Goal: Obtain resource: Obtain resource

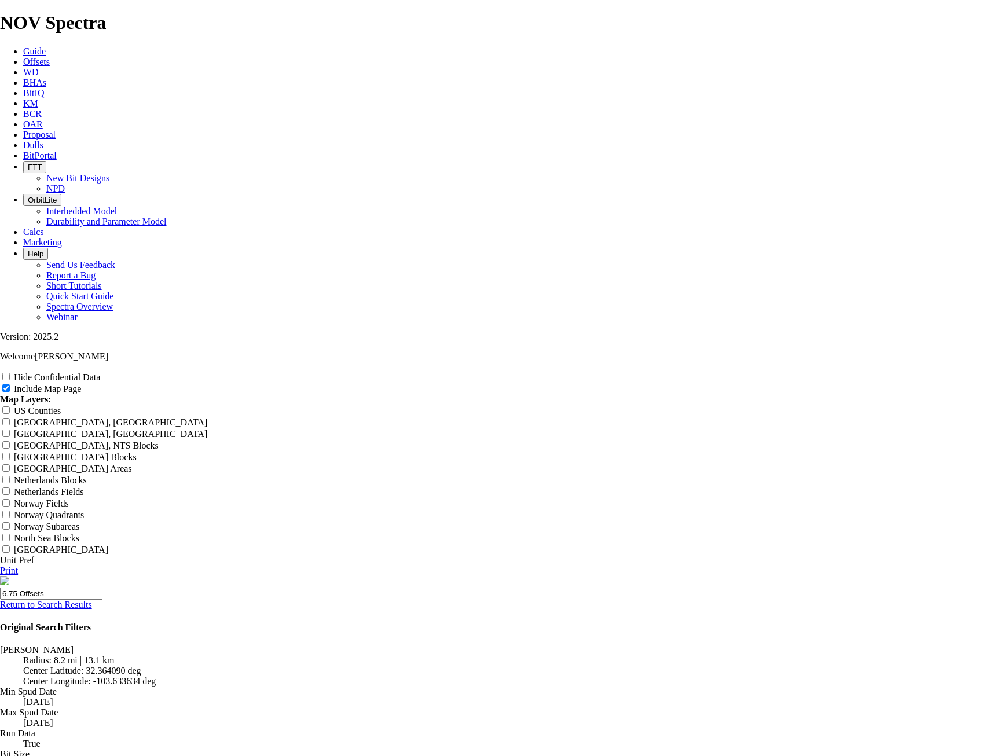
scroll to position [695, 0]
click at [23, 57] on icon at bounding box center [23, 62] width 0 height 10
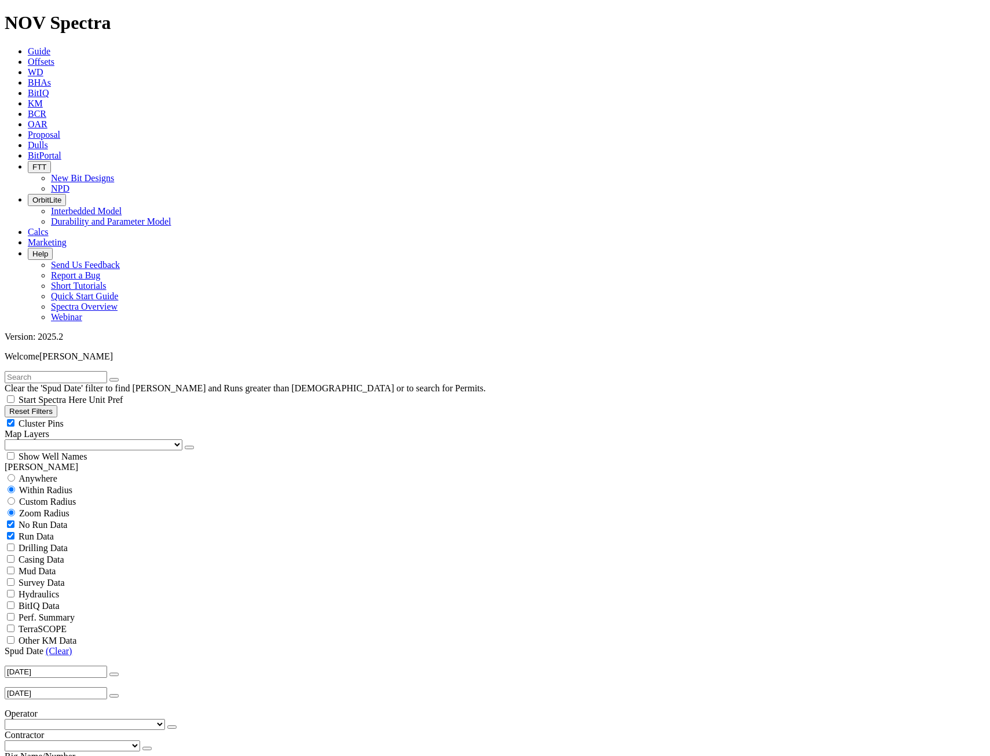
click at [71, 497] on span "Custom Radius" at bounding box center [47, 502] width 57 height 10
radio input "true"
radio input "false"
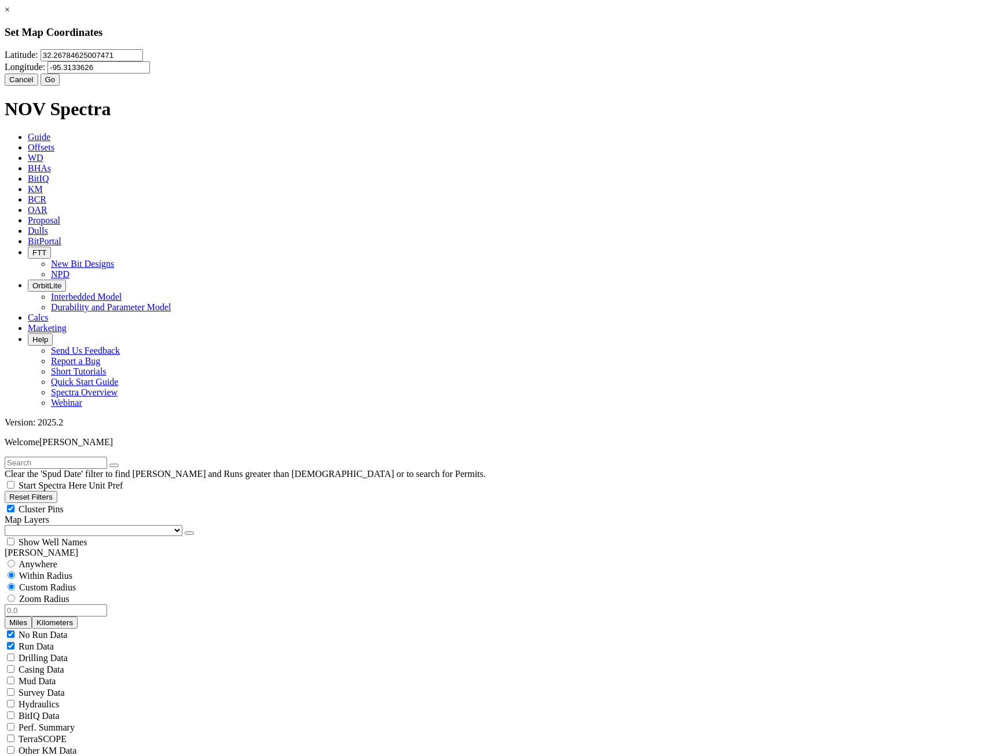
click at [143, 61] on input "32.26784625007471" at bounding box center [92, 55] width 103 height 12
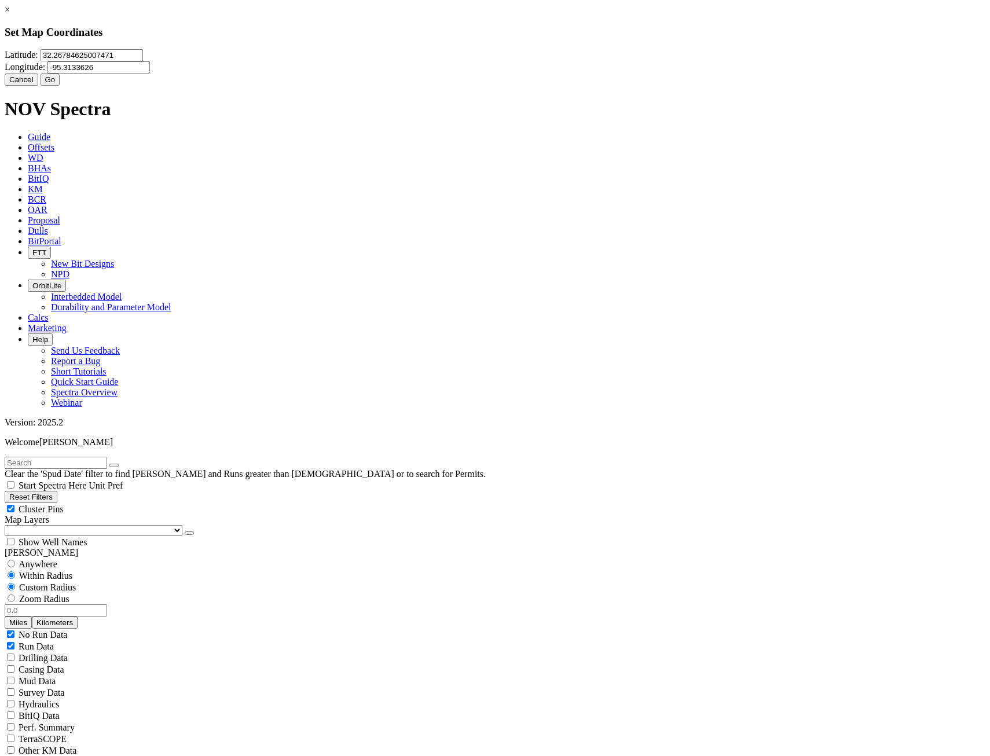
click at [143, 61] on input "32.26784625007471" at bounding box center [92, 55] width 103 height 12
type input "32.4885568"
type input "-103.66422074"
click at [60, 86] on button "Go" at bounding box center [51, 80] width 20 height 12
radio input "false"
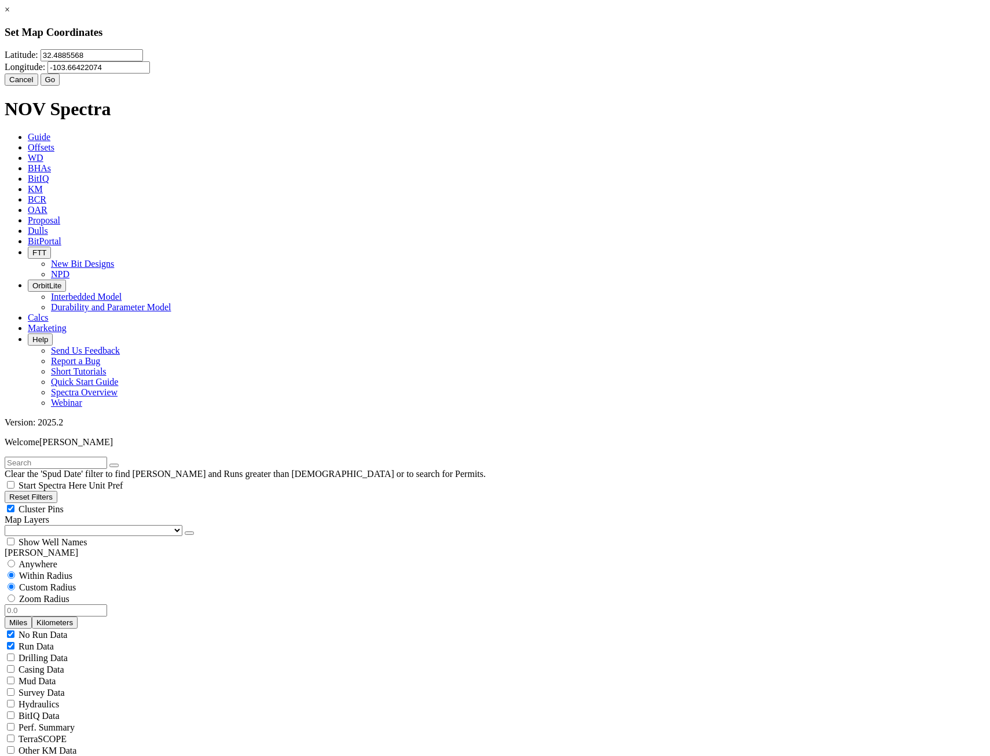
radio input "true"
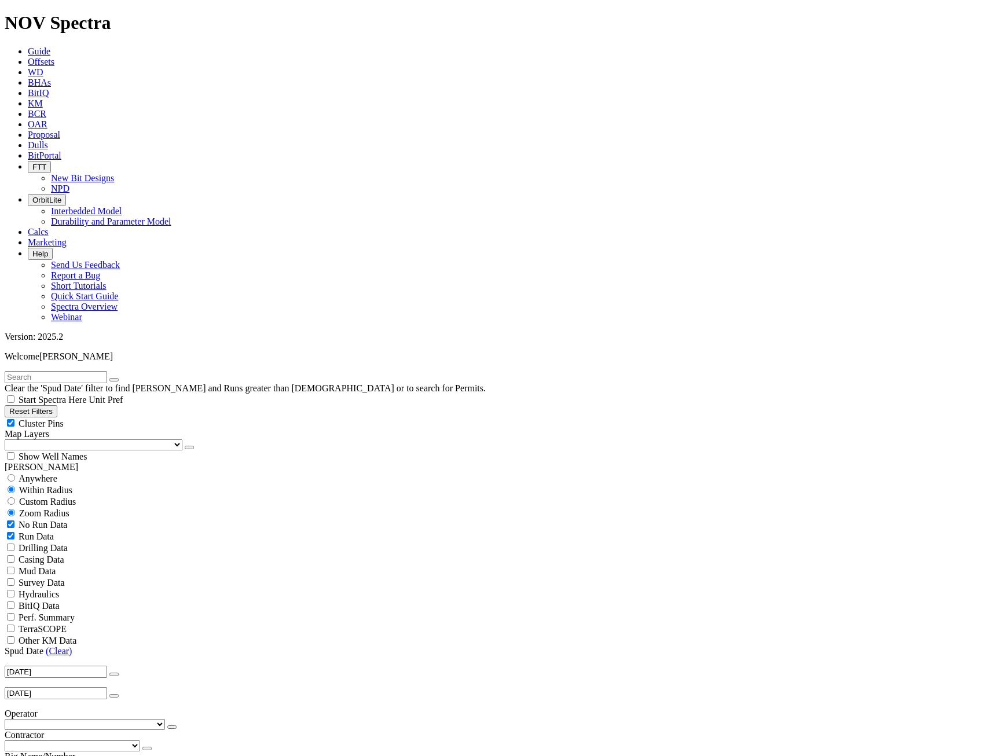
click at [63, 497] on span "Custom Radius" at bounding box center [47, 502] width 57 height 10
radio input "true"
radio input "false"
click at [77, 519] on input "number" at bounding box center [56, 525] width 103 height 12
type input "5"
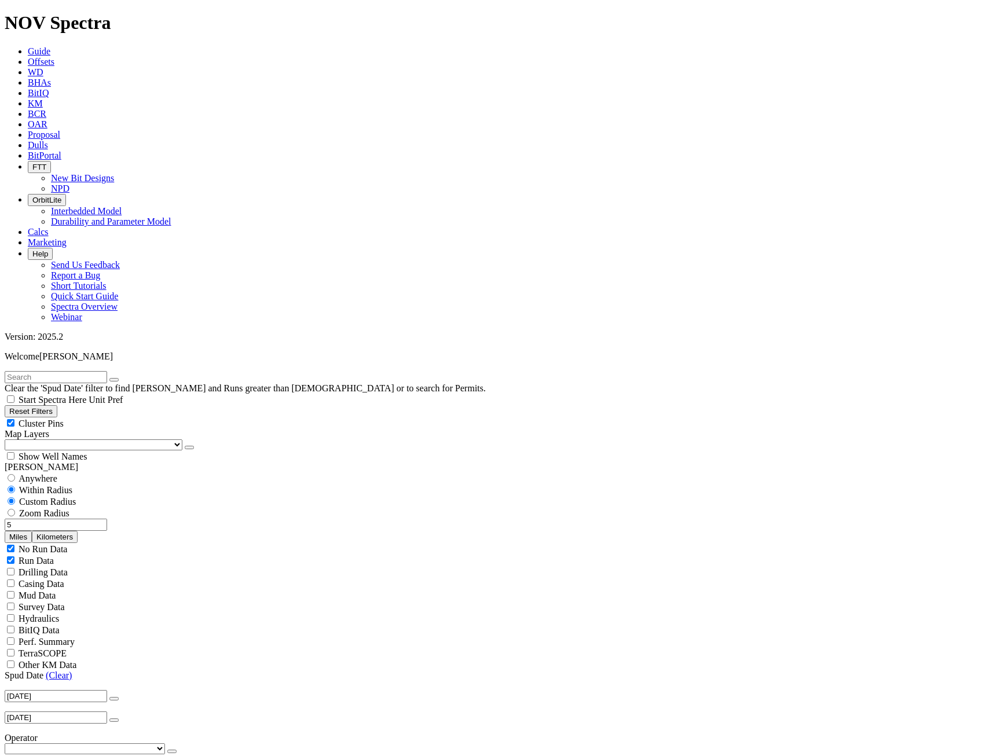
click at [32, 531] on button "Miles" at bounding box center [18, 537] width 27 height 12
select select "17.5"
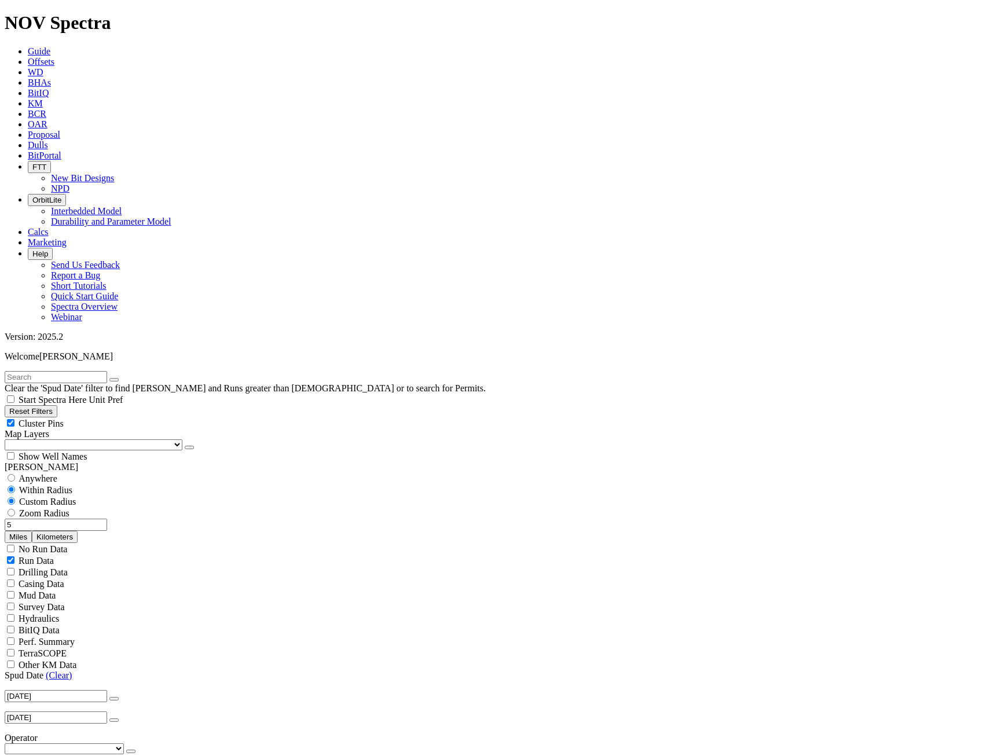
checkbox input "false"
select select "? number:17.5 ?"
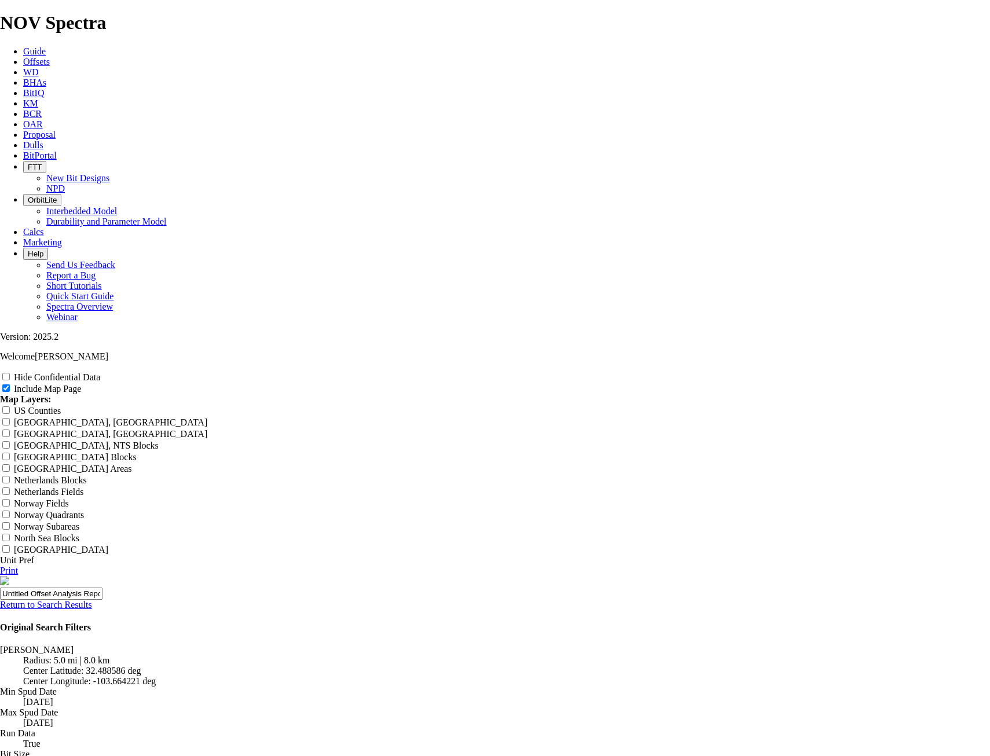
click at [92, 600] on link "Return to Search Results" at bounding box center [46, 605] width 92 height 10
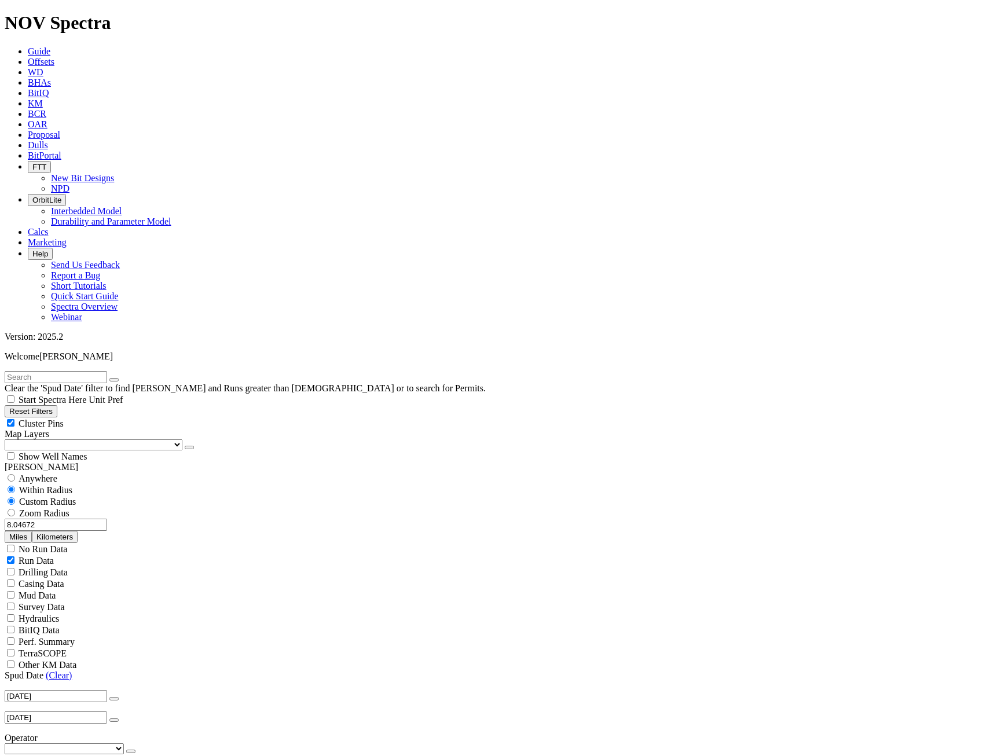
scroll to position [811, 0]
type input "1500"
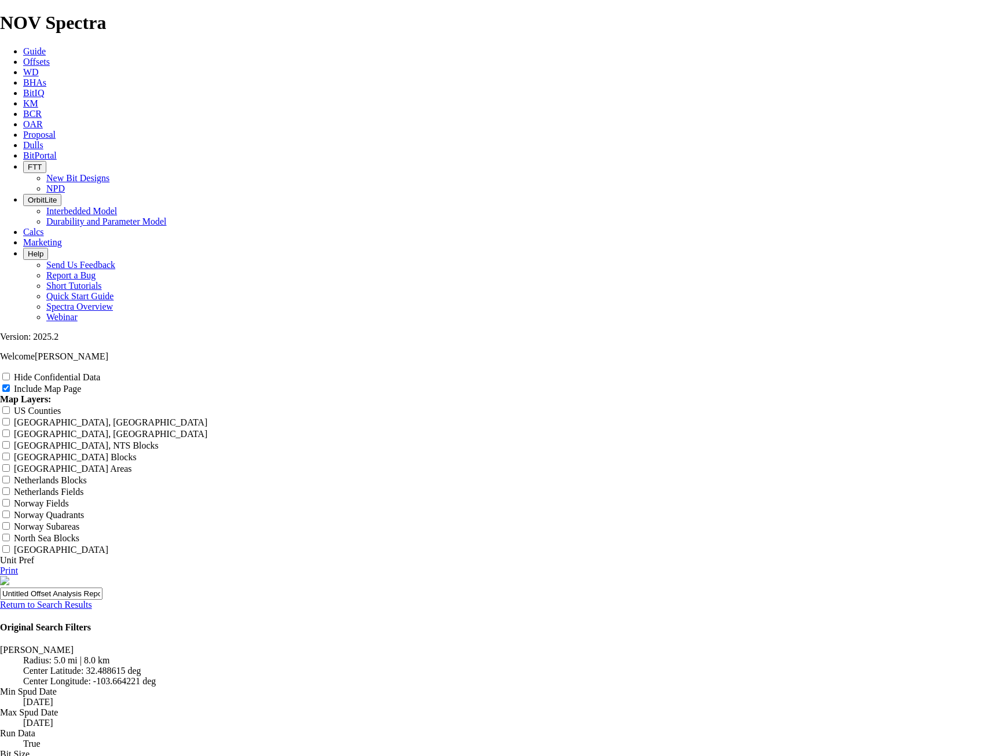
click at [92, 600] on link "Return to Search Results" at bounding box center [46, 605] width 92 height 10
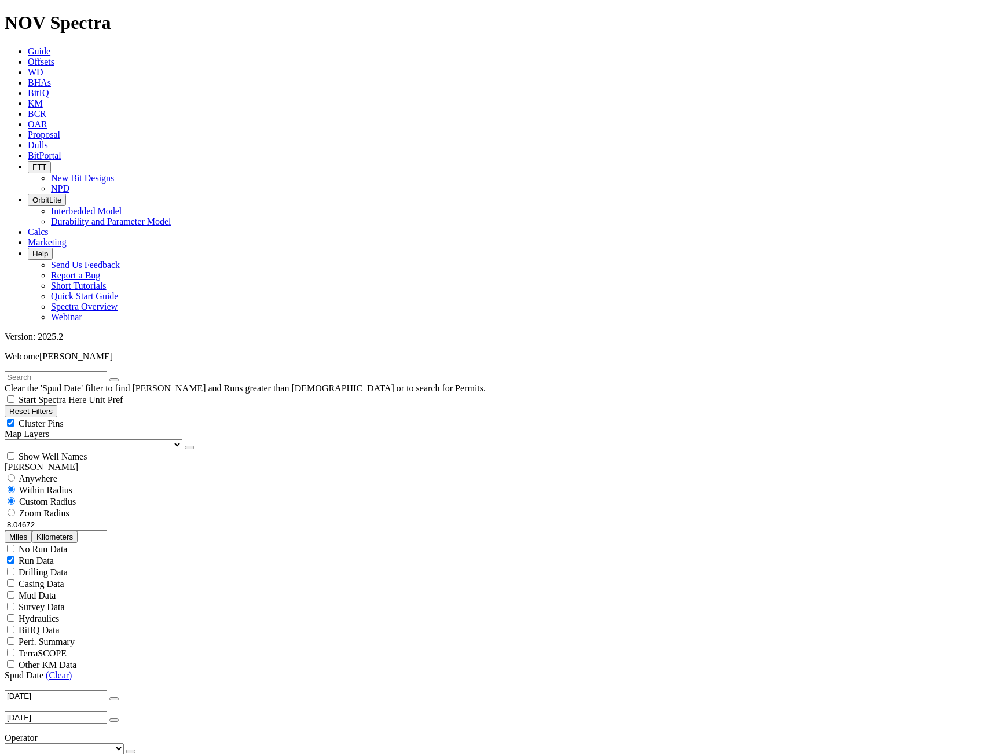
scroll to position [232, 0]
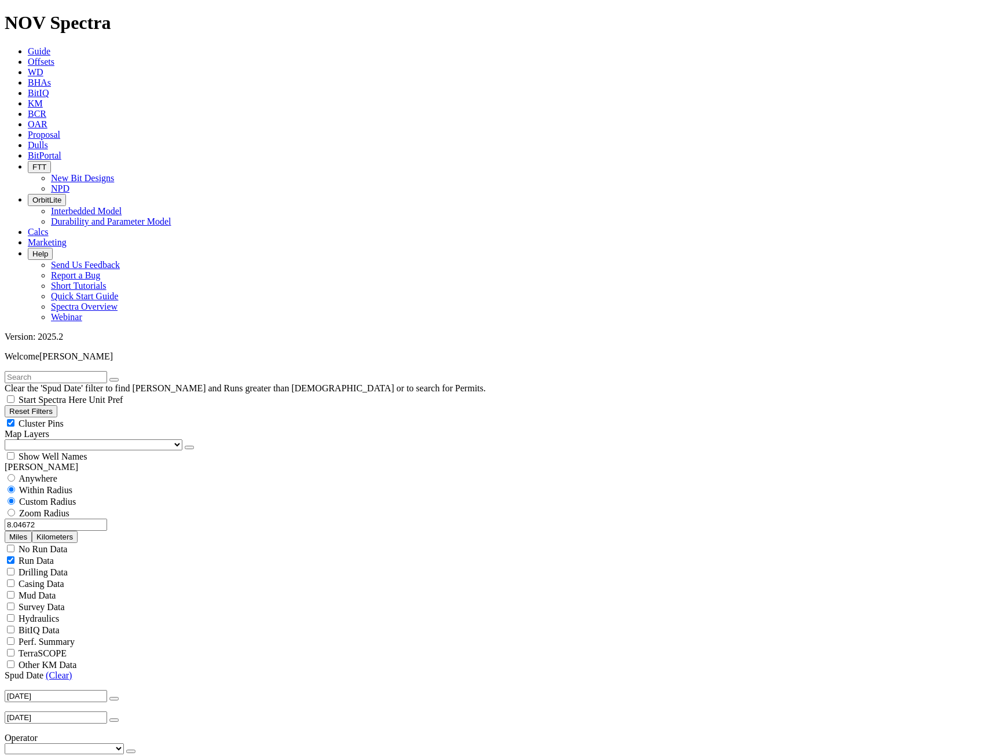
select select "? number:12.25 ?"
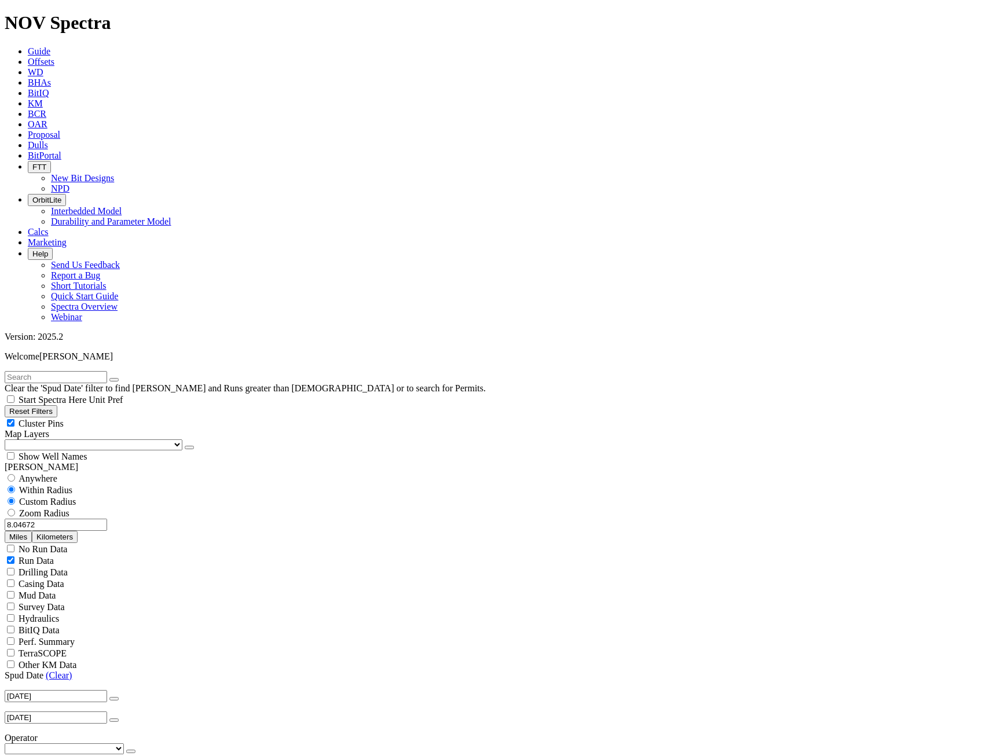
scroll to position [8099, 0]
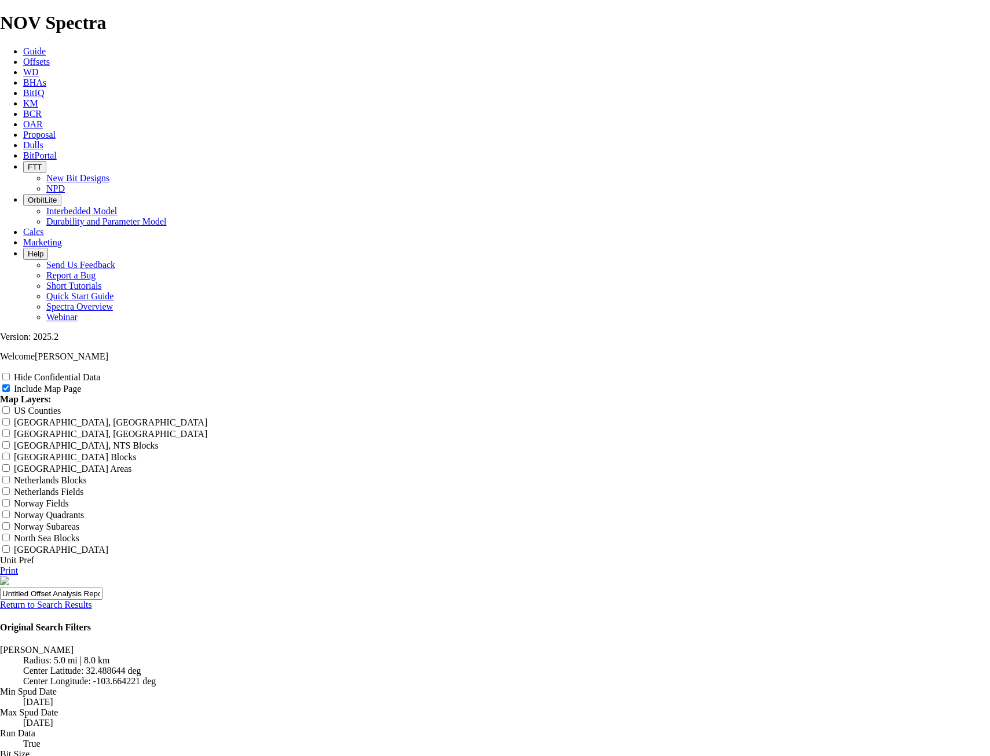
scroll to position [1564, 0]
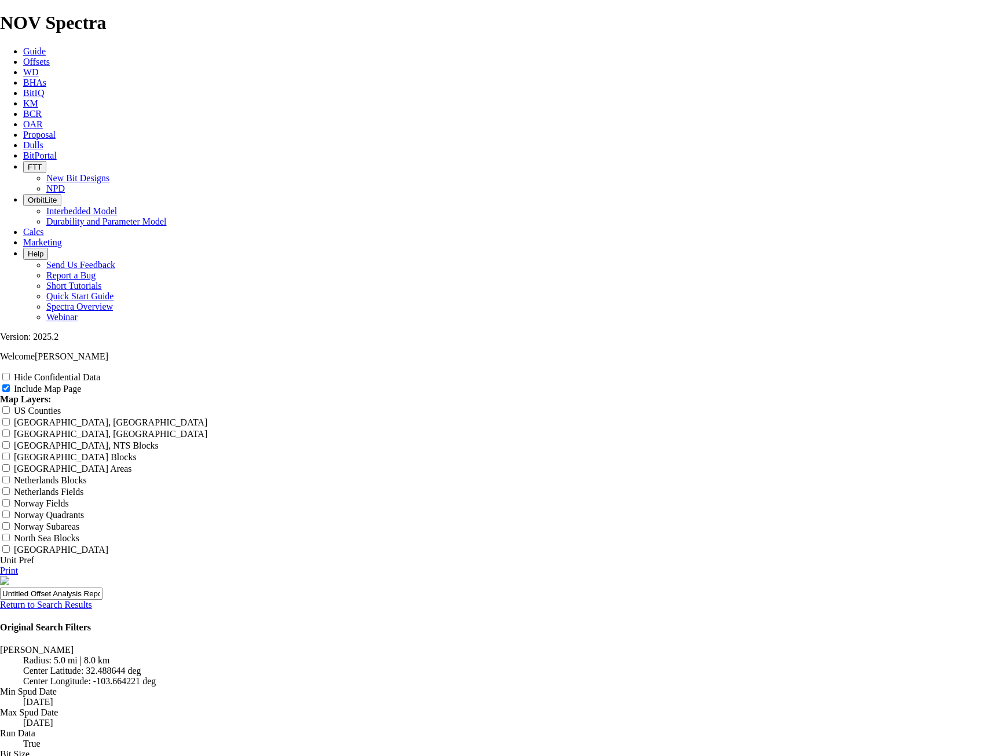
radio input "true"
click at [92, 600] on link "Return to Search Results" at bounding box center [46, 605] width 92 height 10
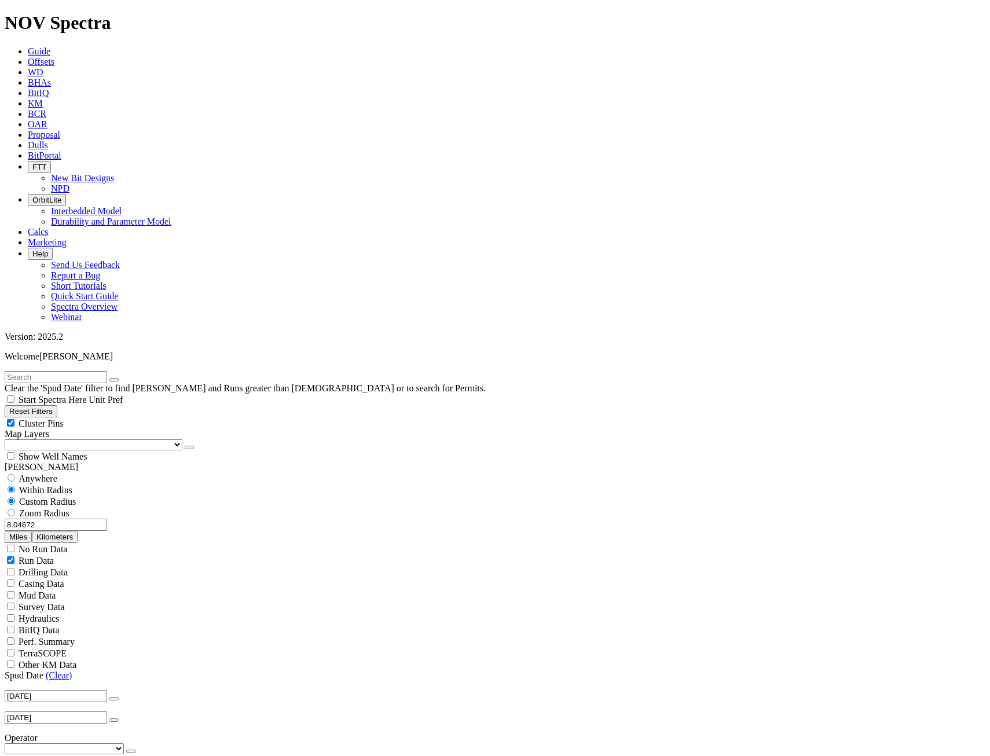
scroll to position [463, 0]
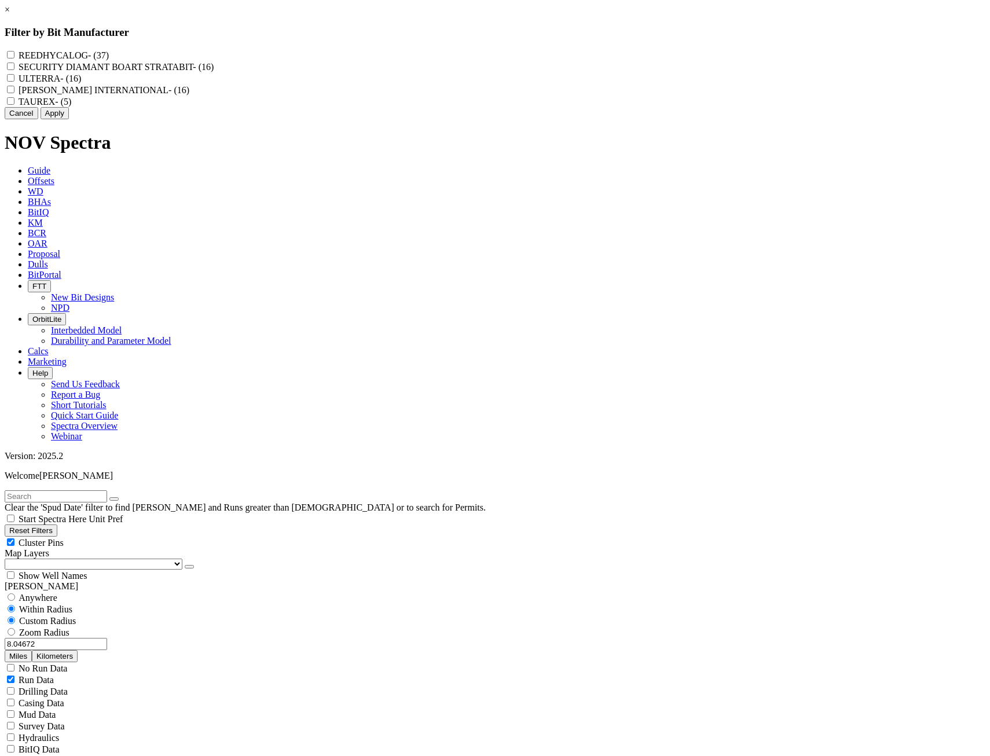
click at [265, 119] on div "× Filter by Bit Manufacturer REEDHYCALOG - (37) SECURITY DIAMANT BOART STRATABI…" at bounding box center [495, 62] width 981 height 115
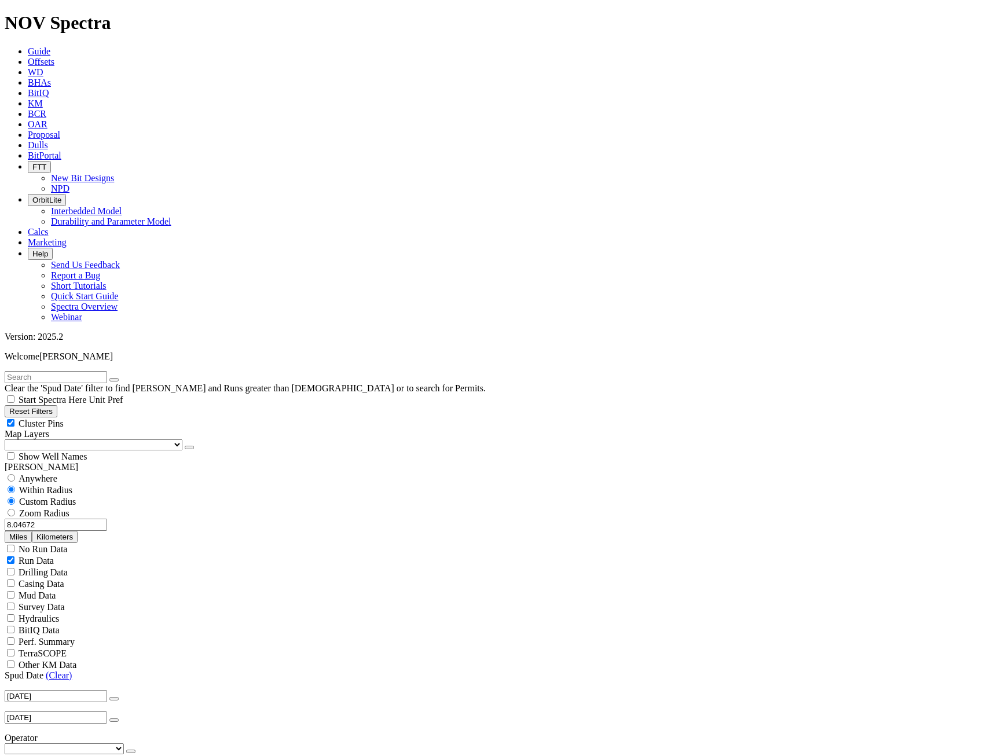
scroll to position [0, 0]
drag, startPoint x: 65, startPoint y: 215, endPoint x: 126, endPoint y: 198, distance: 63.7
click at [126, 473] on div "Anywhere Within Radius Custom Radius Zoom Radius 8.04672 Miles Kilometers" at bounding box center [495, 508] width 981 height 71
type input "10"
click at [32, 531] on button "Miles" at bounding box center [18, 537] width 27 height 12
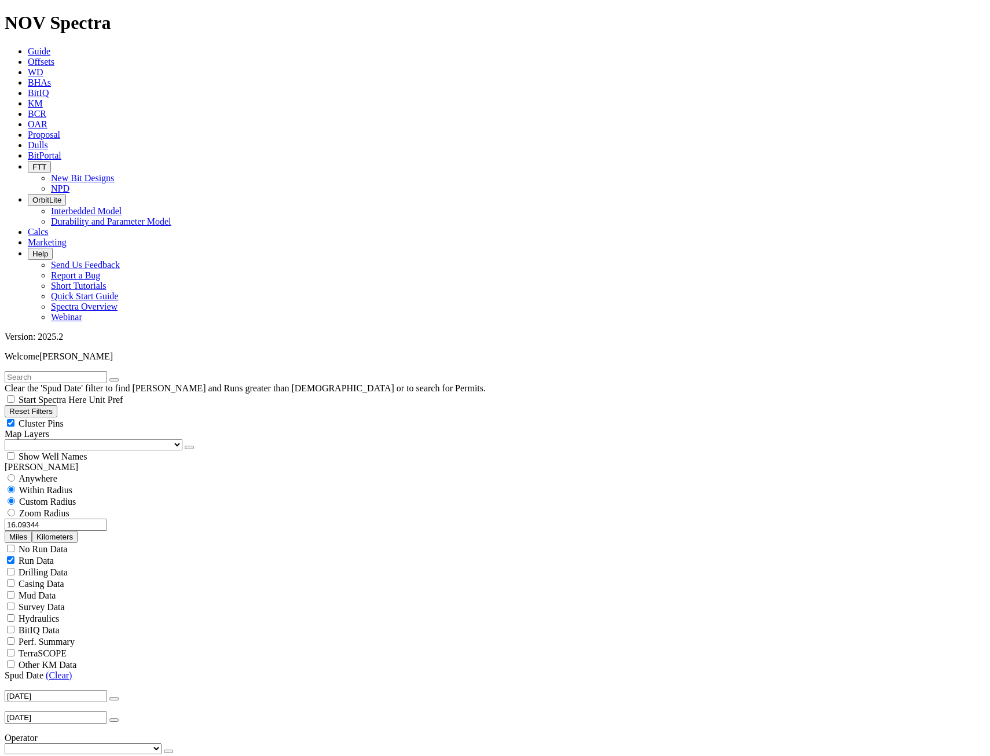
type input "1500"
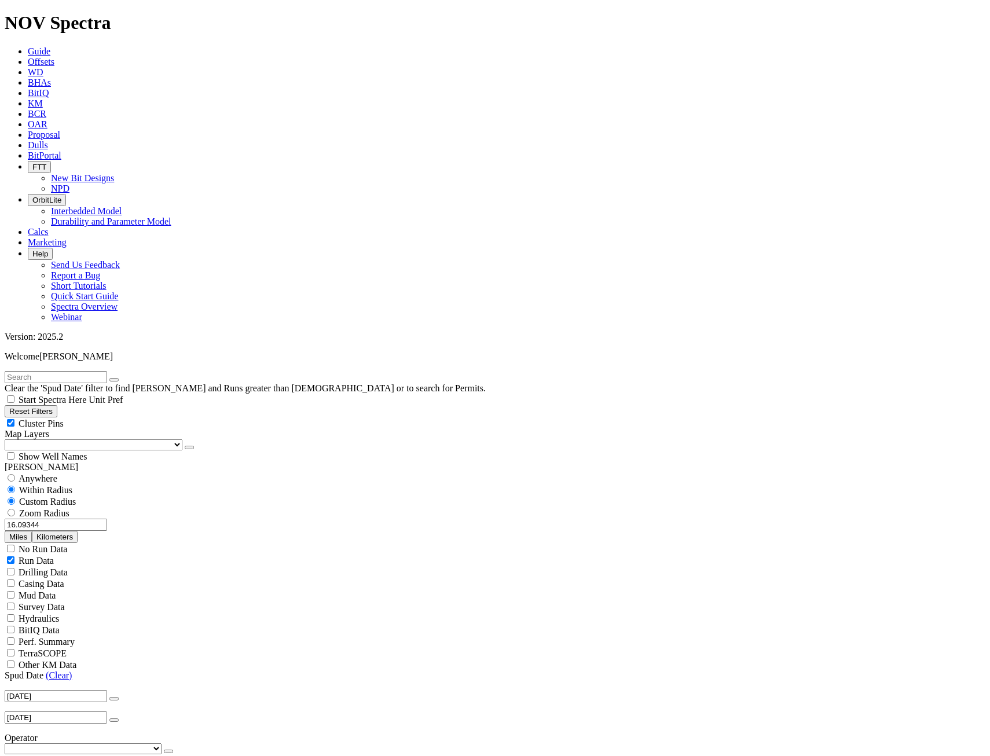
type input "3300"
drag, startPoint x: 70, startPoint y: 397, endPoint x: 89, endPoint y: 394, distance: 19.9
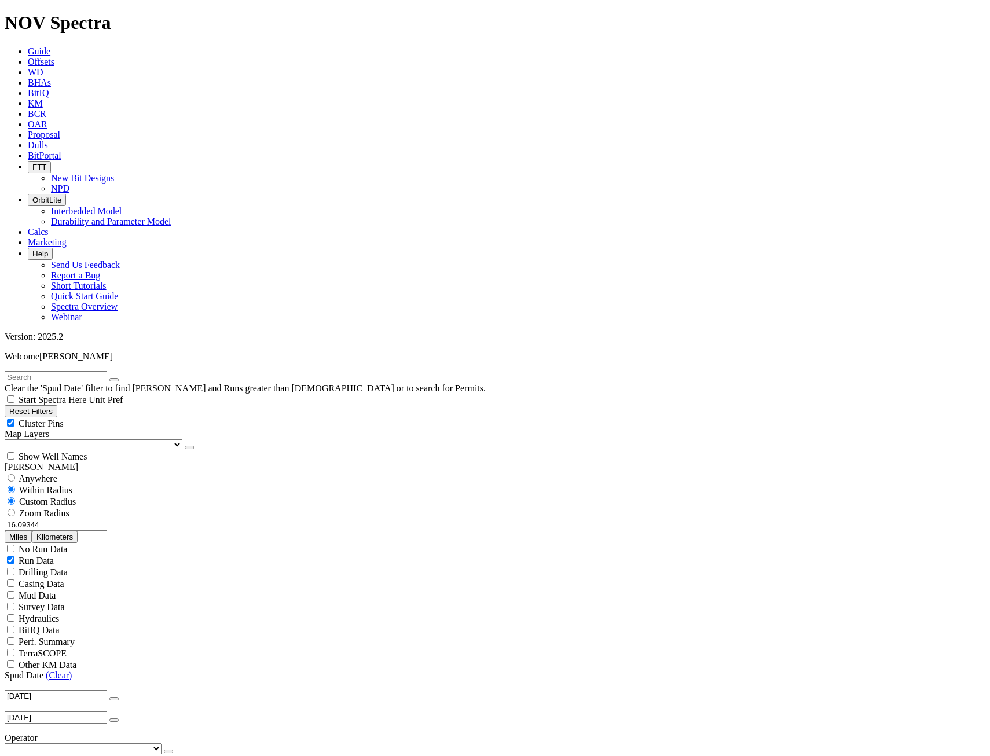
type input "3700"
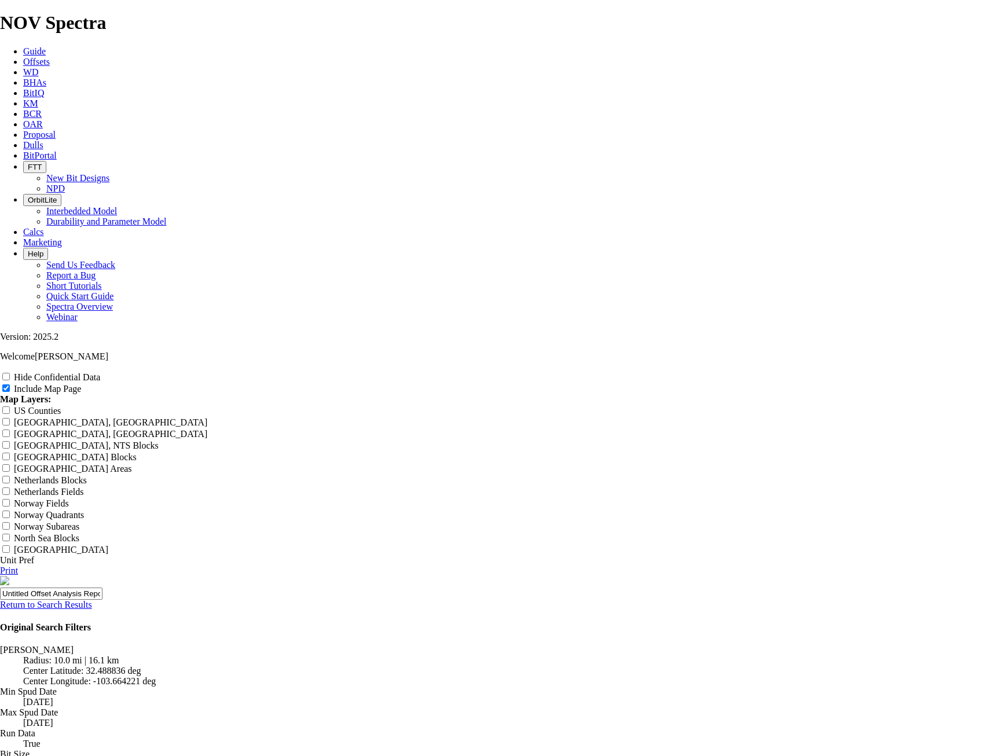
click at [103, 588] on input "Untitled Offset Analysis Report" at bounding box center [51, 594] width 103 height 12
type input "1"
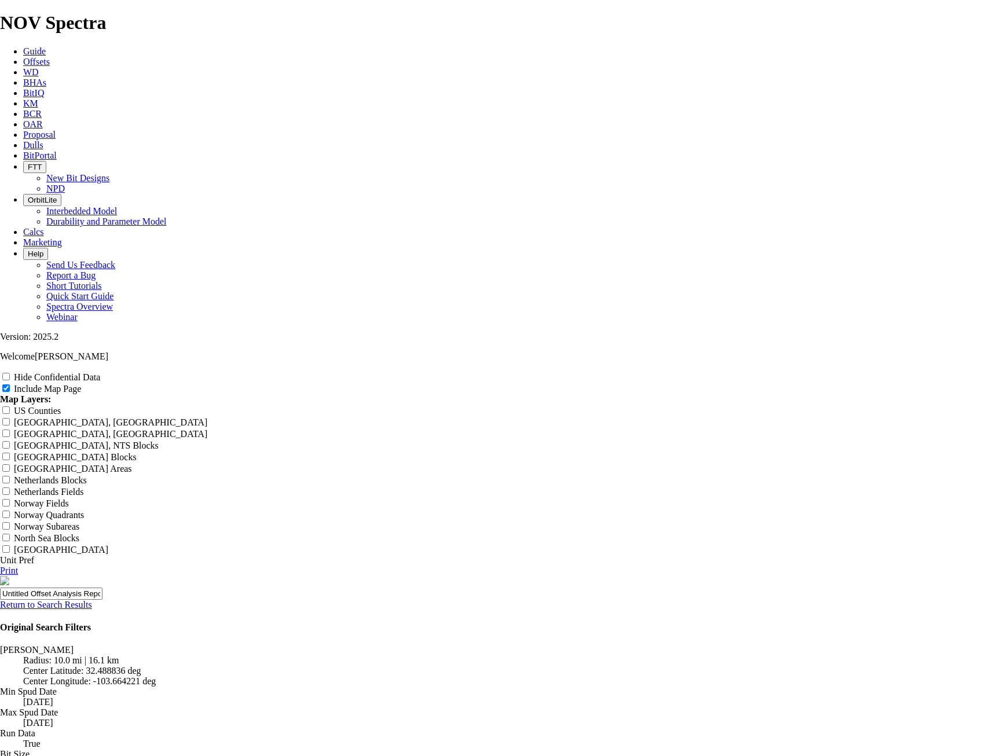
type input "1"
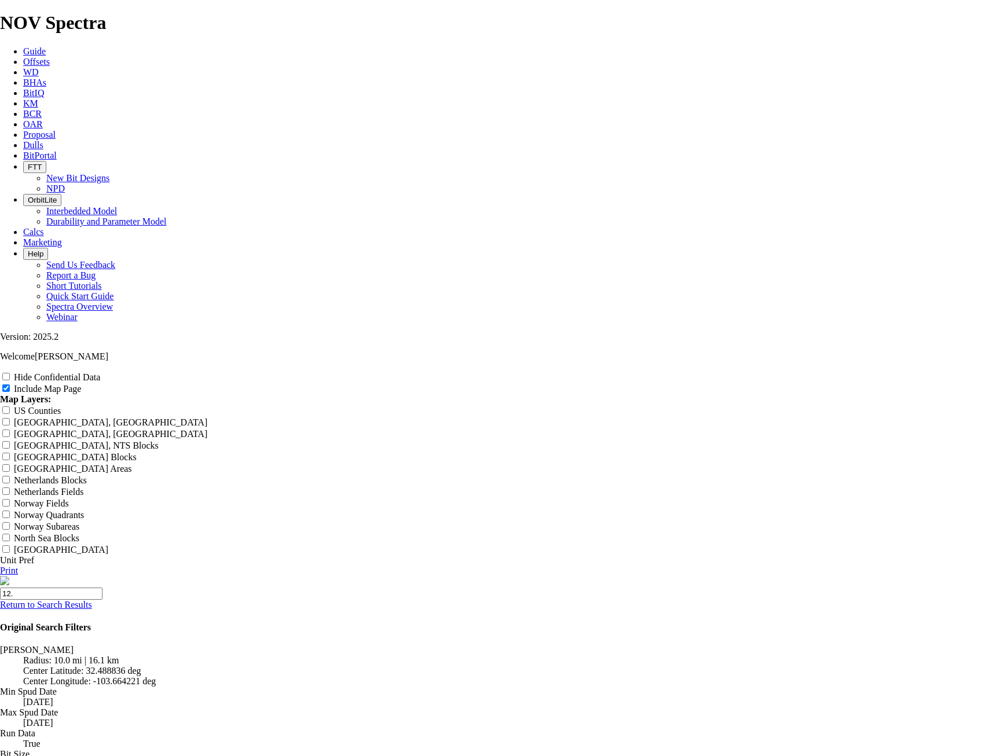
type input "12.2"
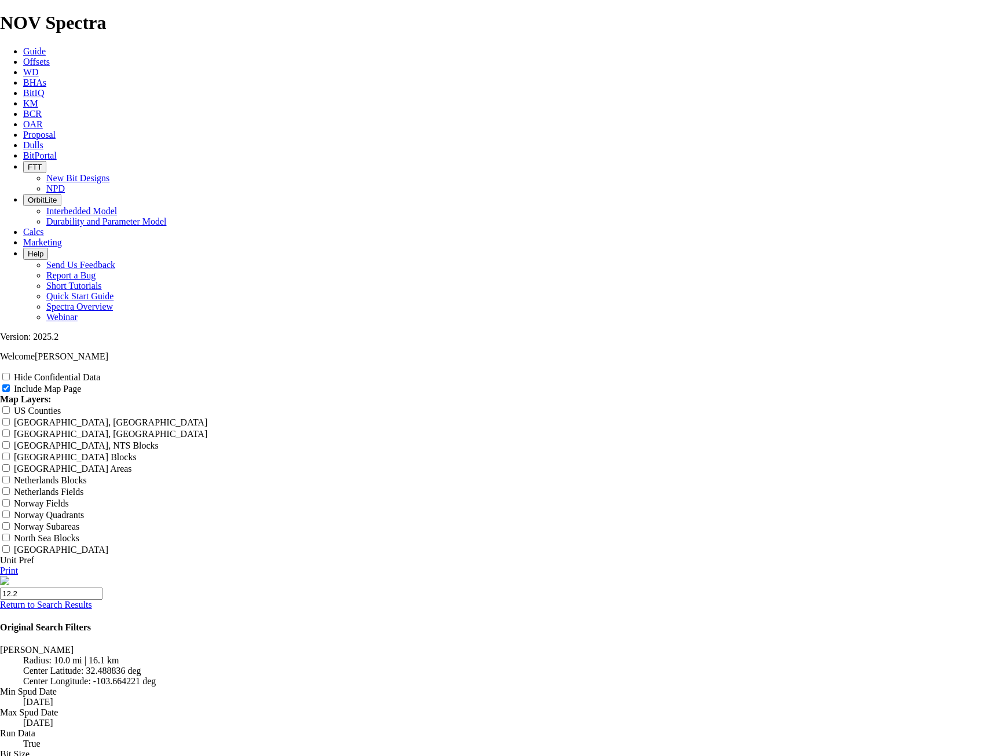
type input "12.2"
type input "12.25"
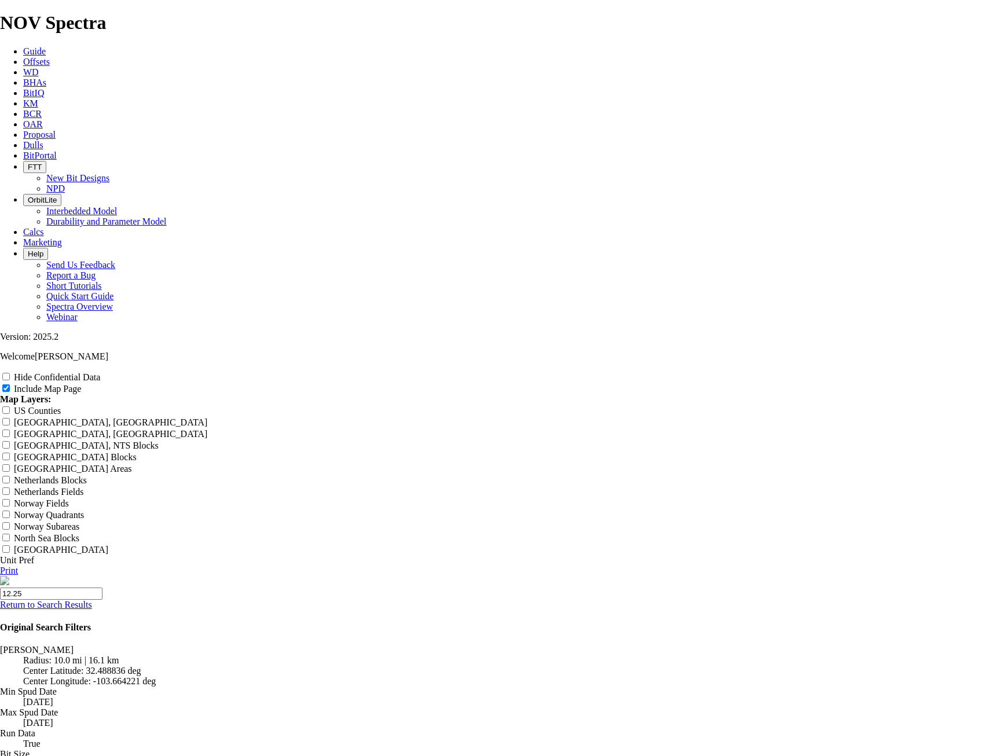
type input "12.25"
type input "B12.25"
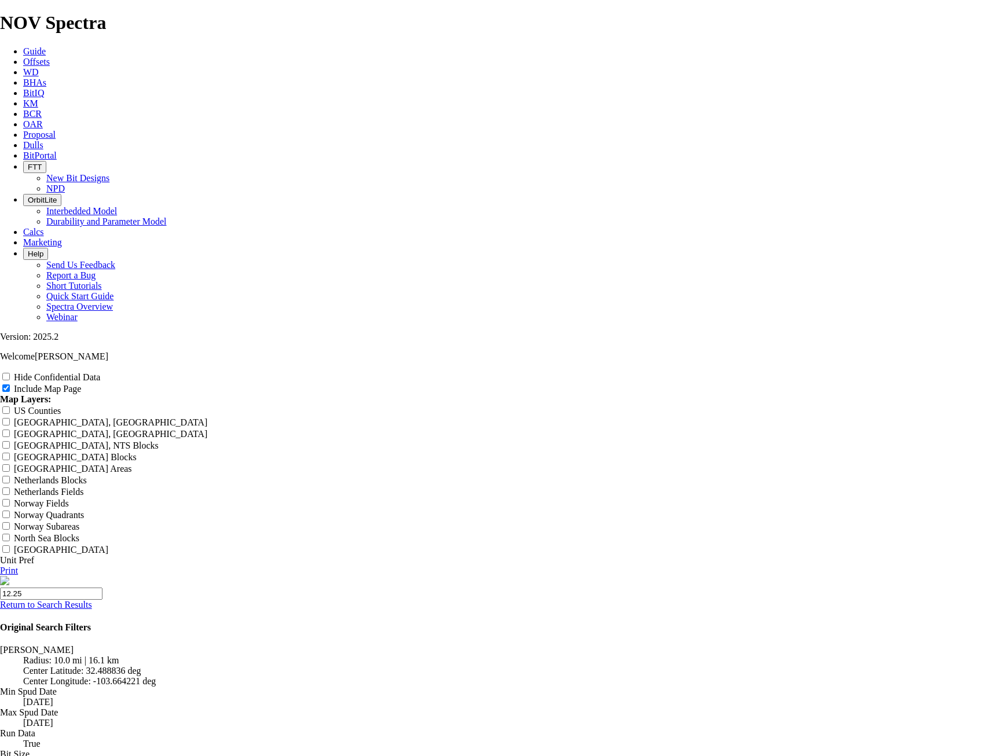
type input "B12.25"
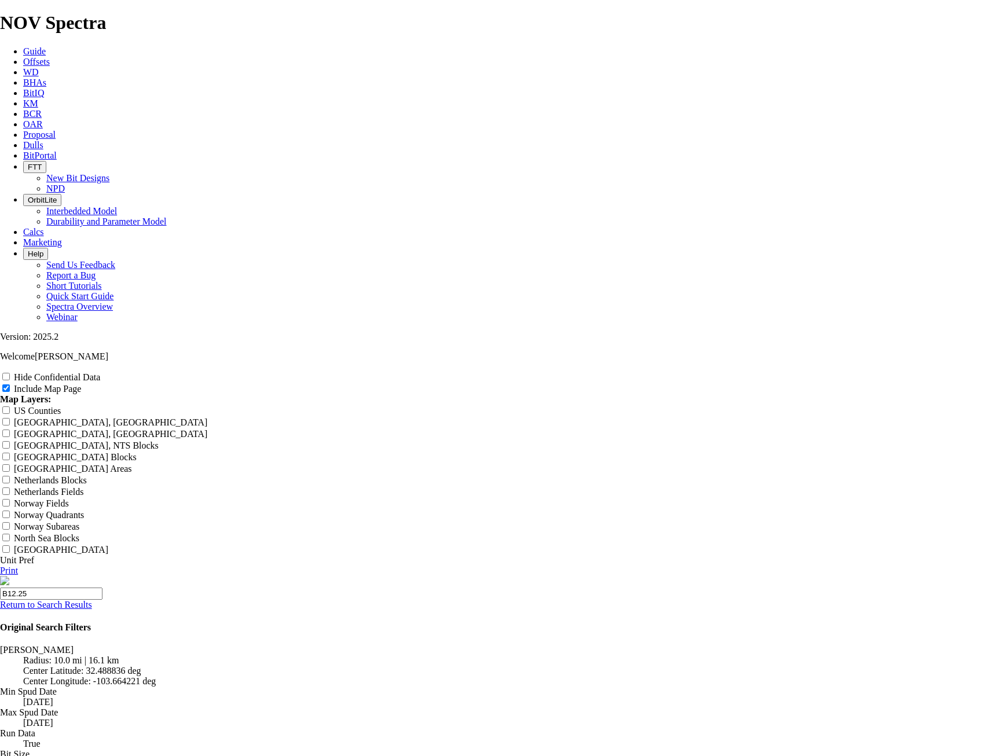
type input "B12.25"
type input "Bl12.25"
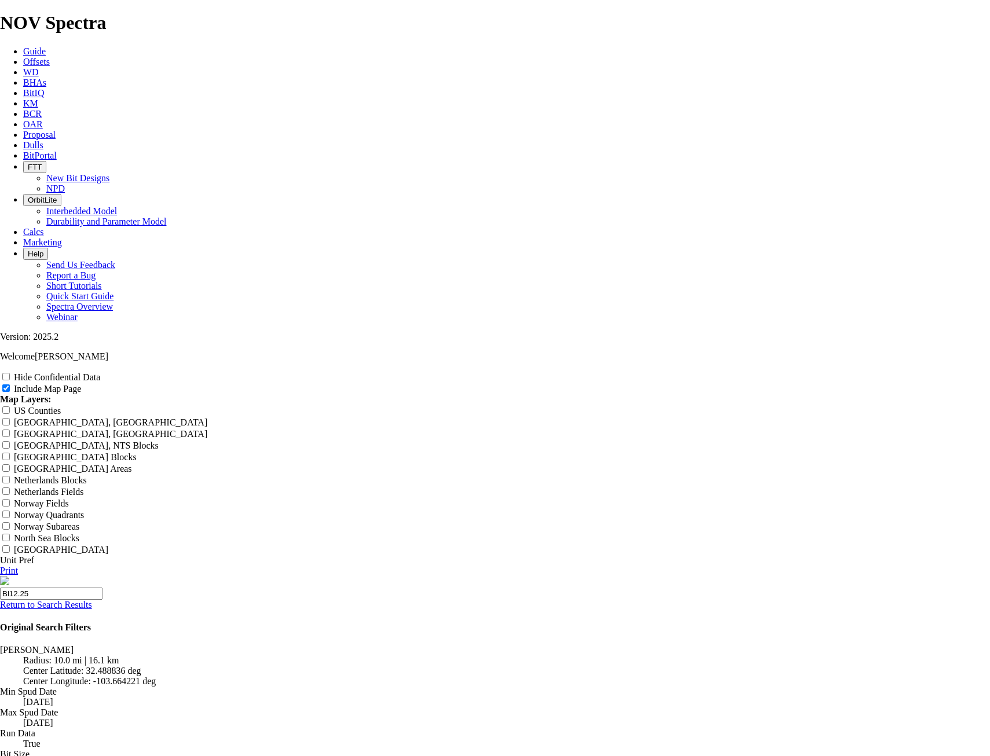
type input "Bl12.25"
type input "Blu12.25"
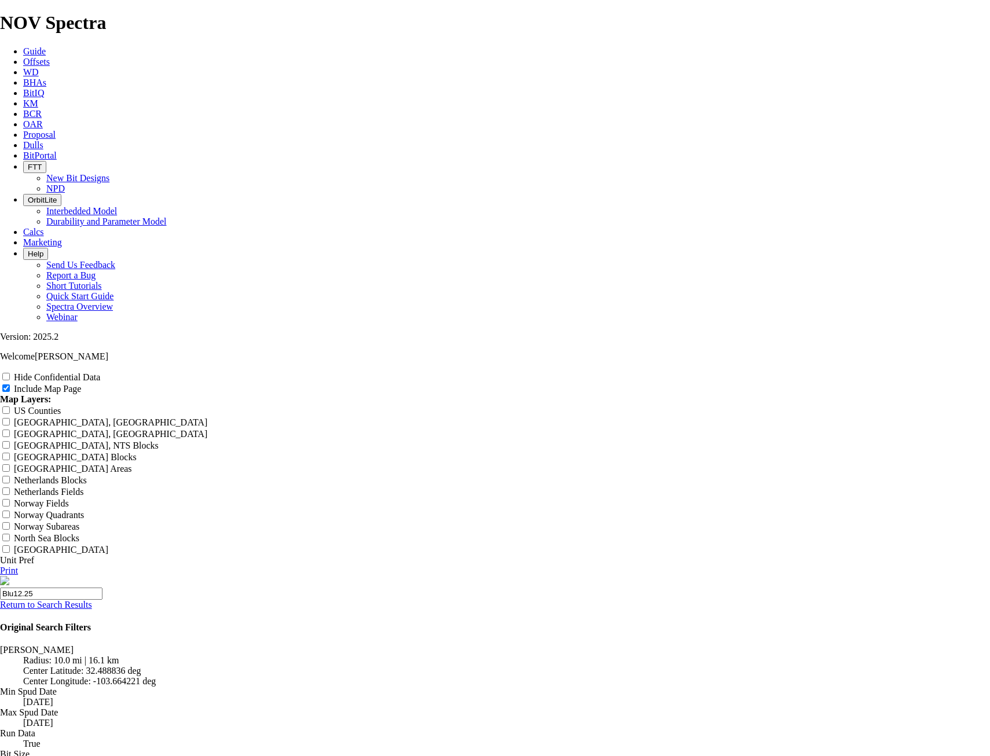
type input "Blu12.25"
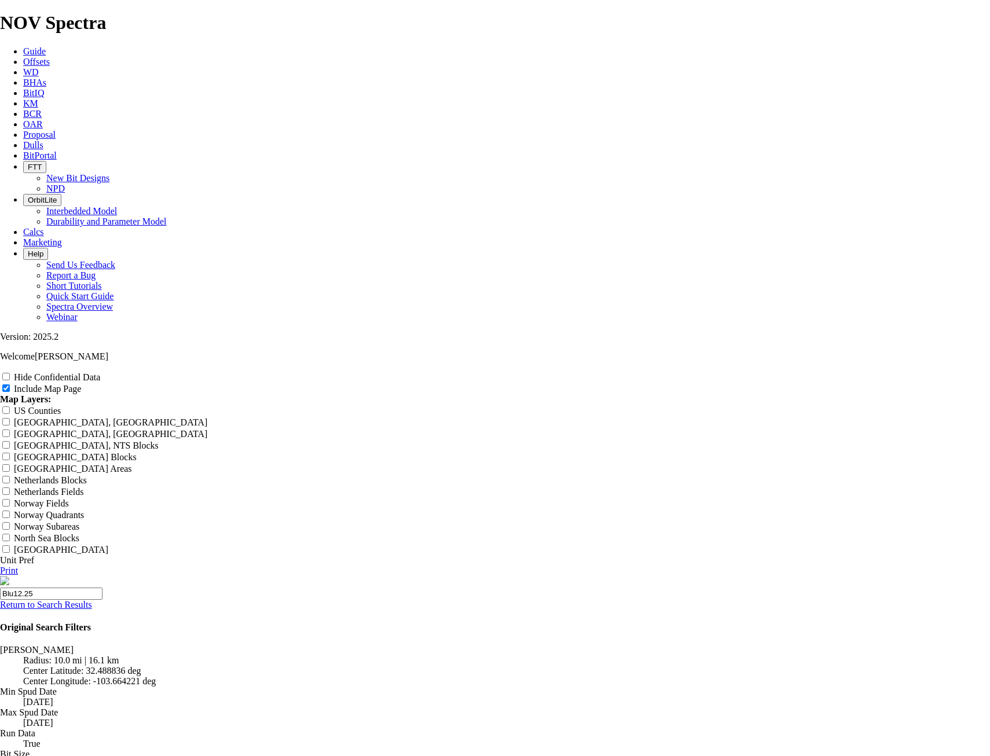
type input "Blue12.25"
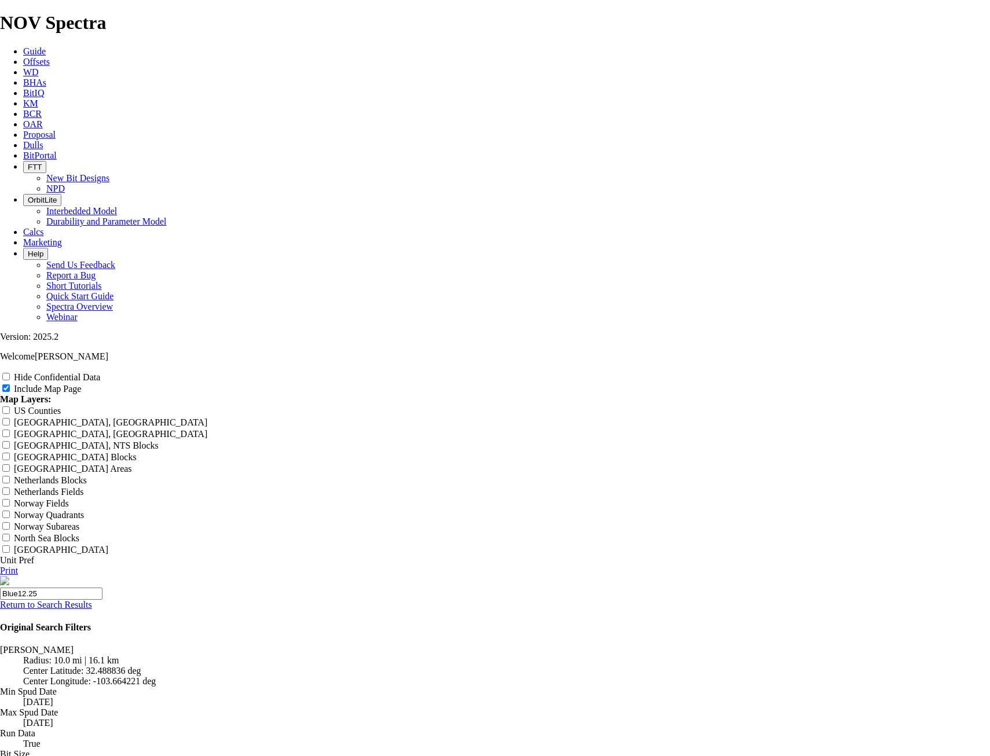
type input "Blue12.25"
type input "Blue 12.25"
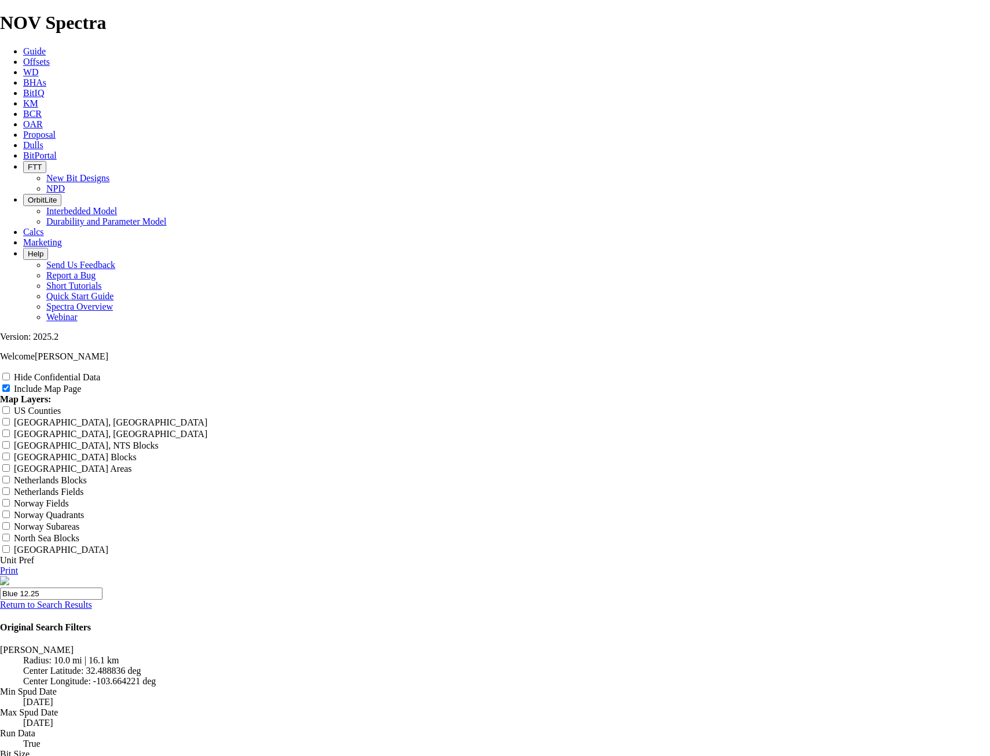
type input "Blue 12.25"
type input "Blue C12.25"
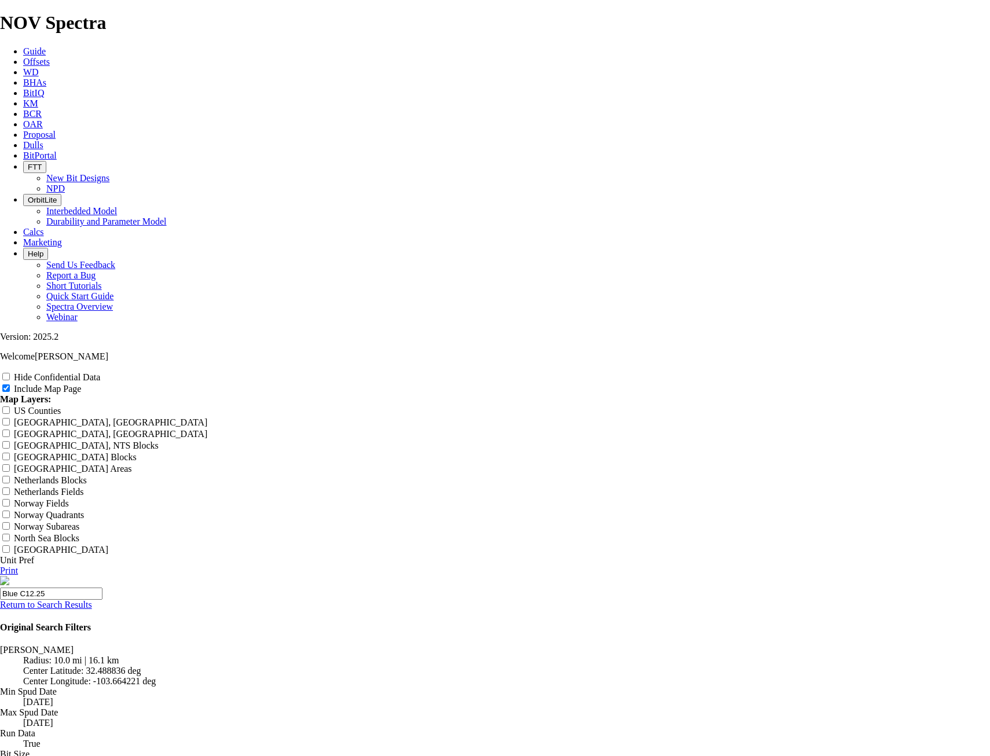
type input "Blue C12.25"
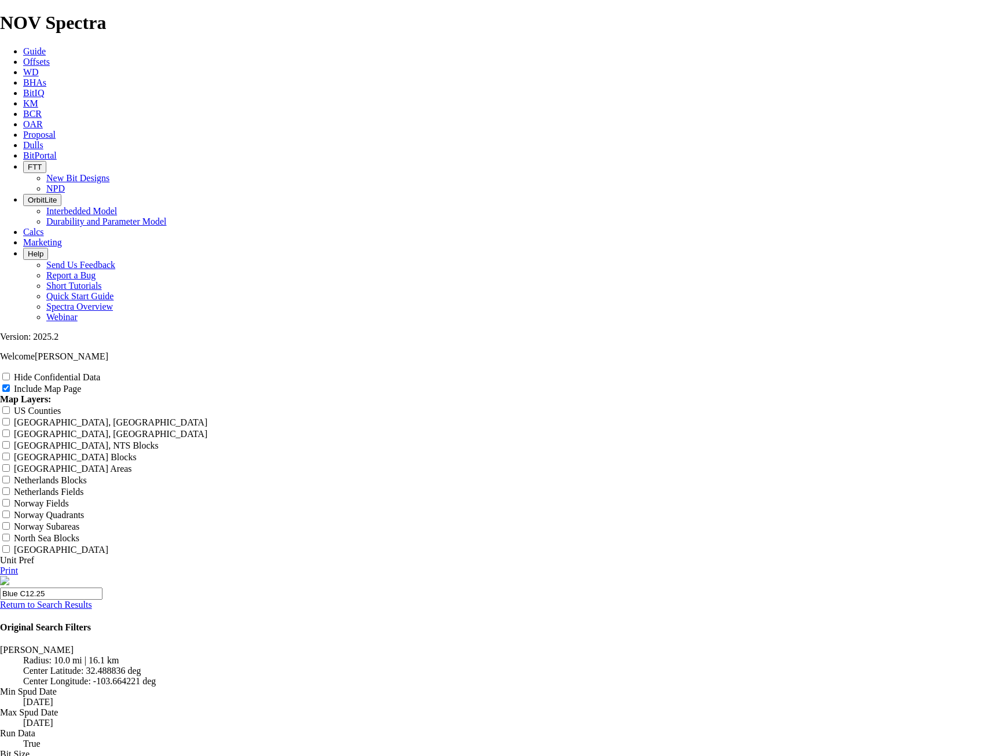
type input "Blue C12.25"
type input "Blue Ch12.25"
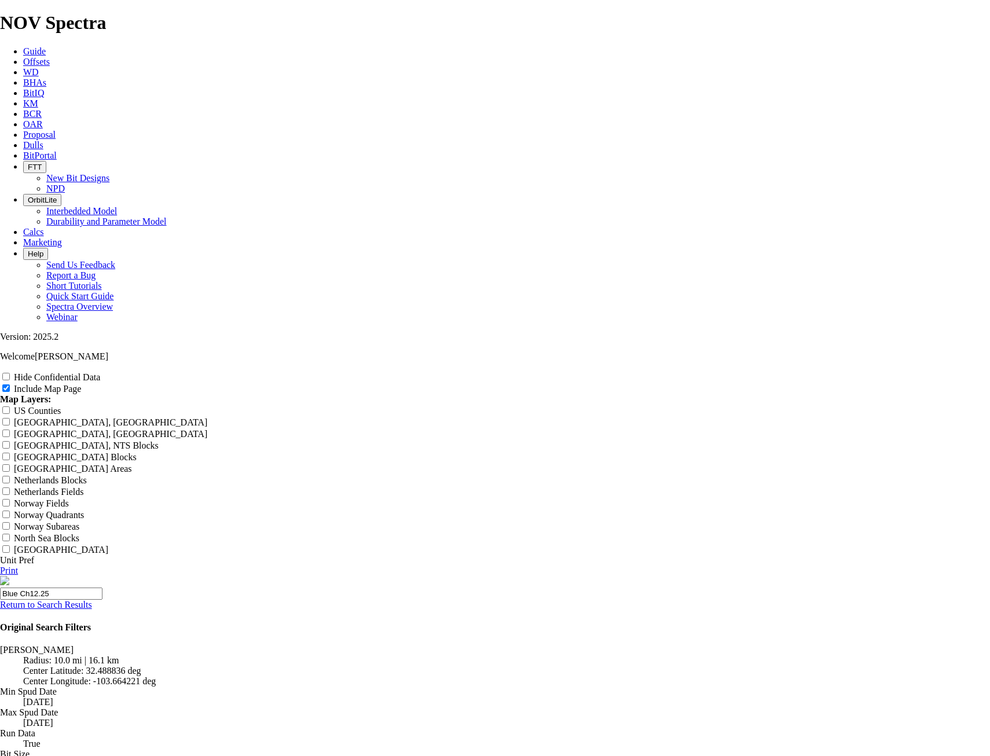
type input "Blue Ch12.25"
type input "Blue Chi12.25"
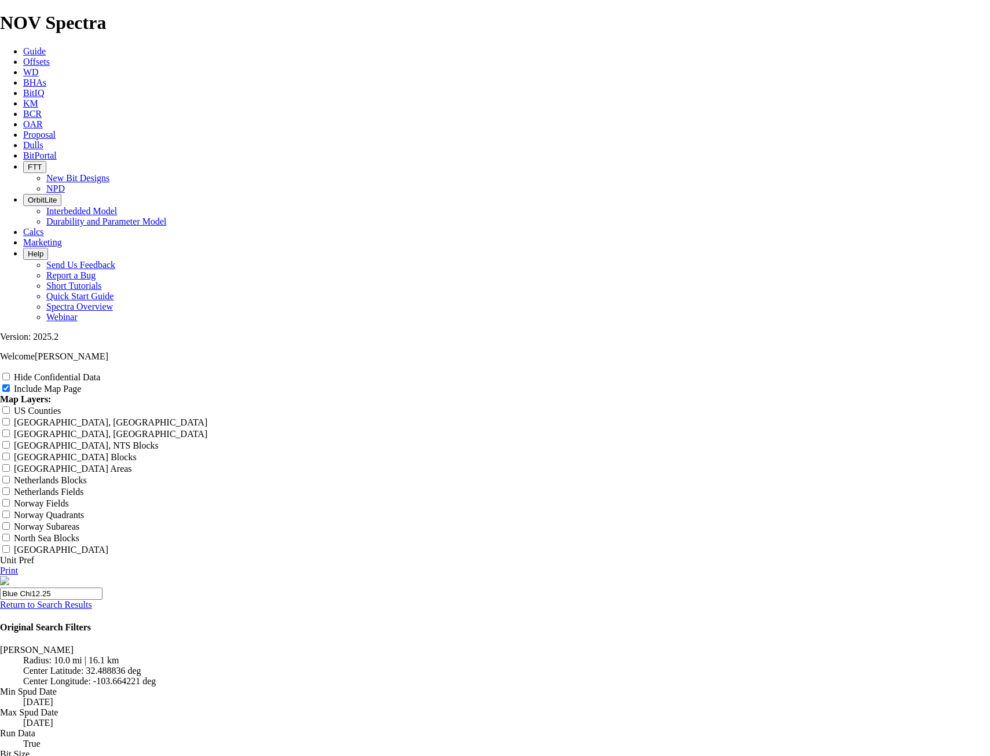
type input "Blue Chi12.25"
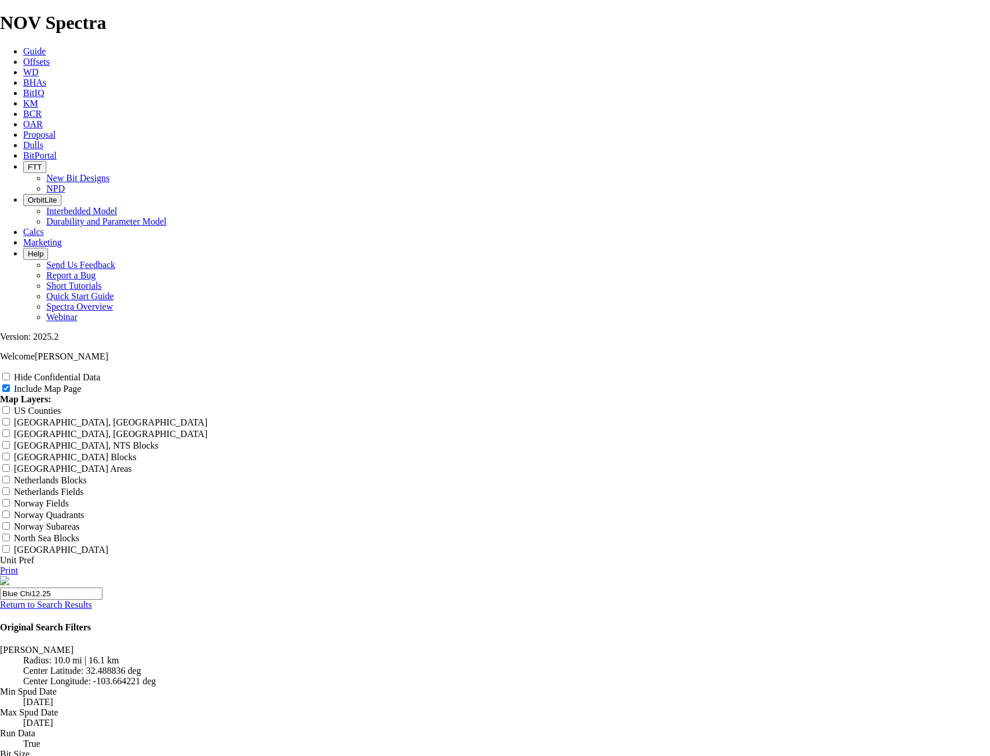
type input "Blue Chip12.25"
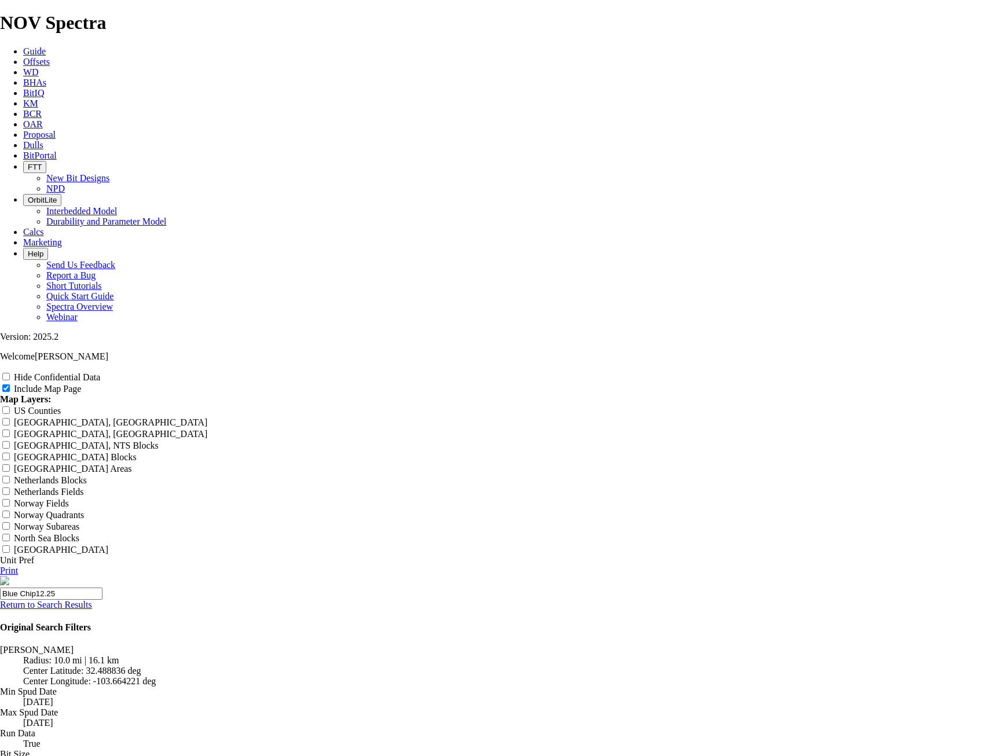
type input "Blue Chip12.25"
type input "Blue Chips12.25"
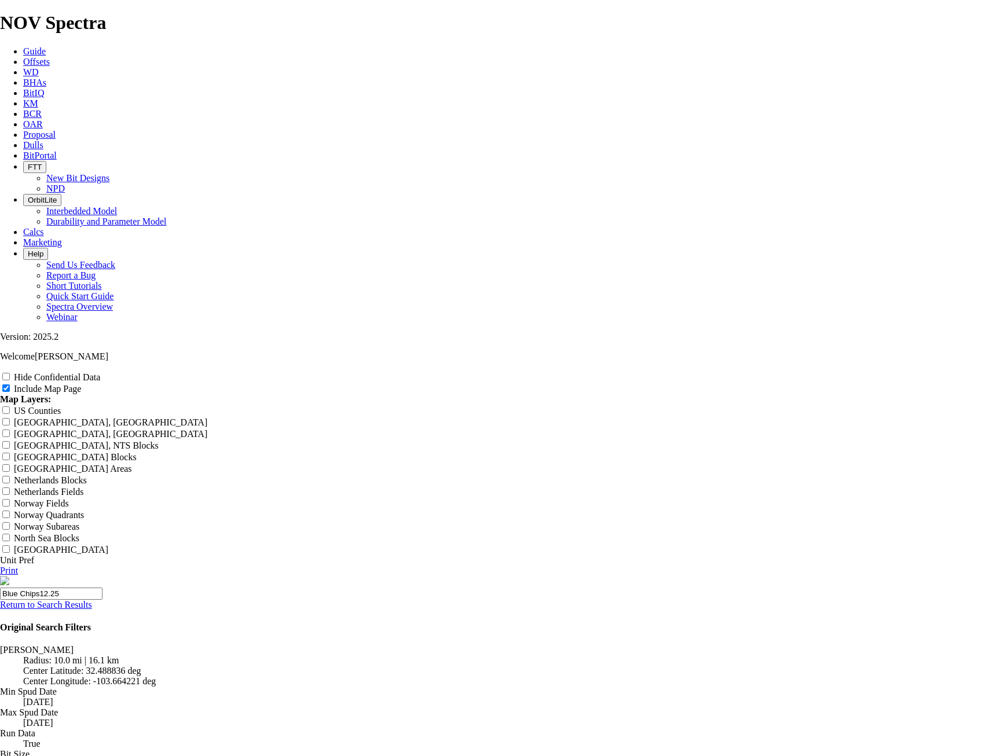
type input "Blue Chips12.25"
type input "Blue Chips 12.25"
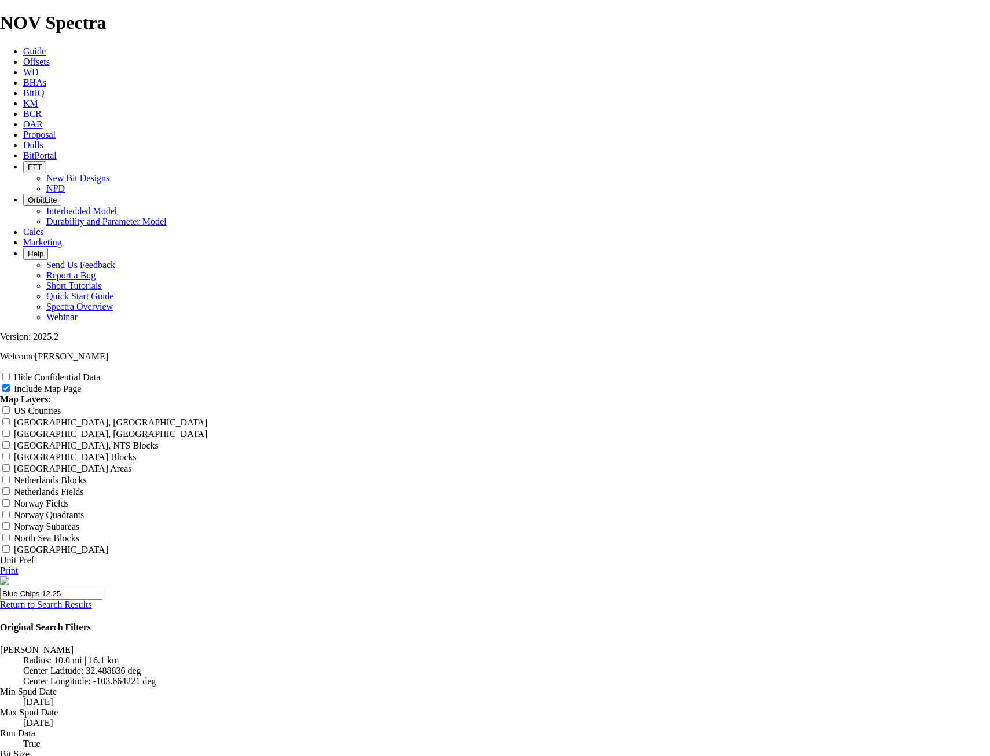
type input "Blue Chips 12.25"
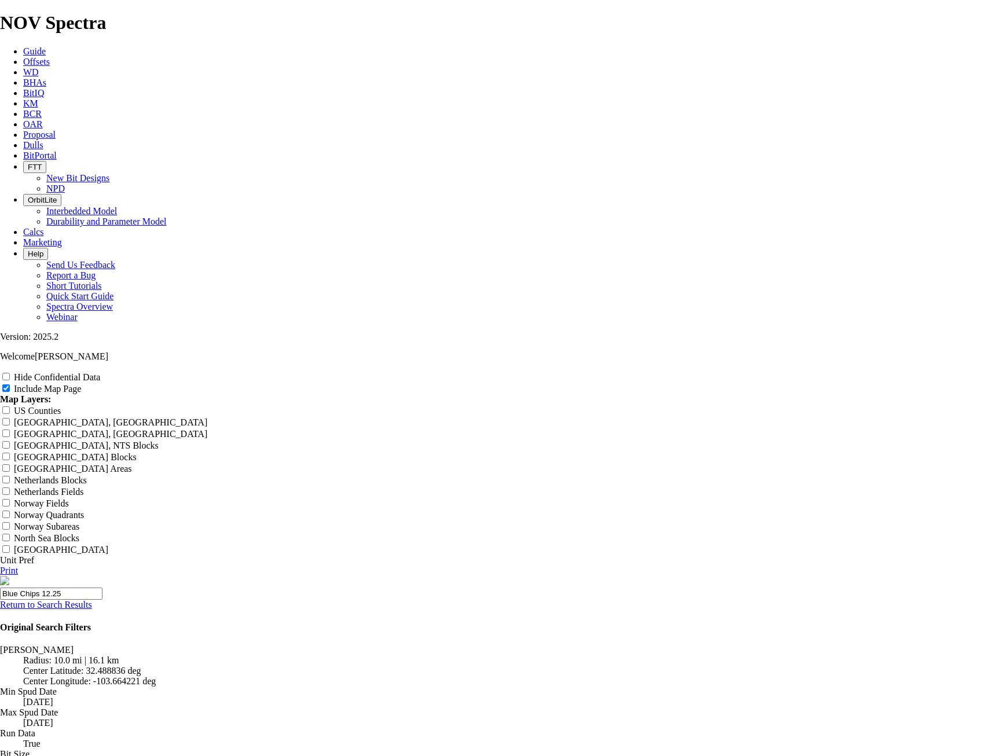
type input "Blue Chips 12.25"
type input "Blue Chip12.25"
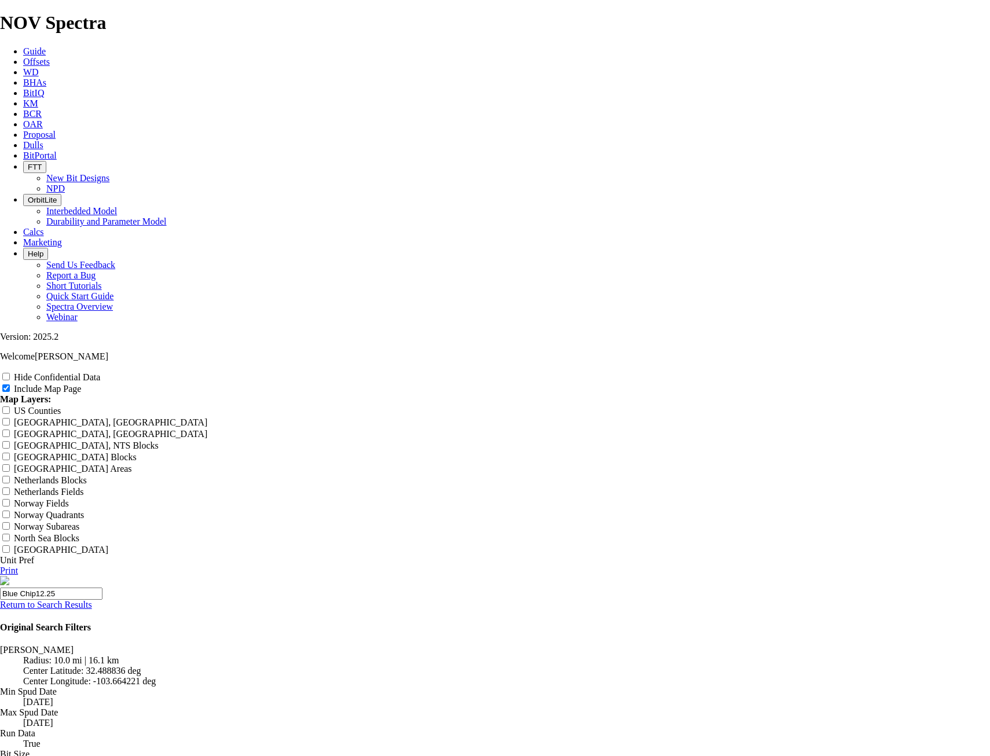
type input "Blue Chip12.25"
type input "Blue Chip 12.25"
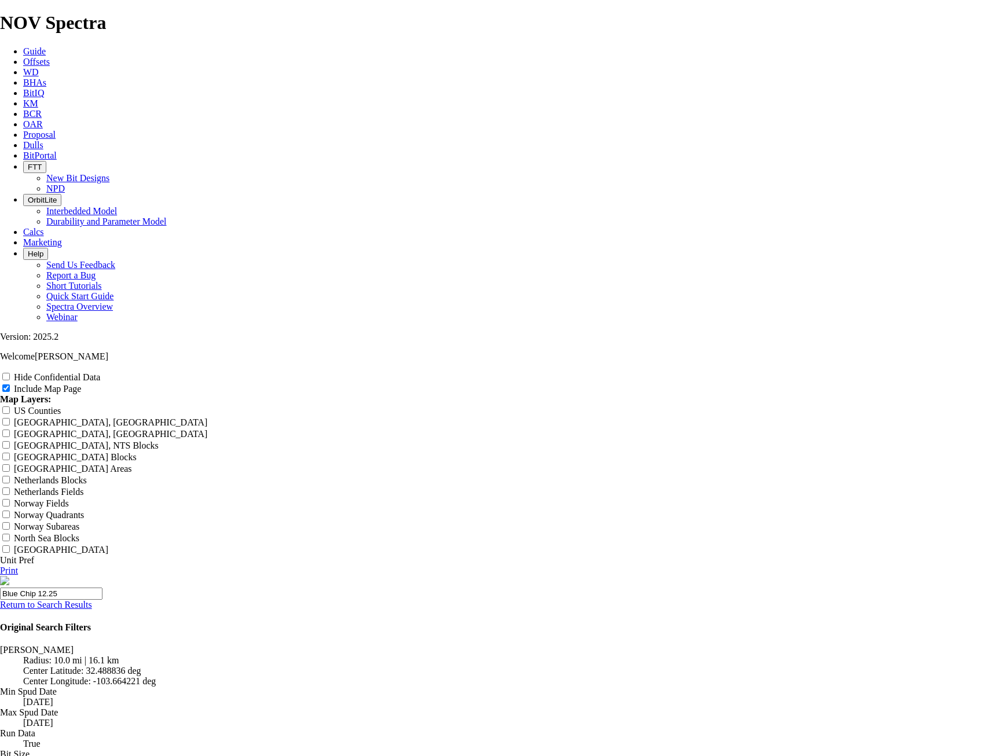
type input "Blue Chip 12.25"
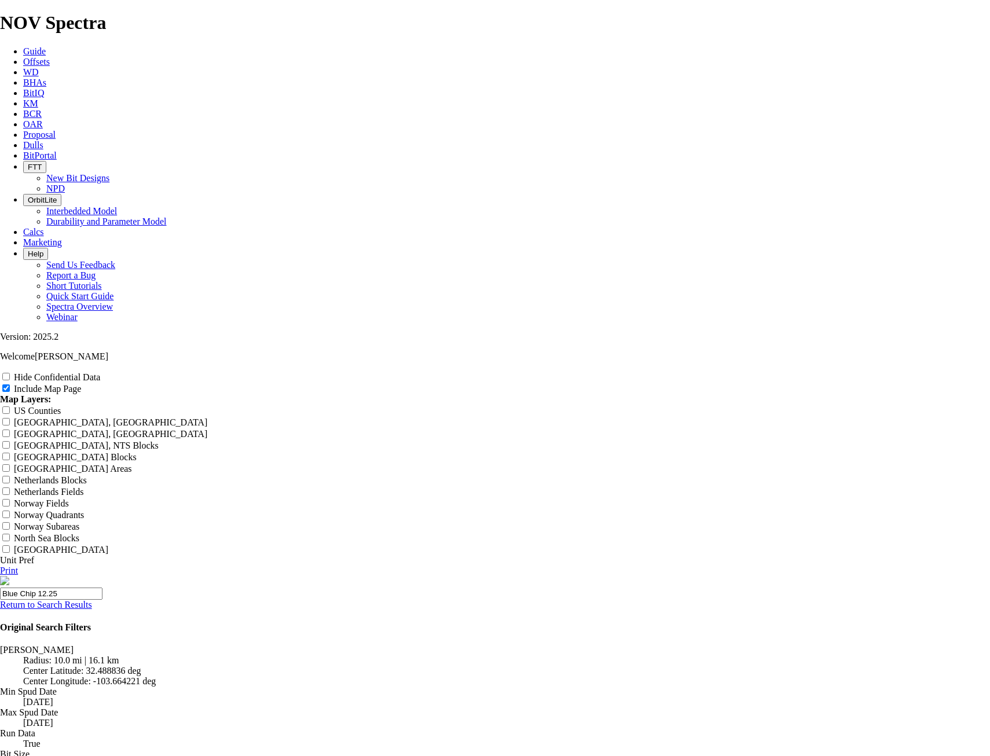
drag, startPoint x: 539, startPoint y: 77, endPoint x: 587, endPoint y: 78, distance: 48.1
click at [103, 588] on input "Blue Chip 12.25" at bounding box center [51, 594] width 103 height 12
type input "Blue Chip 12.25""
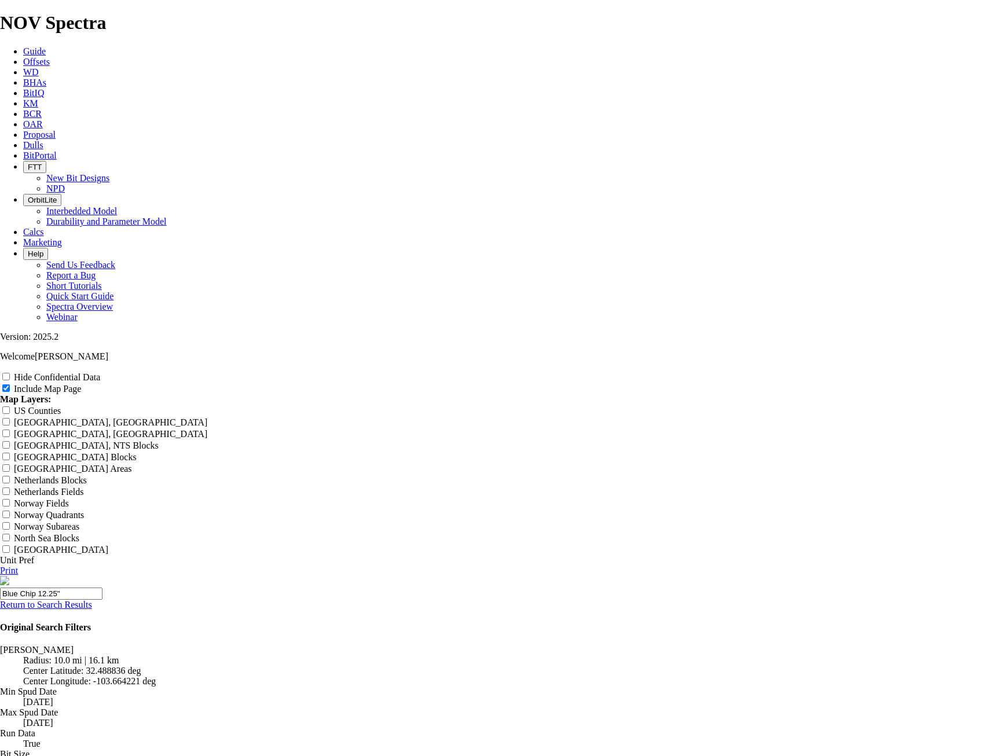
type input "Blue Chip 12.25""
type input "Blue Chip 12.25" o"
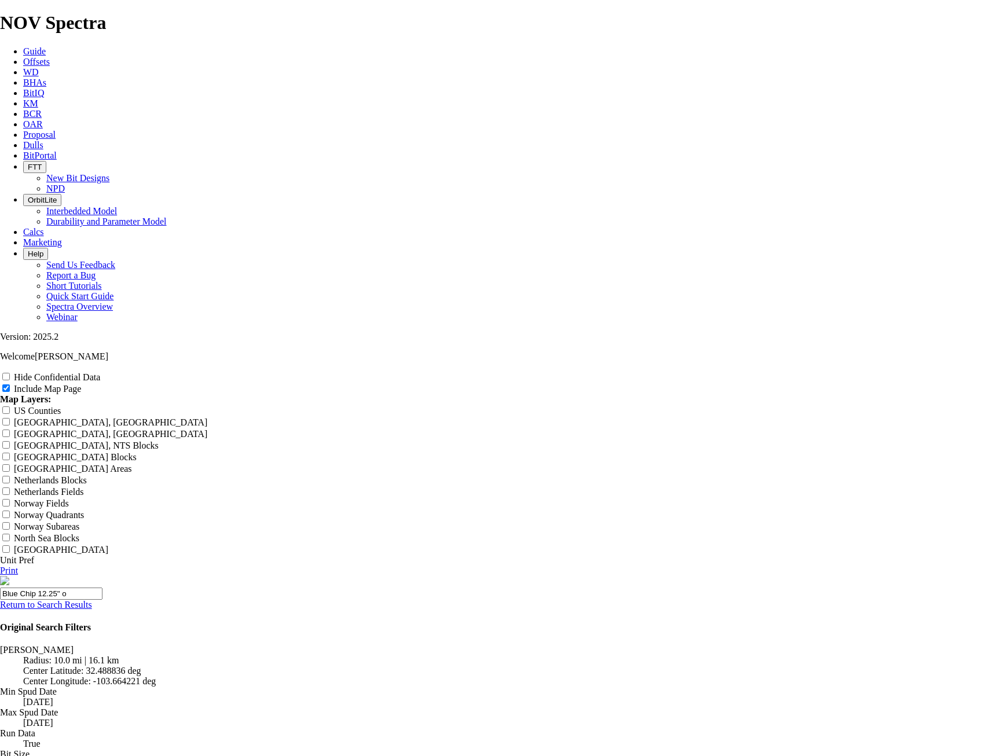
type input "Blue Chip 12.25" o"
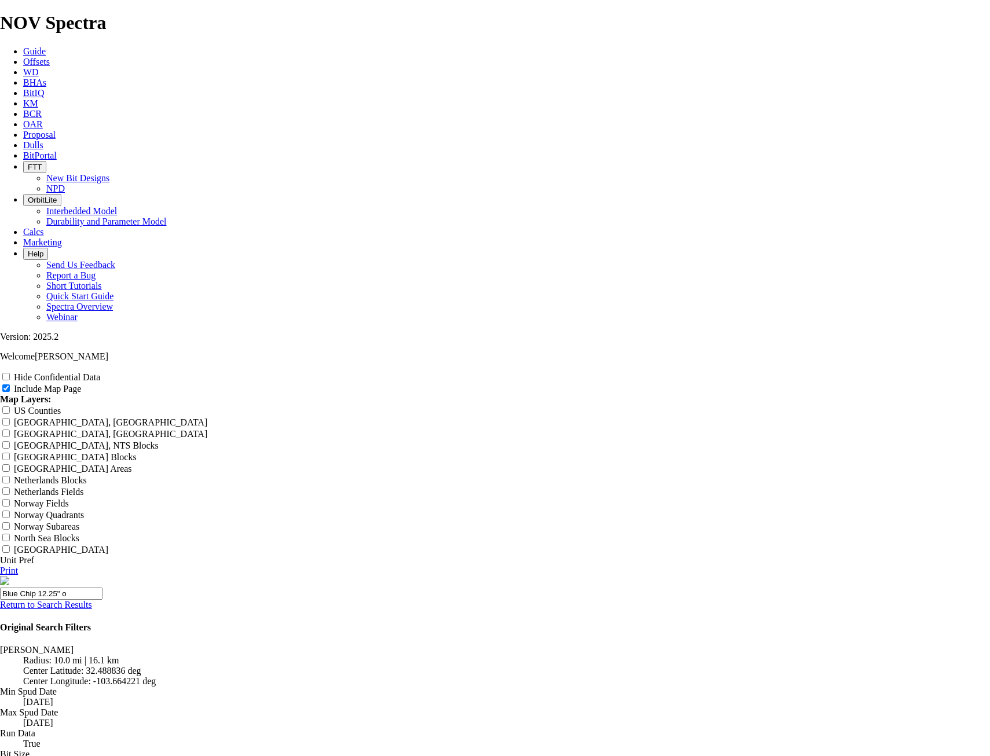
type input "Blue Chip 12.25" o"
type input "Blue Chip 12.25" of"
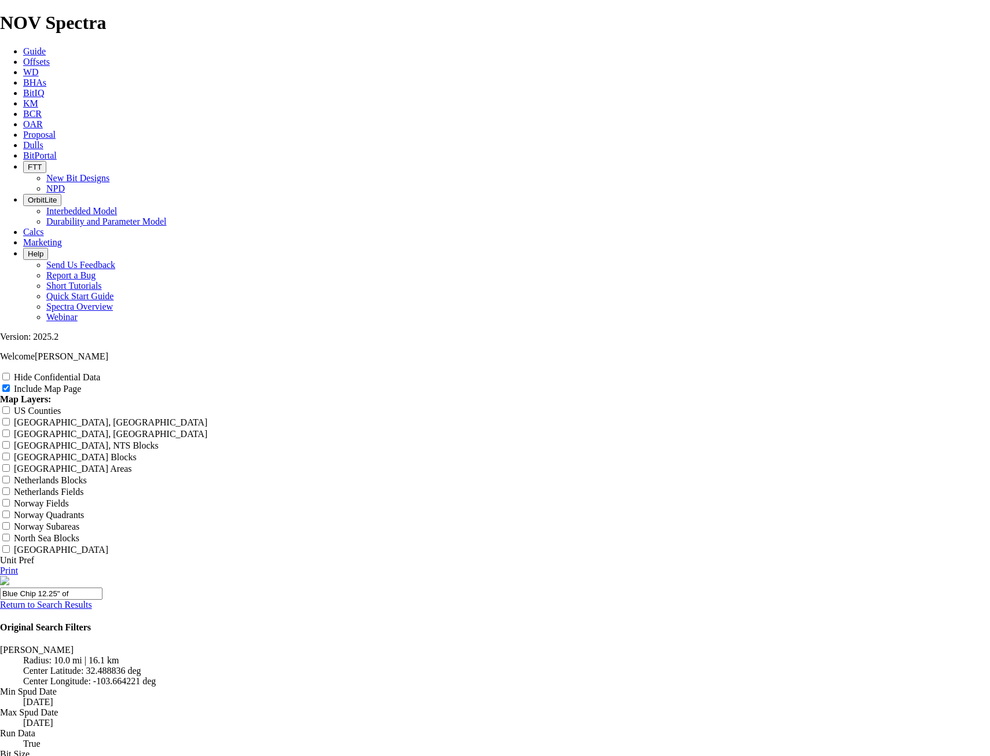
type input "Blue Chip 12.25" of"
type input "Blue Chip 12.25" off"
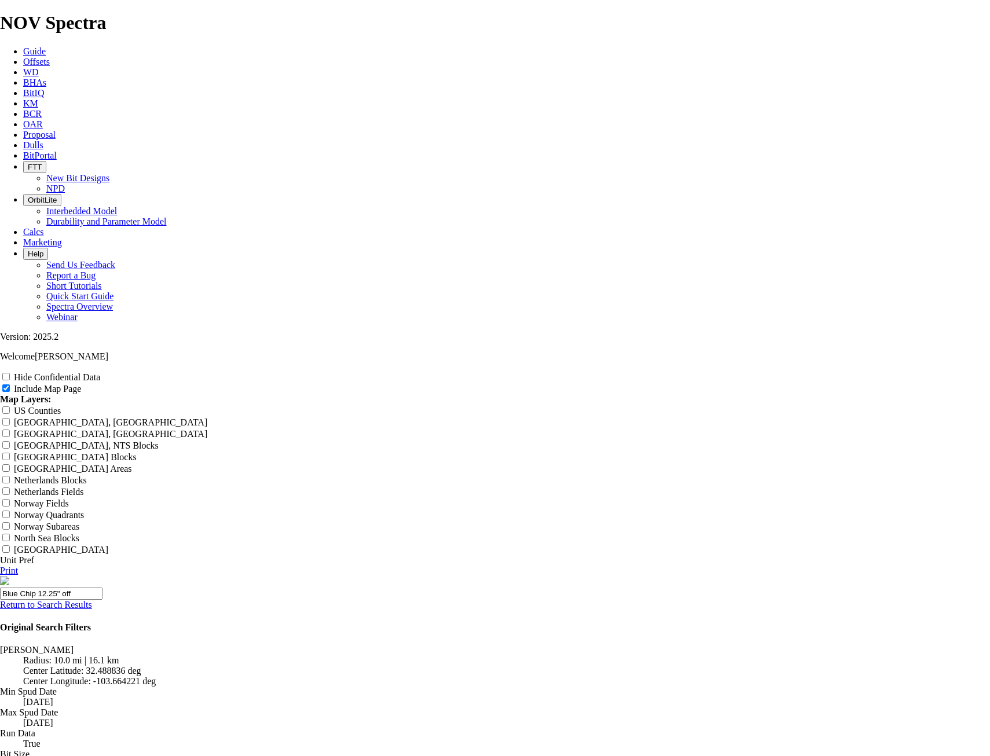
type input "Blue Chip 12.25" off"
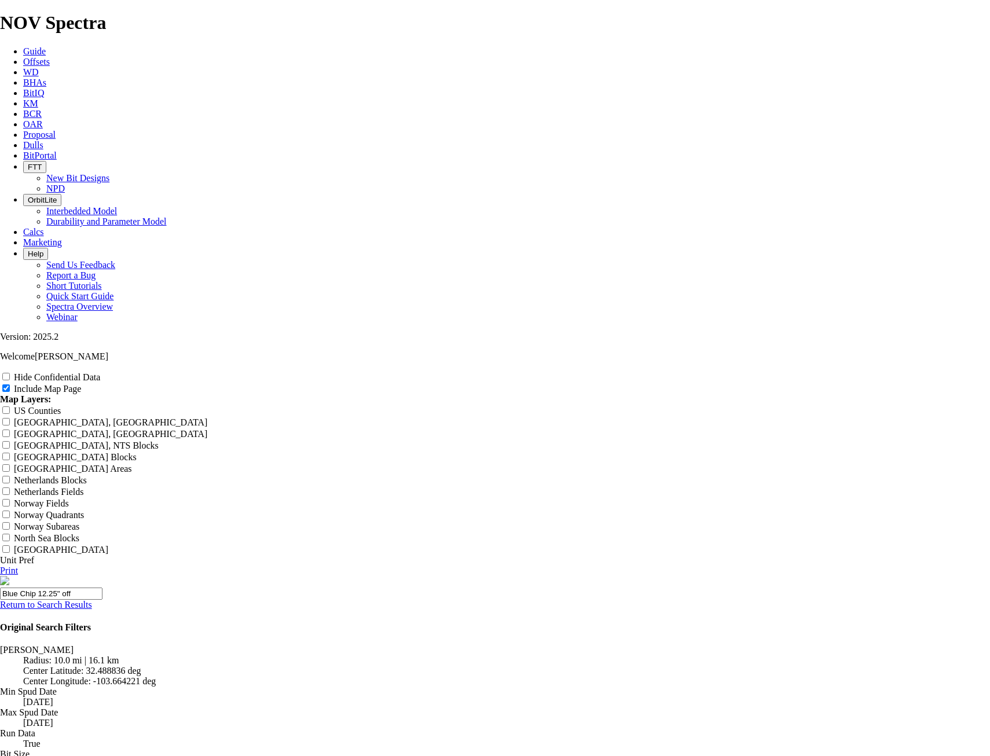
type input "Blue Chip 12.25" of"
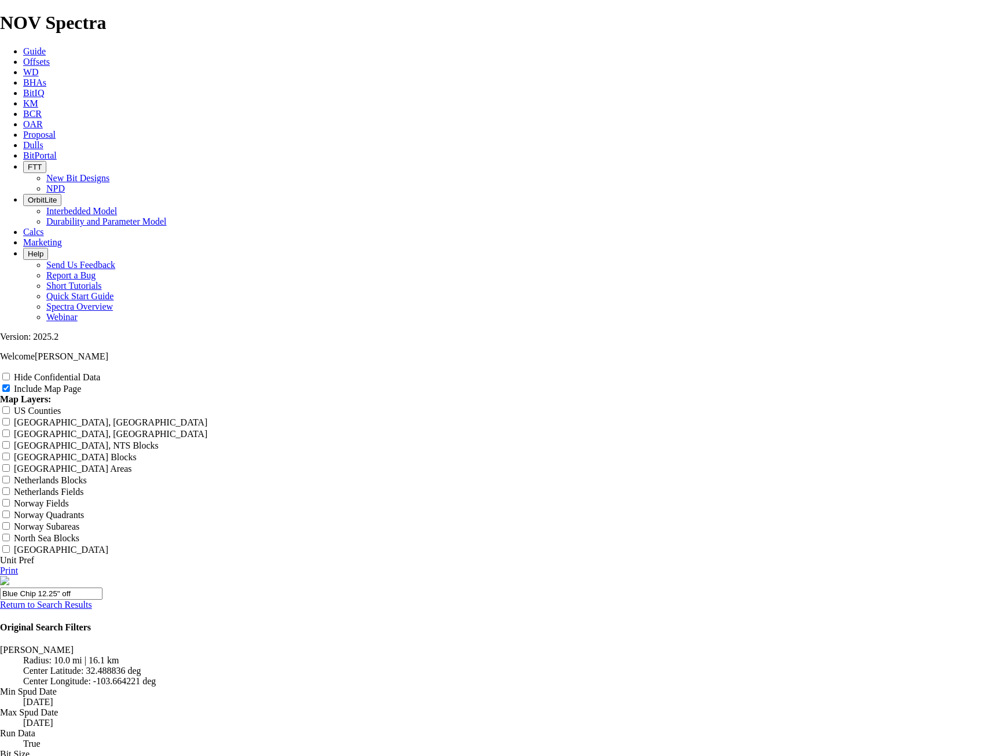
type input "Blue Chip 12.25" of"
type input "Blue Chip 12.25" o"
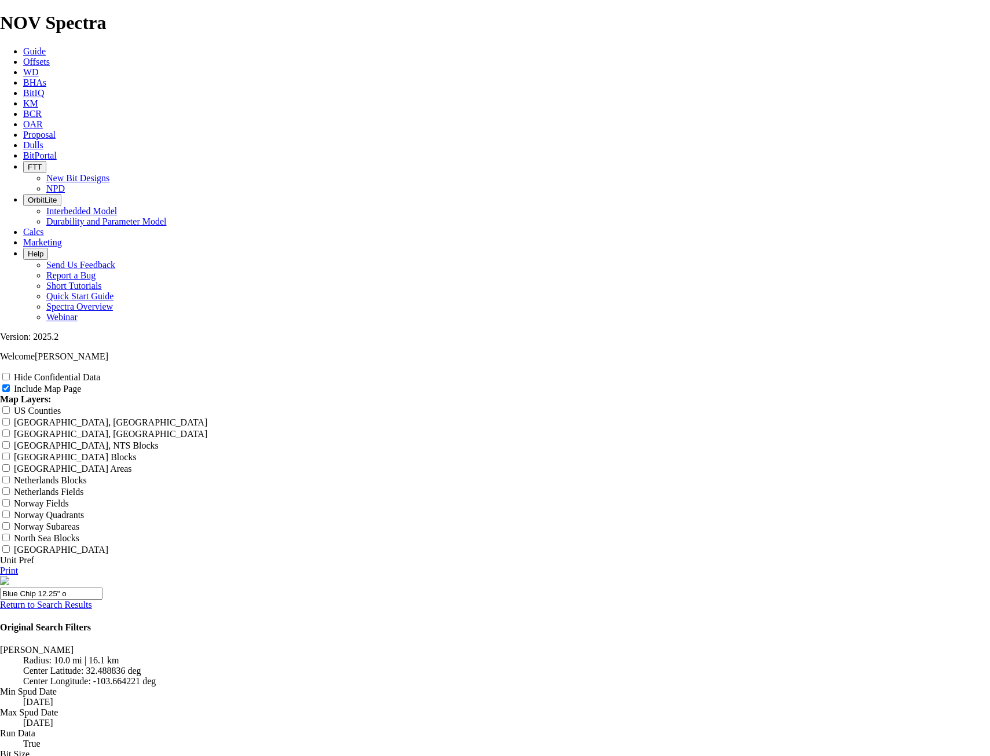
type input "Blue Chip 12.25" o"
type input "Blue Chip 12.25""
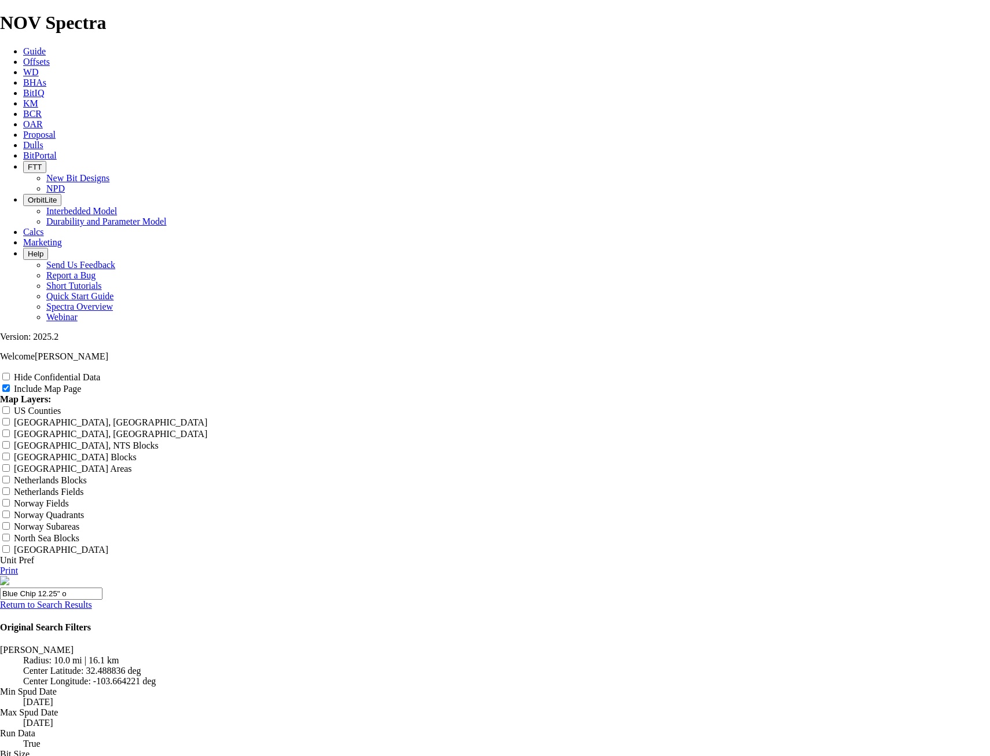
type input "Blue Chip 12.25""
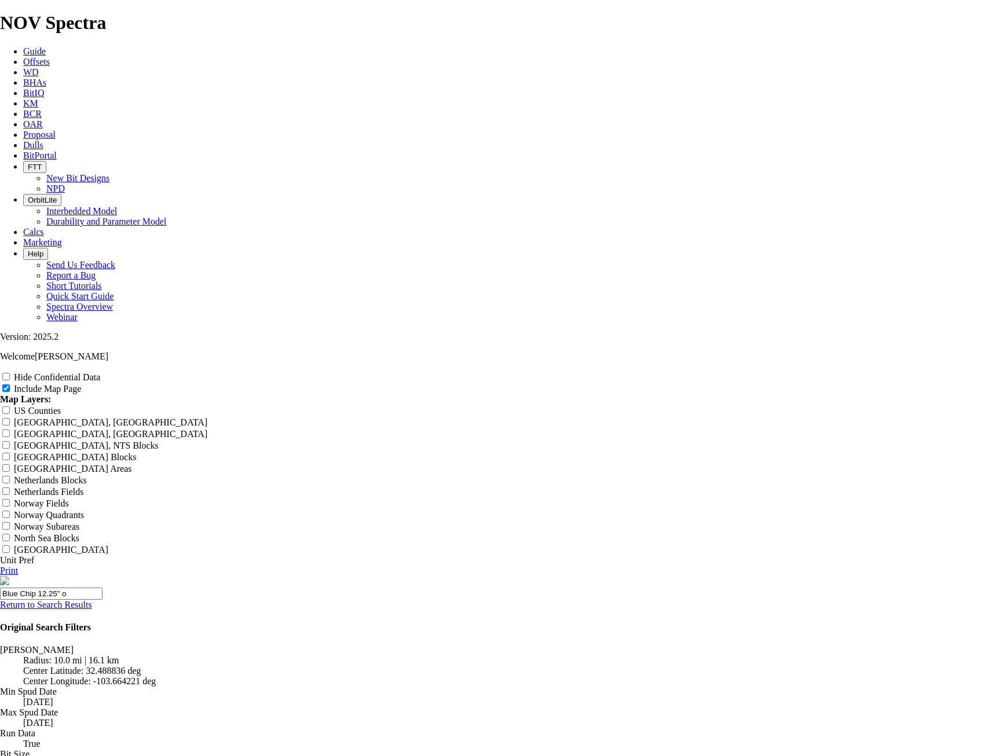
type input "Blue Chip 12.25""
type input "Blue Chip 12.25" Of"
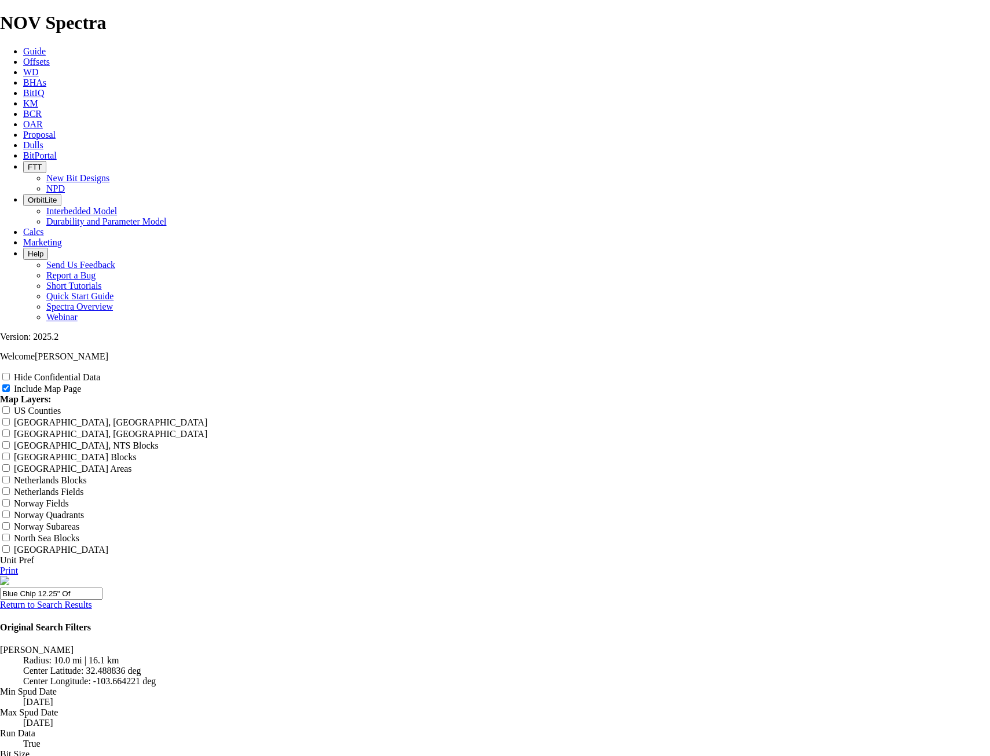
type input "Blue Chip 12.25" Of"
type input "Blue Chip 12.25" Offse"
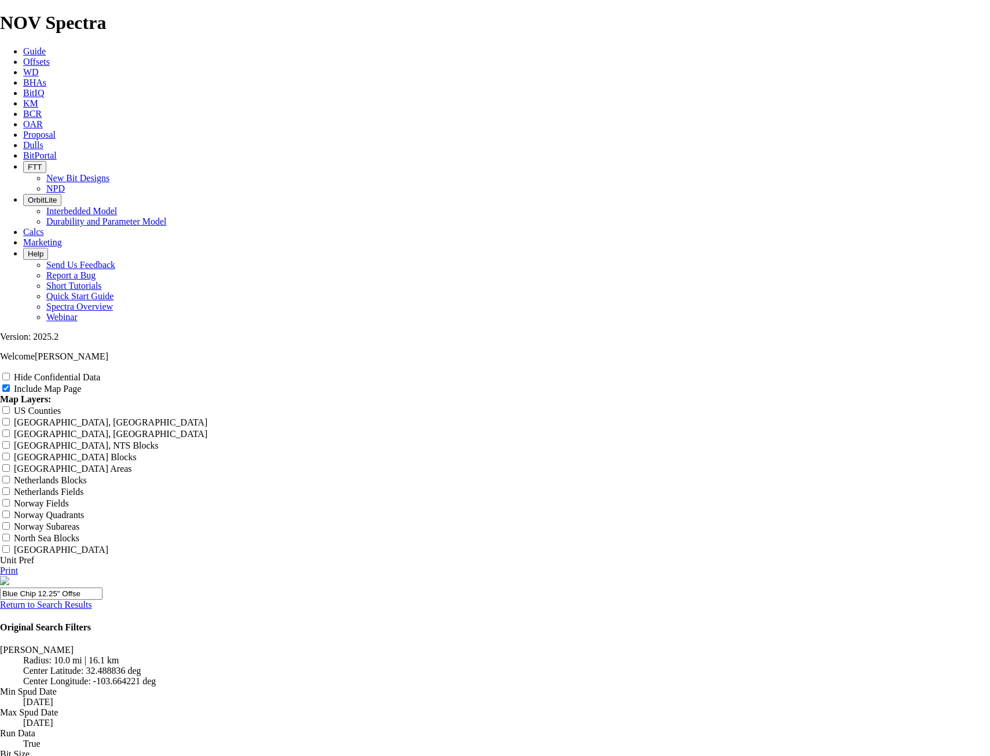
type input "Blue Chip 12.25" Offse"
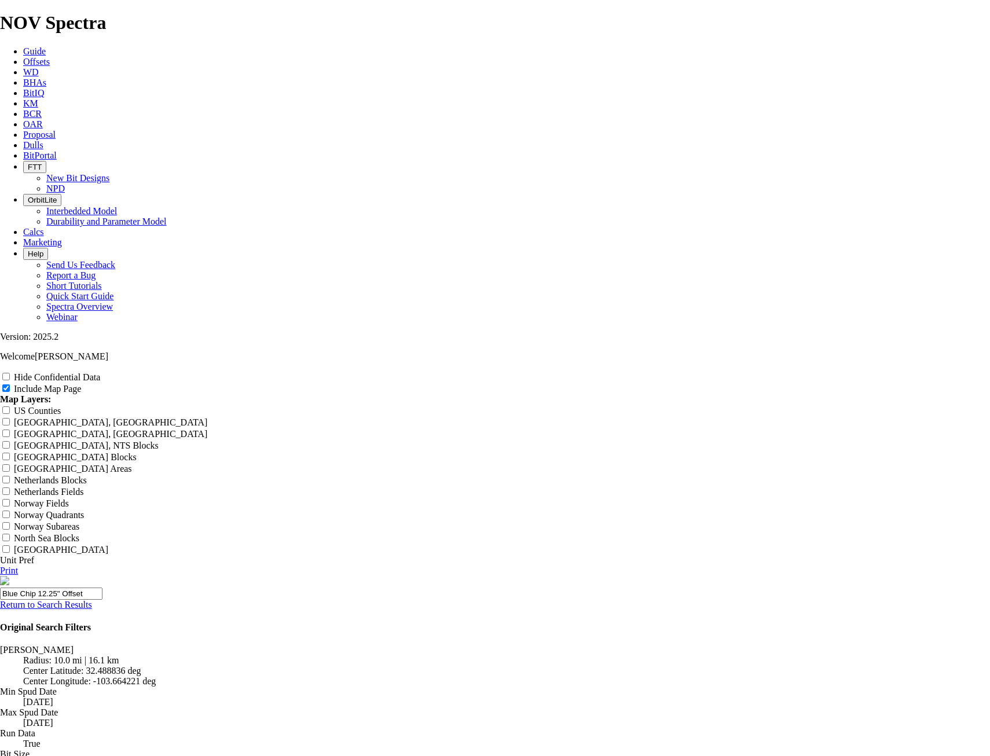
type input "Blue Chip 12.25" Offset"
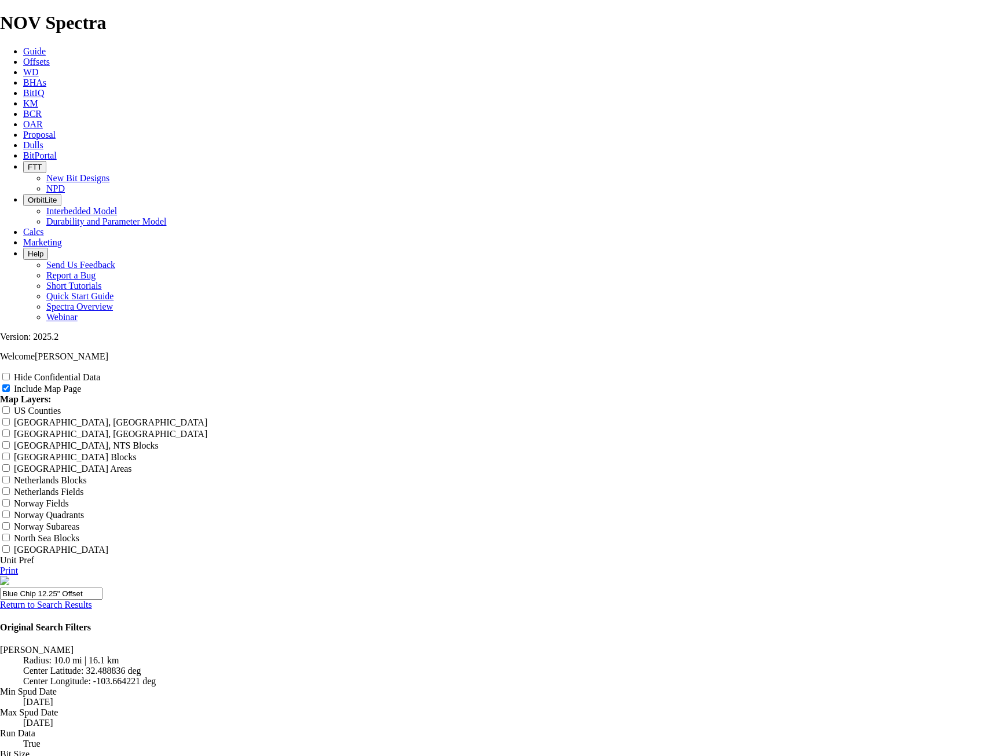
type input "Blue Chip 12.25" Offset"
click at [18, 566] on link "Print" at bounding box center [9, 571] width 18 height 10
click at [92, 600] on link "Return to Search Results" at bounding box center [46, 605] width 92 height 10
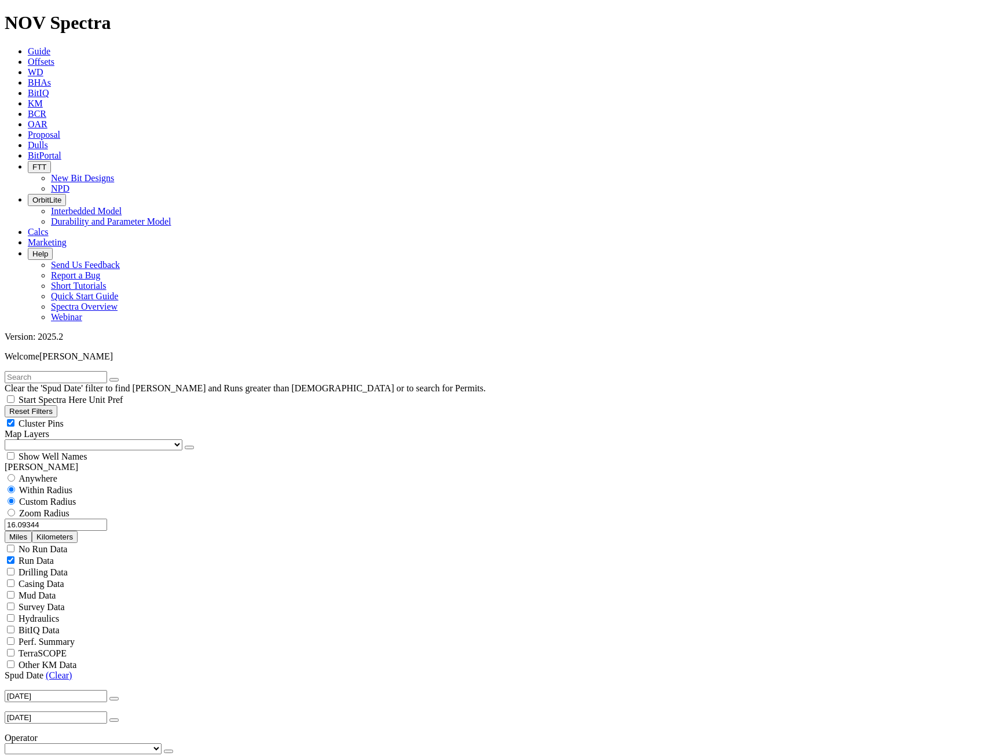
scroll to position [290, 0]
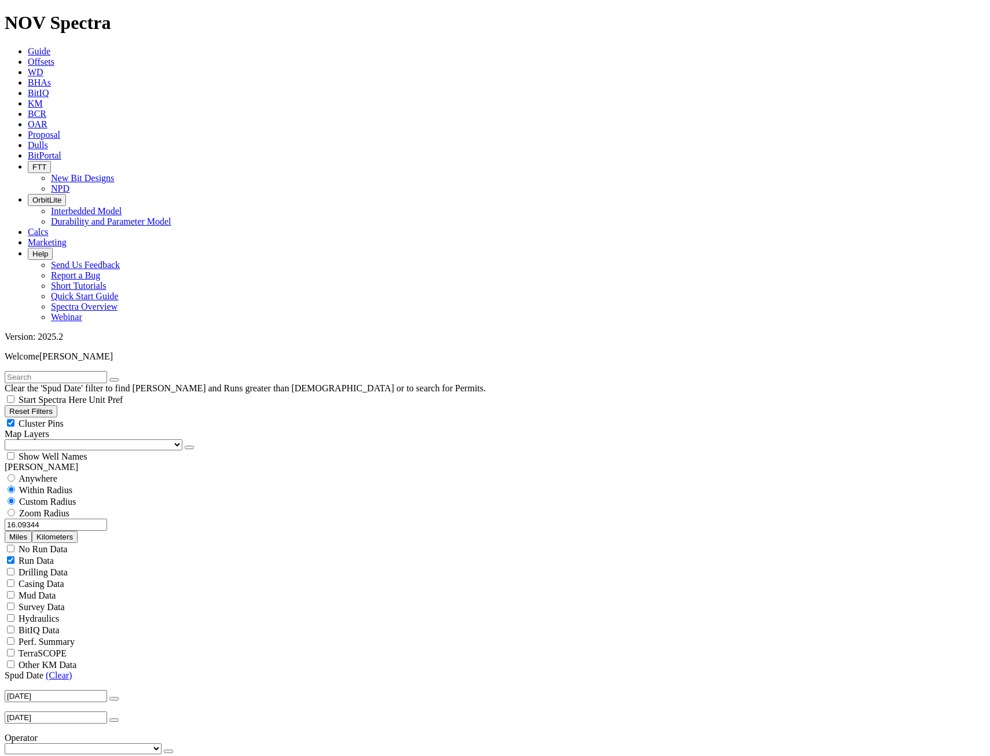
scroll to position [116, 0]
select select "? number:9.875 ?"
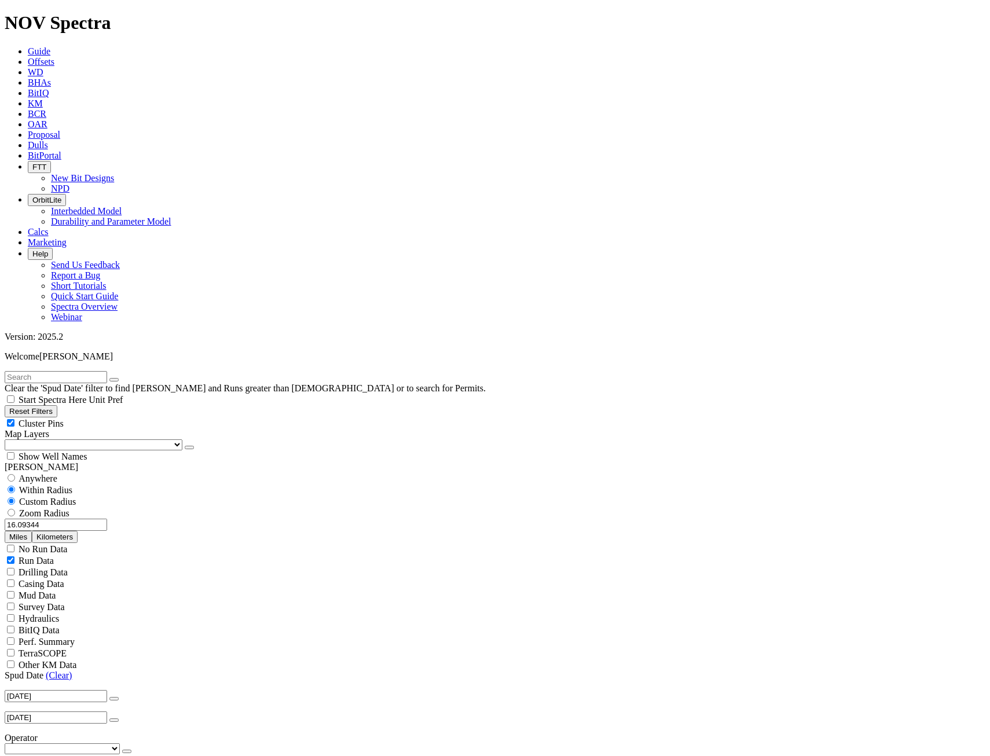
drag, startPoint x: 83, startPoint y: 520, endPoint x: 83, endPoint y: 526, distance: 6.4
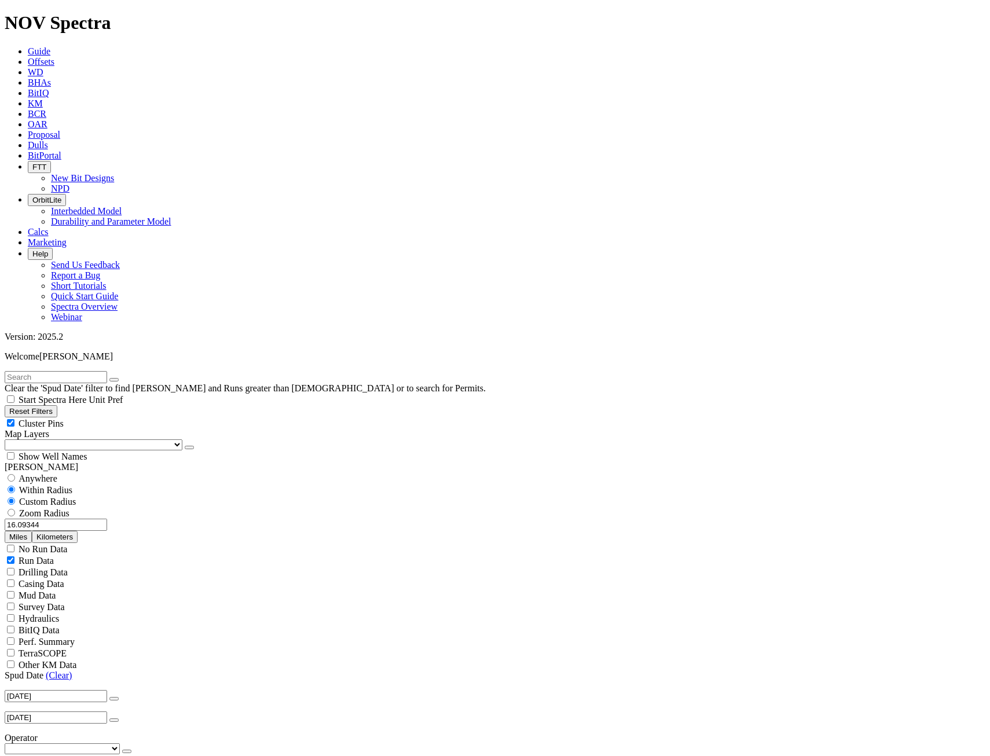
drag, startPoint x: 65, startPoint y: 232, endPoint x: 102, endPoint y: 229, distance: 36.6
type input "3000"
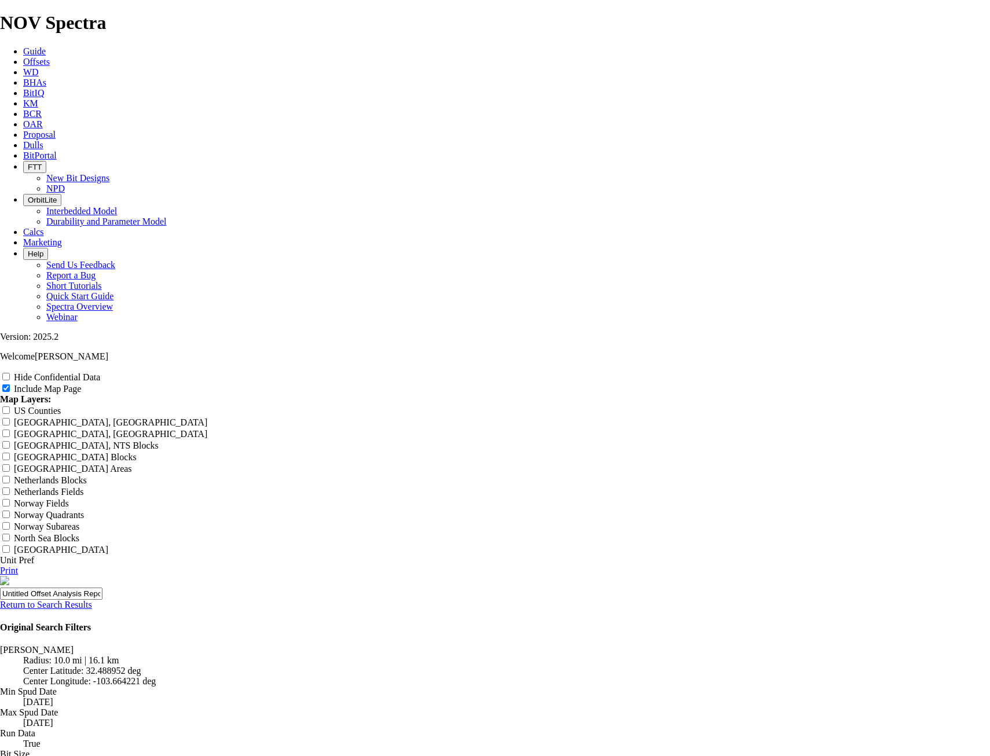
scroll to position [1390, 0]
type input "9"
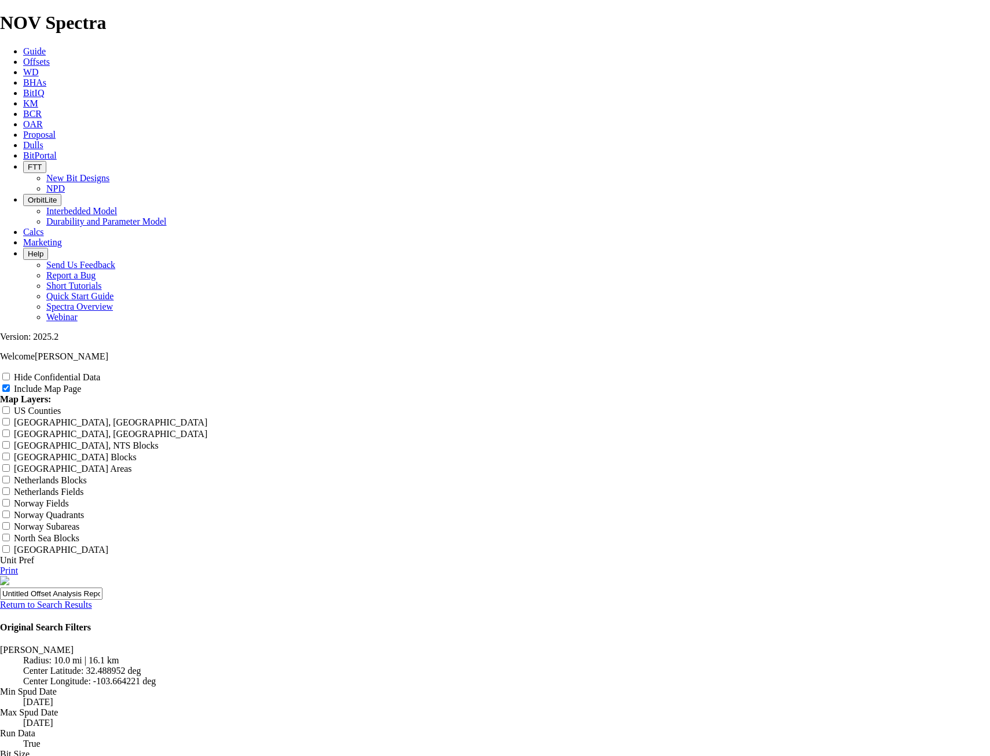
type input "9"
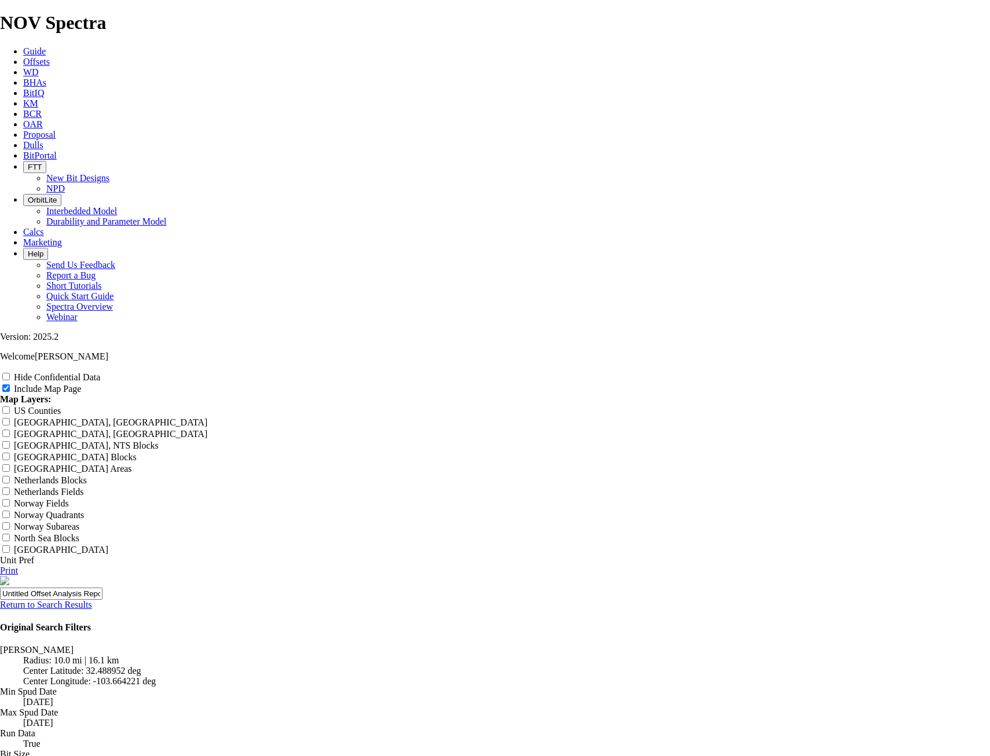
type input "9"
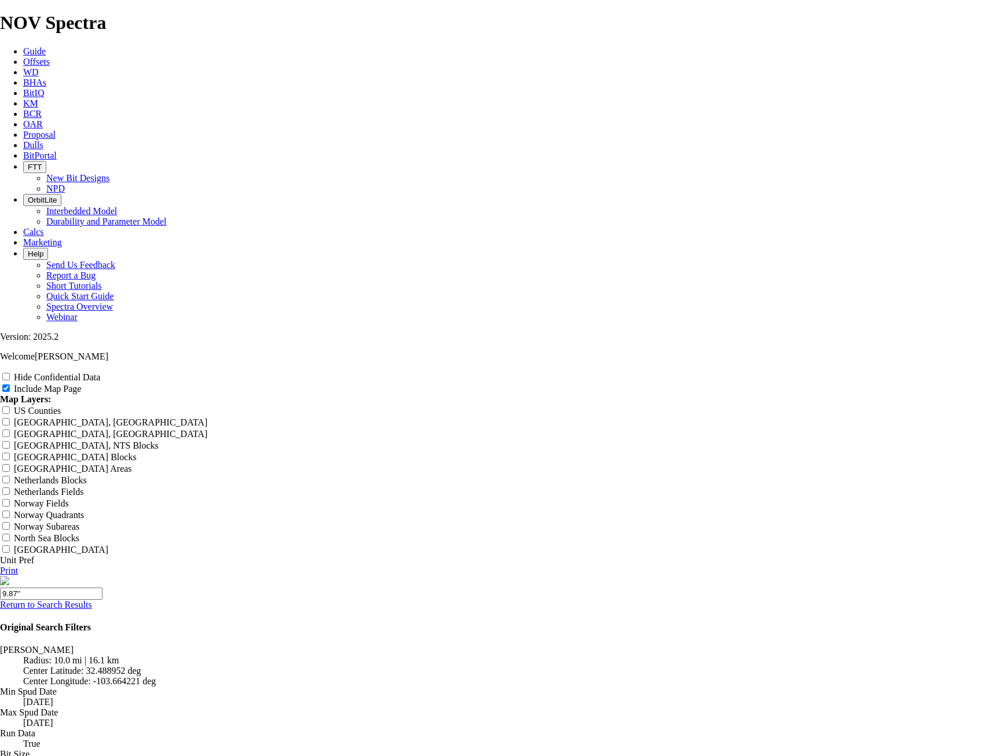
drag, startPoint x: 462, startPoint y: 144, endPoint x: 474, endPoint y: 142, distance: 12.3
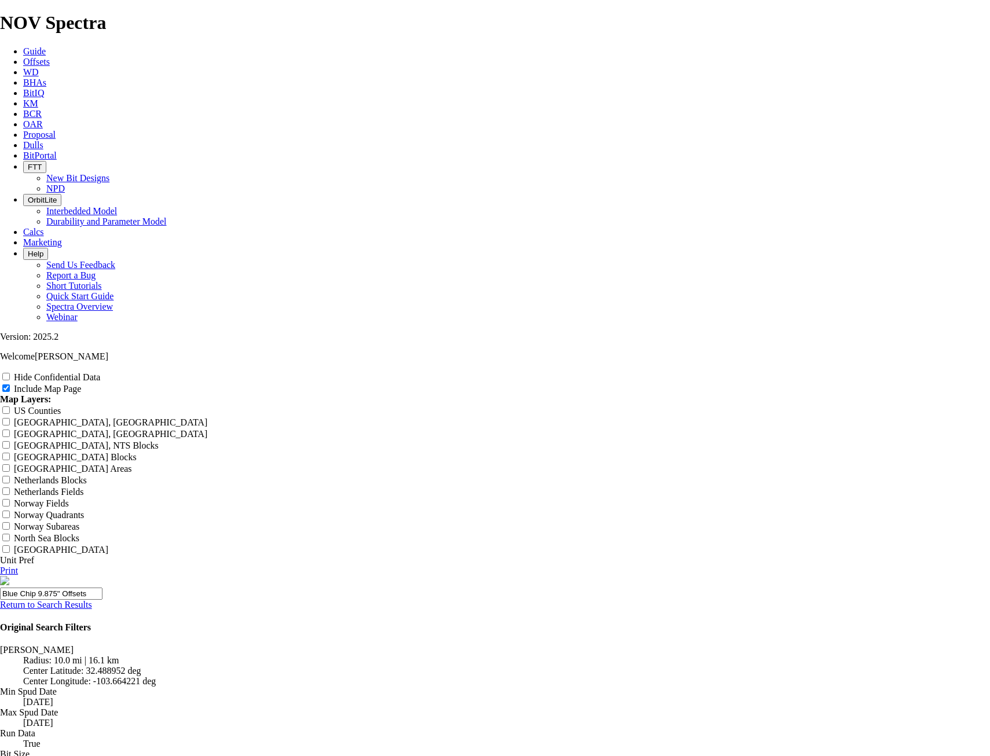
click at [18, 566] on link "Print" at bounding box center [9, 571] width 18 height 10
click at [10, 373] on input "Hide Confidential Data" at bounding box center [6, 377] width 8 height 8
click at [18, 566] on link "Print" at bounding box center [9, 571] width 18 height 10
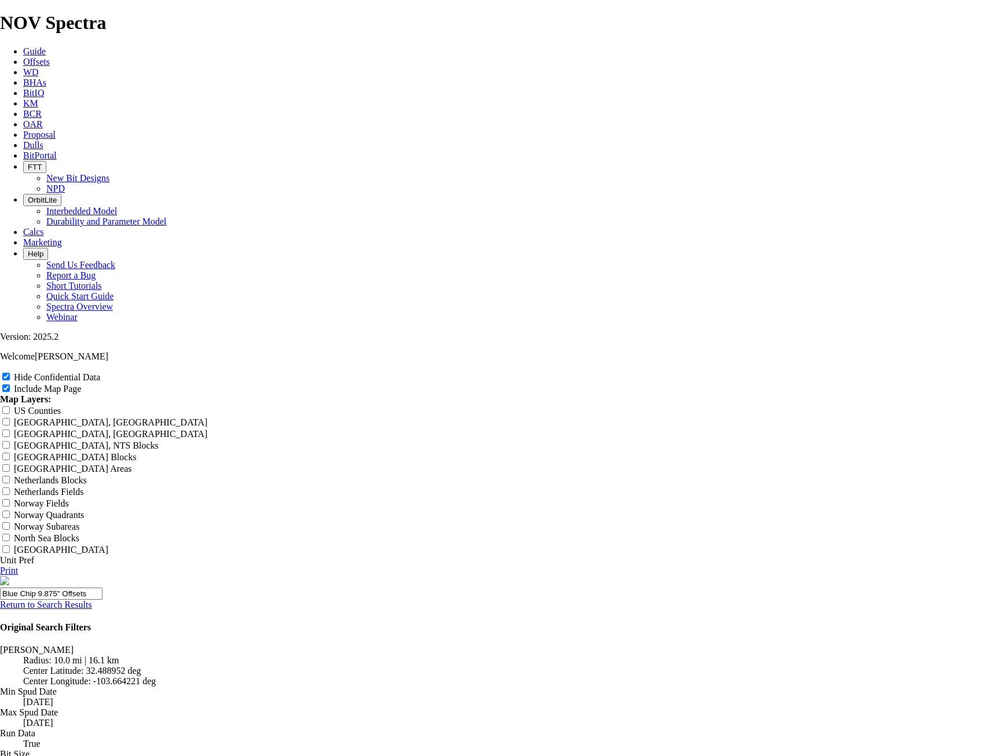
click at [92, 600] on link "Return to Search Results" at bounding box center [46, 605] width 92 height 10
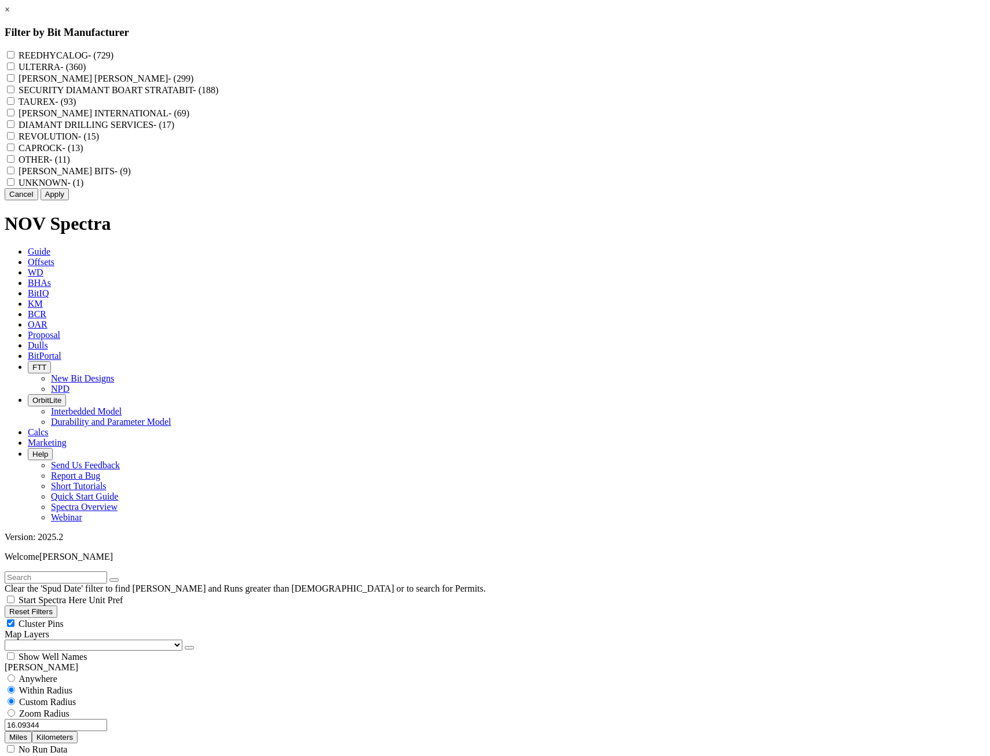
click at [10, 14] on link "×" at bounding box center [7, 10] width 5 height 10
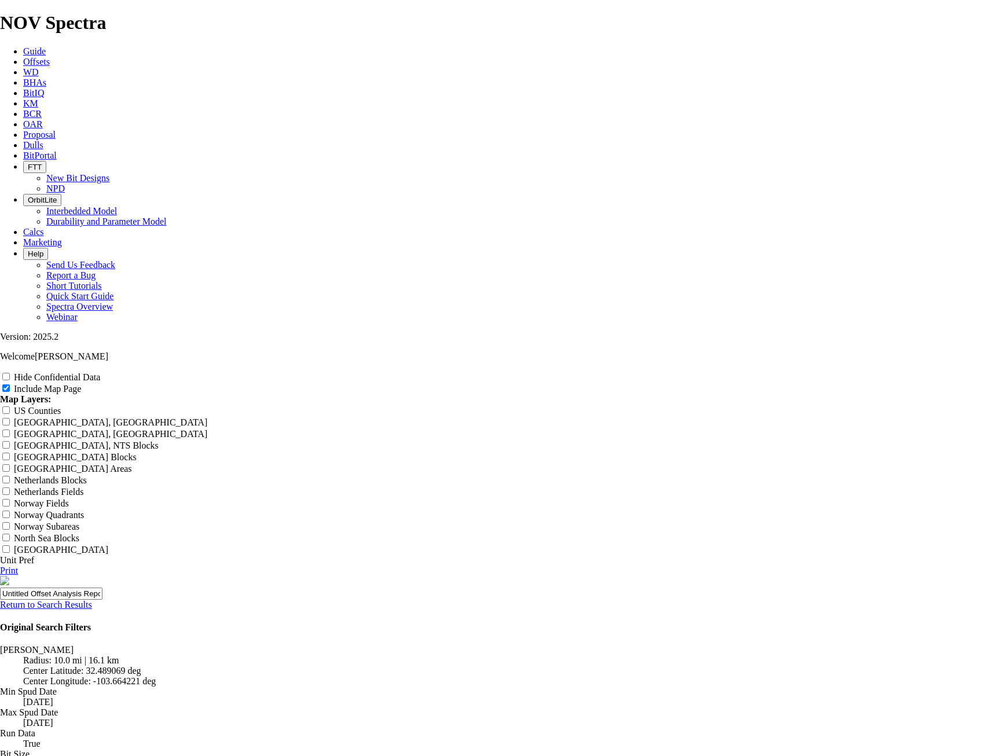
scroll to position [1506, 0]
click at [92, 600] on link "Return to Search Results" at bounding box center [46, 605] width 92 height 10
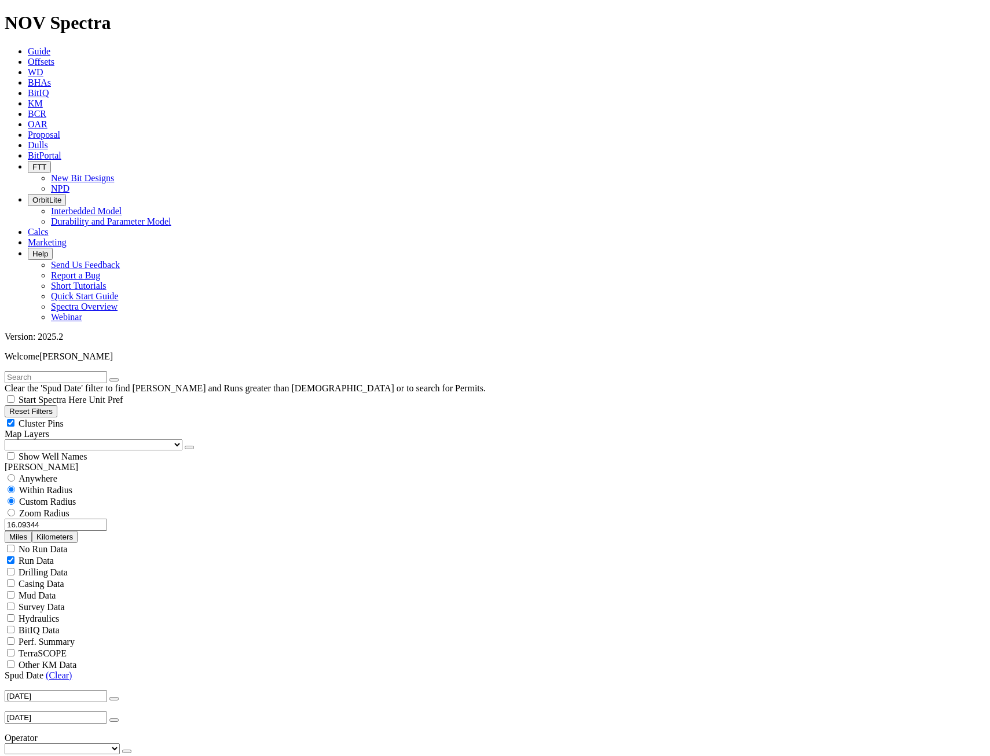
scroll to position [149, 0]
type input "2000"
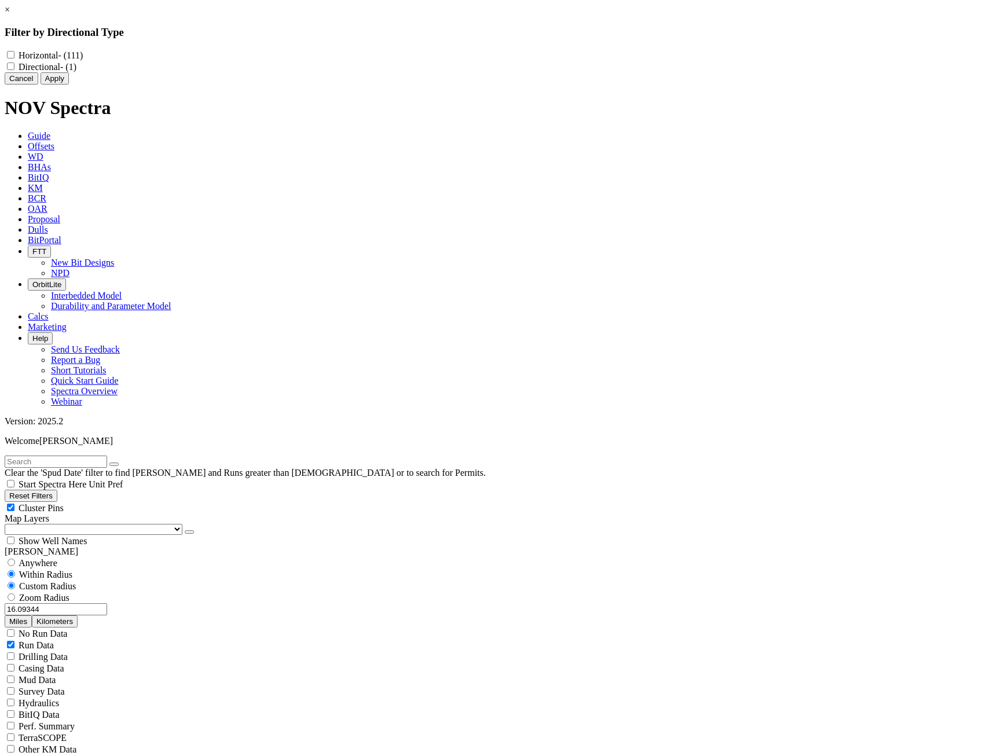
click at [38, 85] on button "Cancel" at bounding box center [22, 78] width 34 height 12
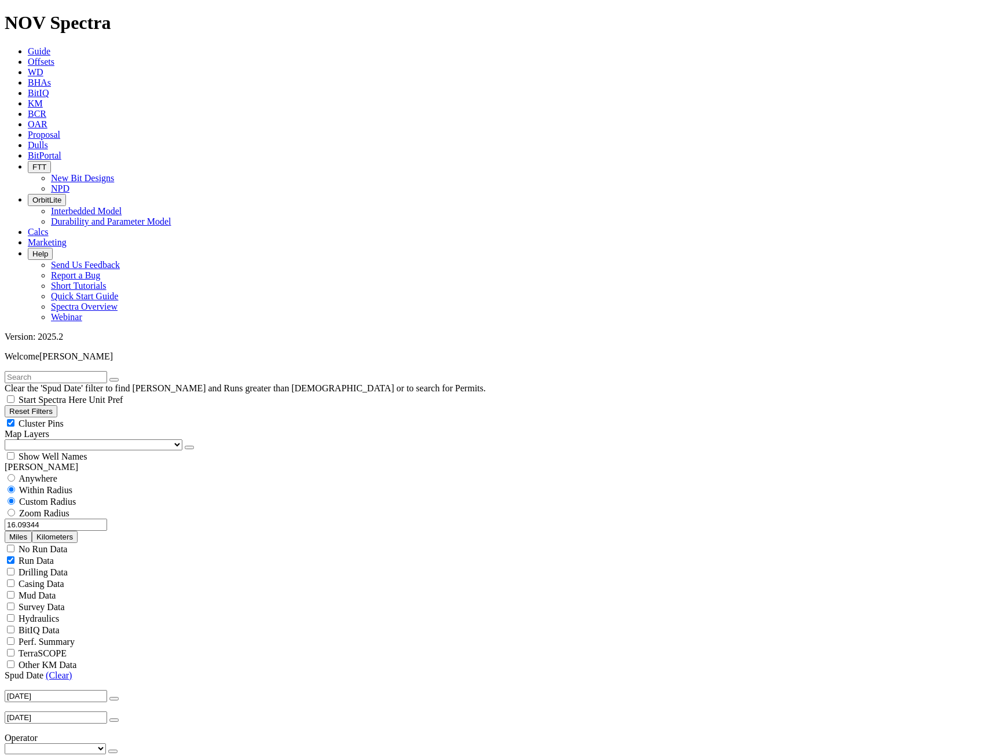
scroll to position [212, 0]
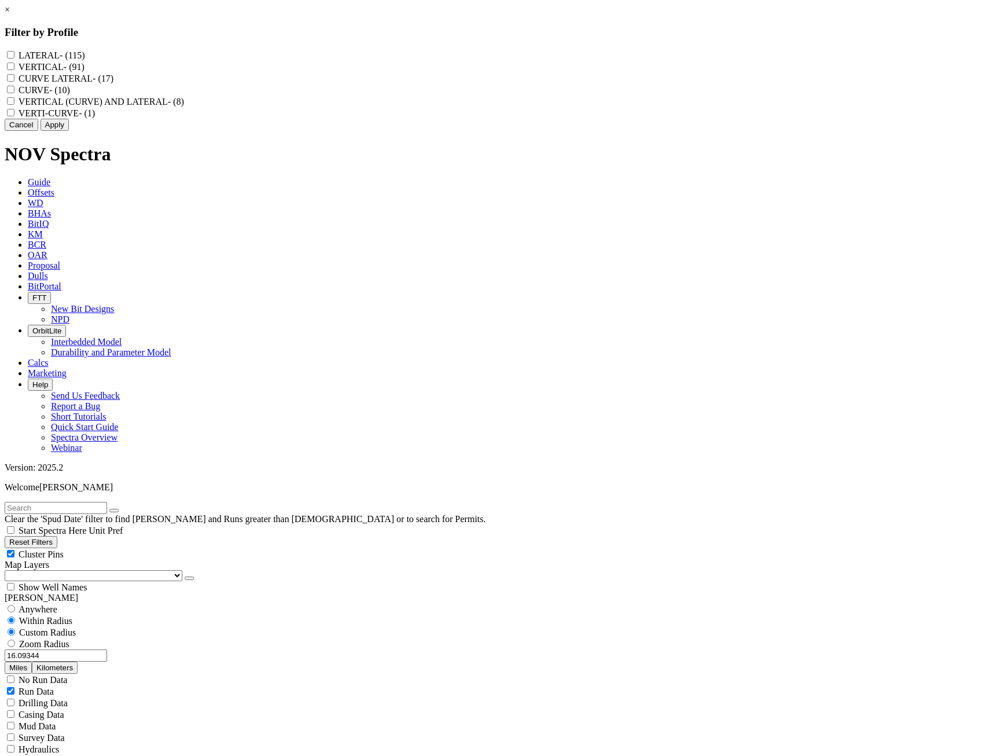
click at [85, 72] on label "VERTICAL - (91)" at bounding box center [52, 67] width 66 height 10
click at [14, 70] on input "VERTICAL - (91)" at bounding box center [11, 67] width 8 height 8
checkbox input "true"
click at [69, 131] on button "Apply" at bounding box center [55, 125] width 28 height 12
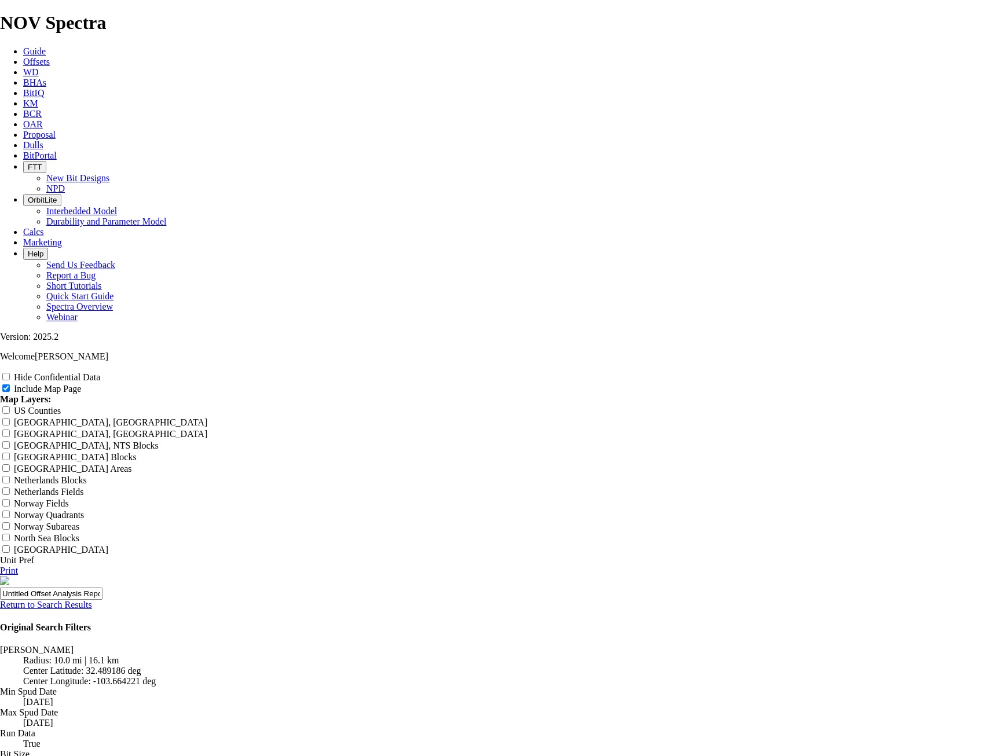
scroll to position [1216, 0]
radio input "true"
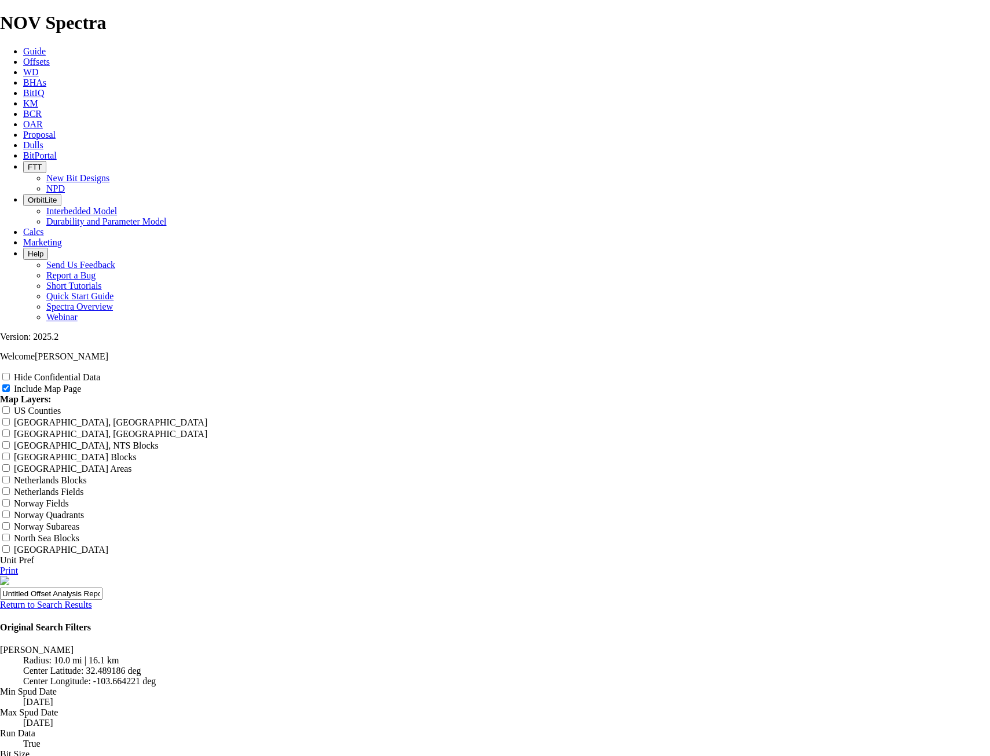
radio input "true"
click at [10, 373] on input "Hide Confidential Data" at bounding box center [6, 377] width 8 height 8
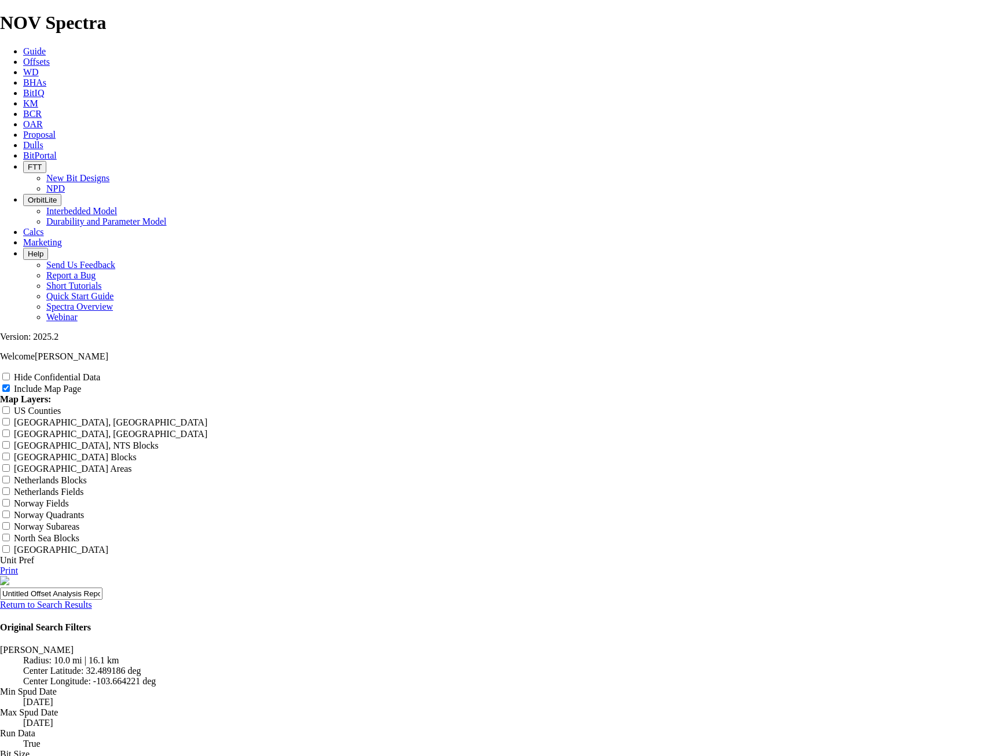
click at [10, 373] on input "Hide Confidential Data" at bounding box center [6, 377] width 8 height 8
checkbox input "true"
click at [103, 588] on input "Untitled Offset Analysis Report" at bounding box center [51, 594] width 103 height 12
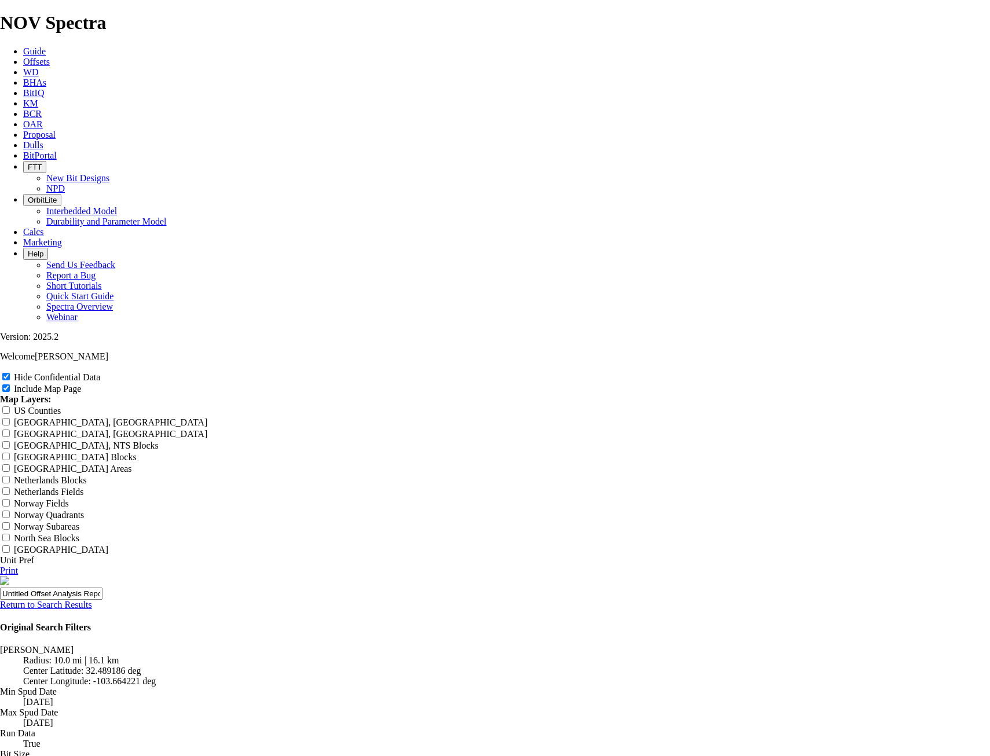
click at [103, 588] on input "Untitled Offset Analysis Report" at bounding box center [51, 594] width 103 height 12
type input "B"
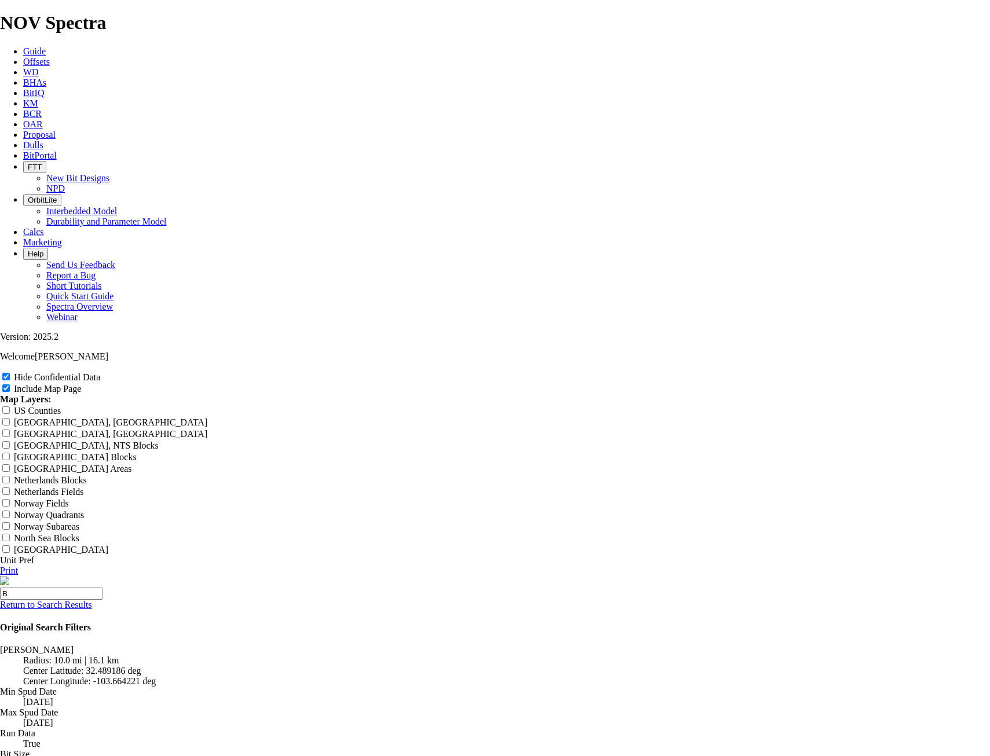
type input "B"
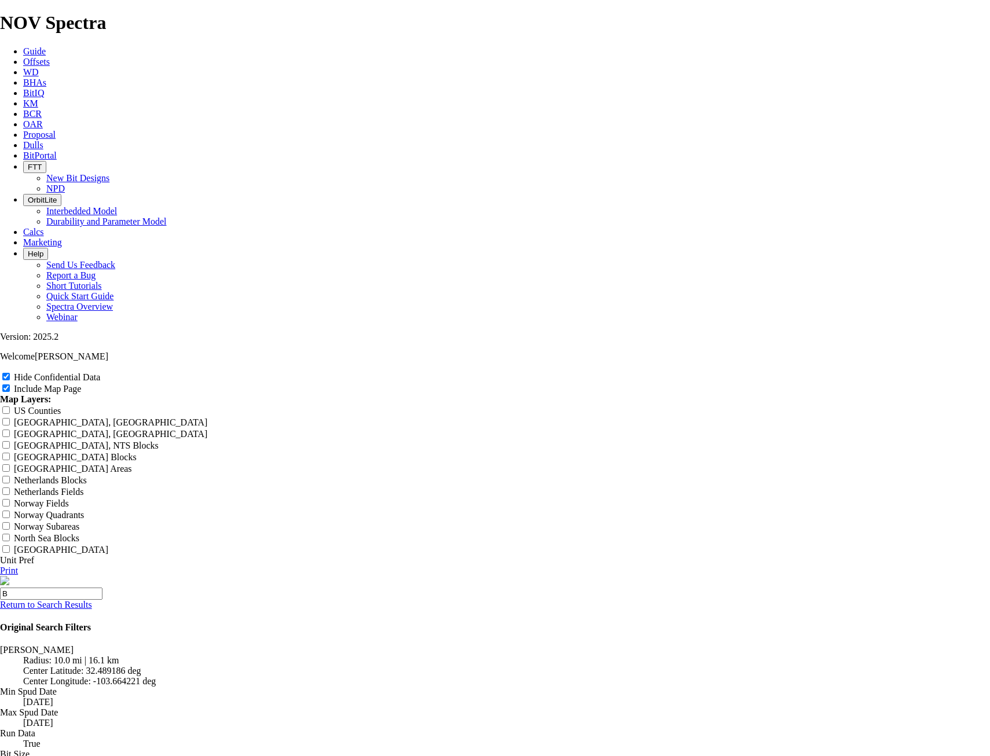
type input "B"
type input "Bl"
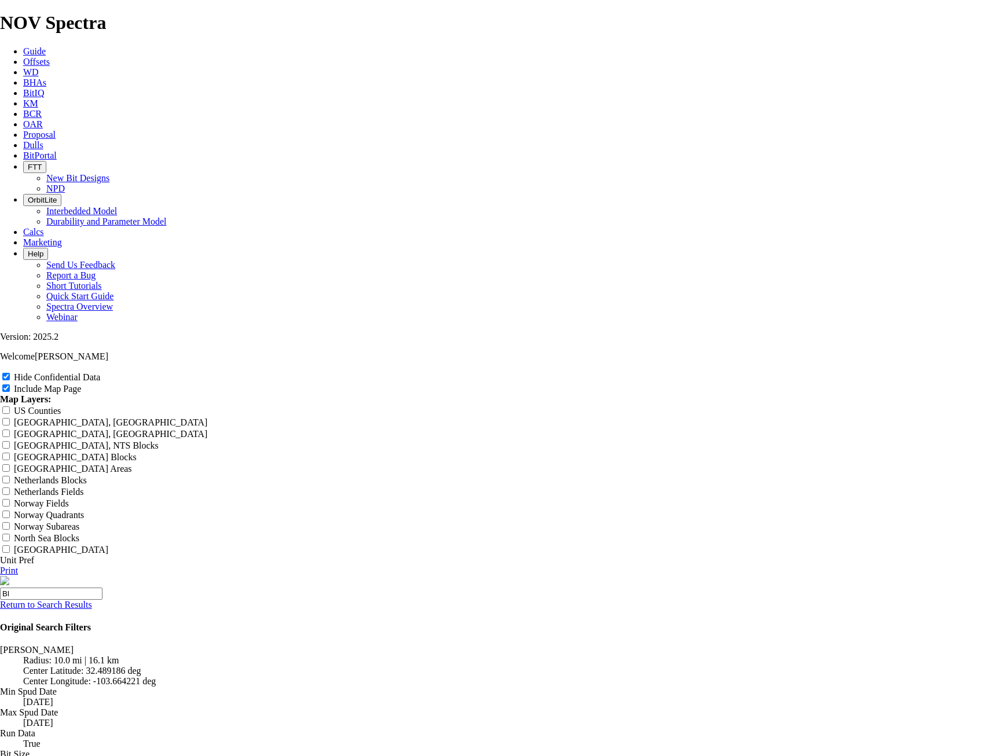
type input "Bl"
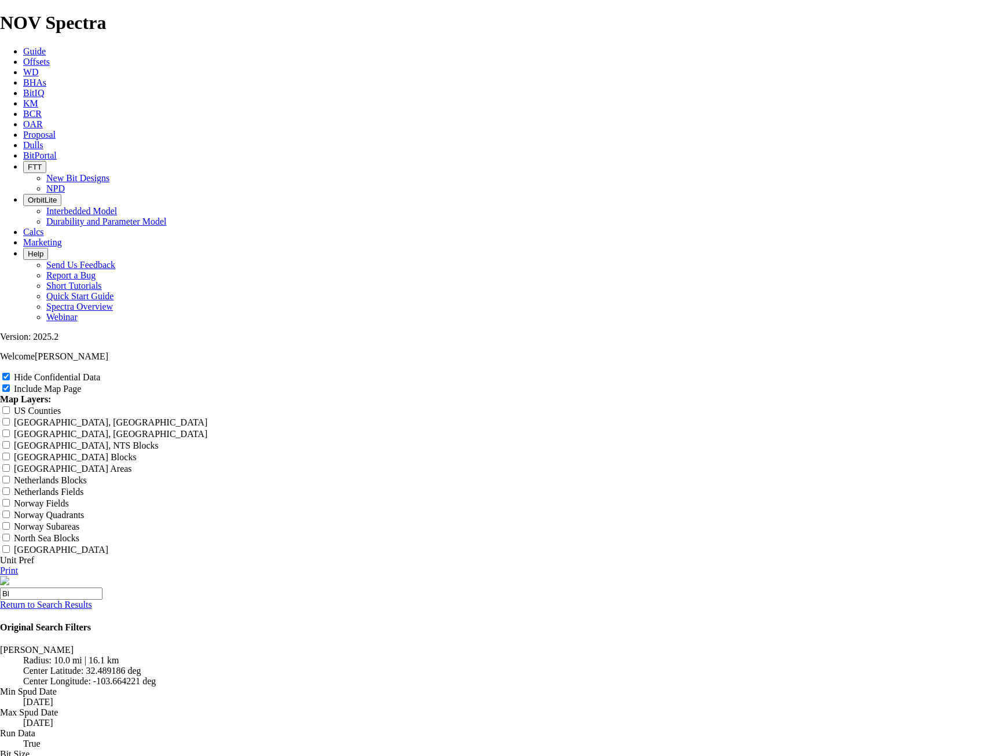
type input "Bl"
type input "Blu"
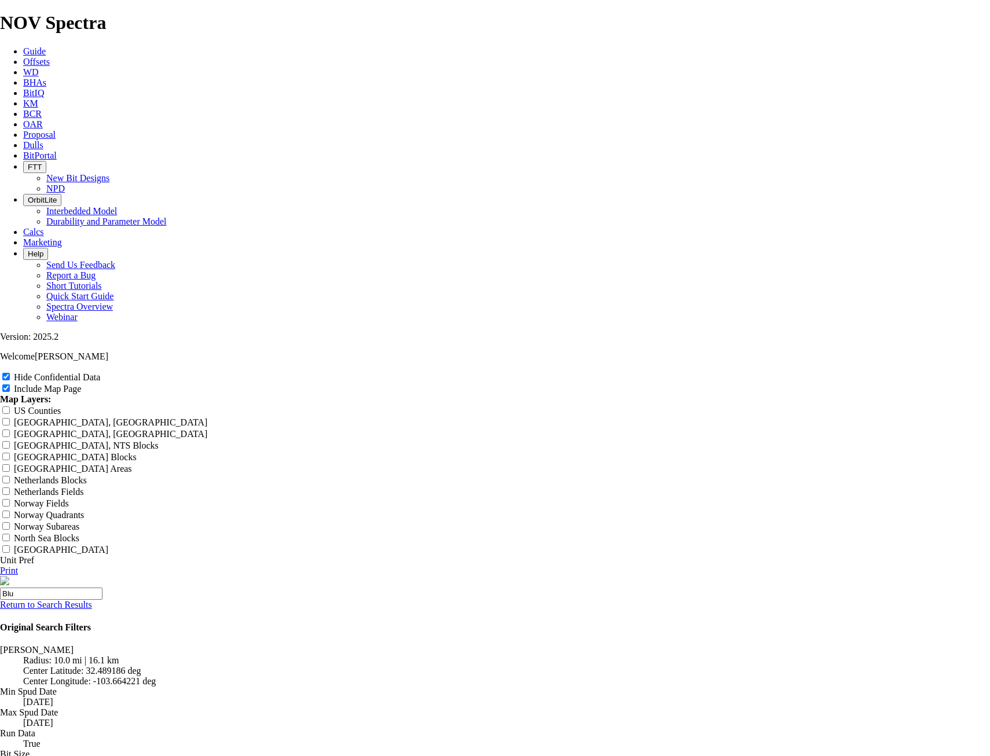
type input "Blu"
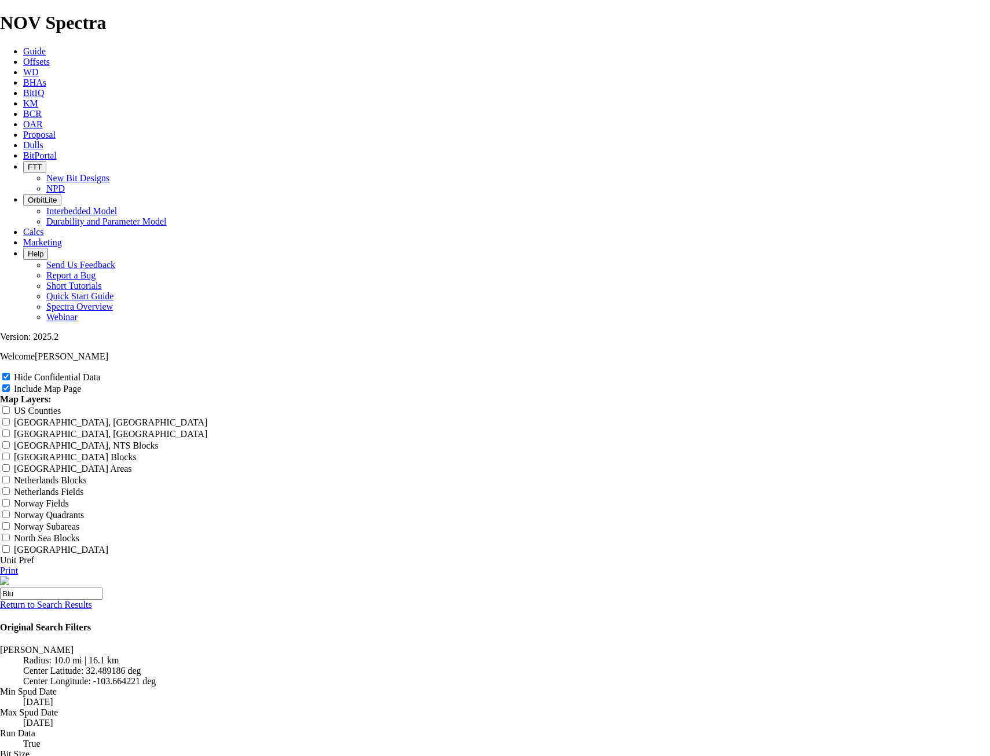
type input "Blu"
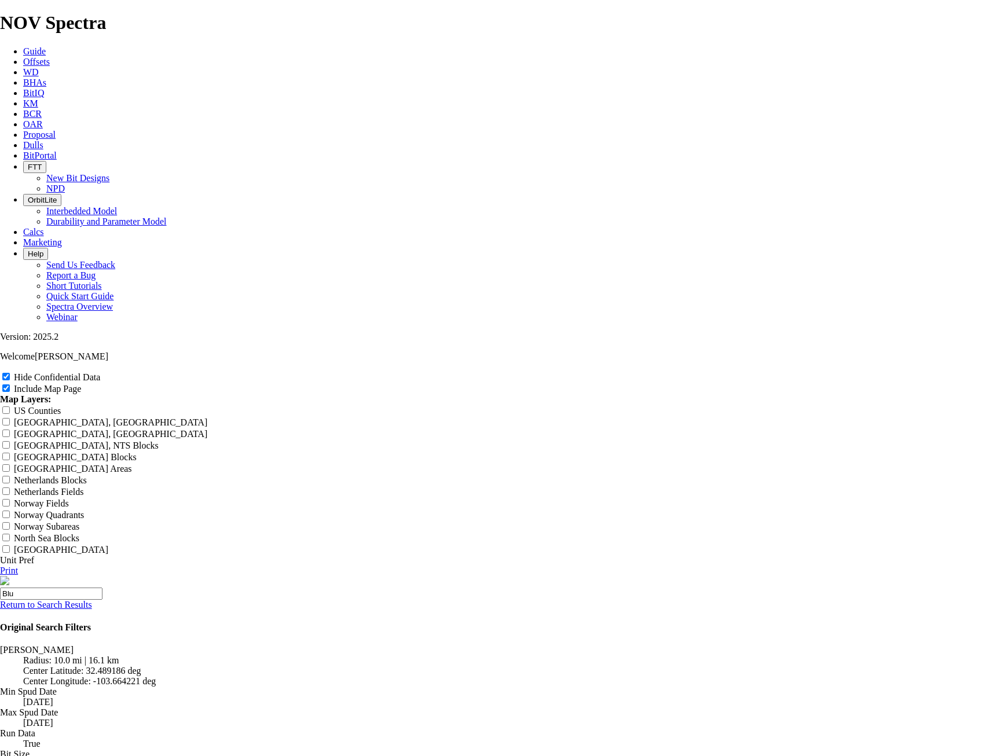
type input "Blue"
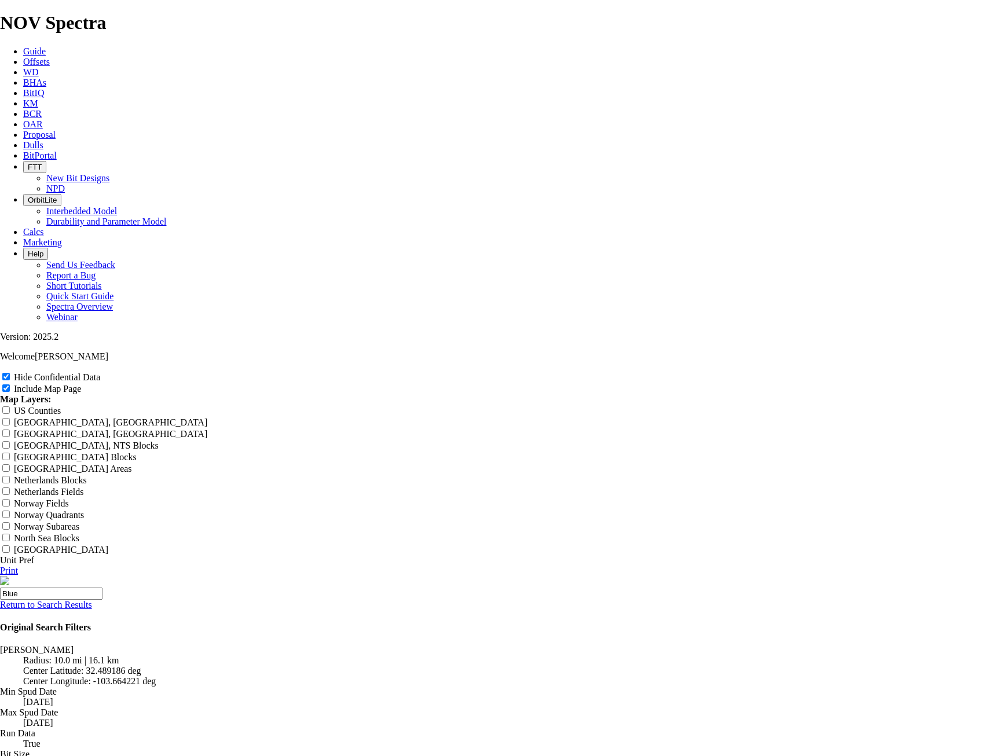
type input "Blue"
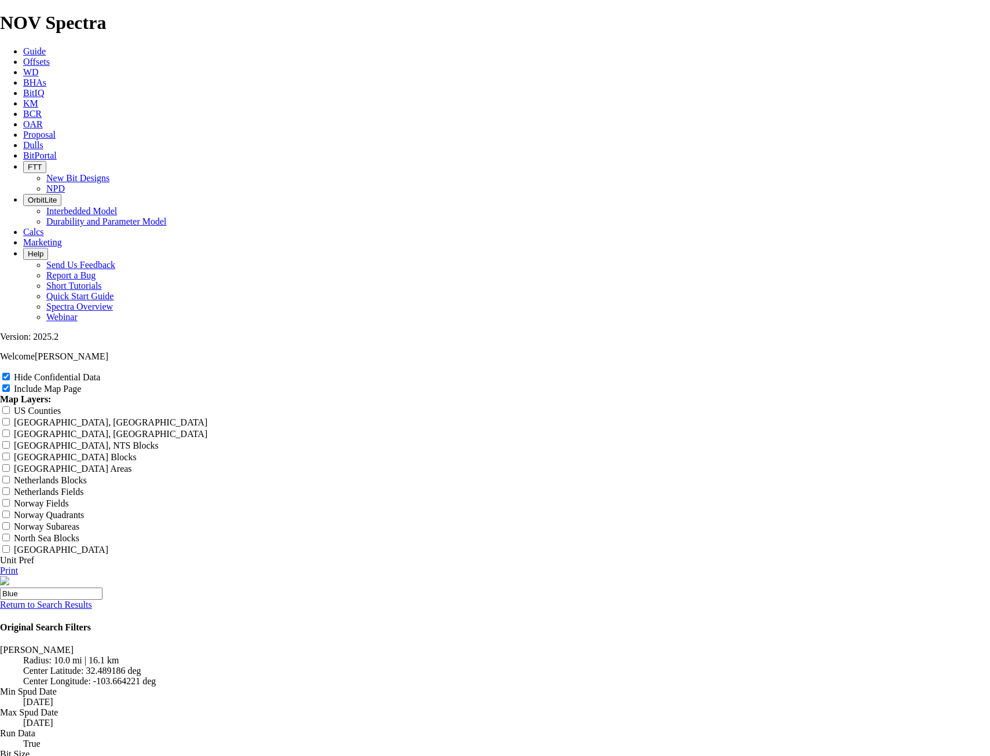
type input "Blue"
type input "Blue C"
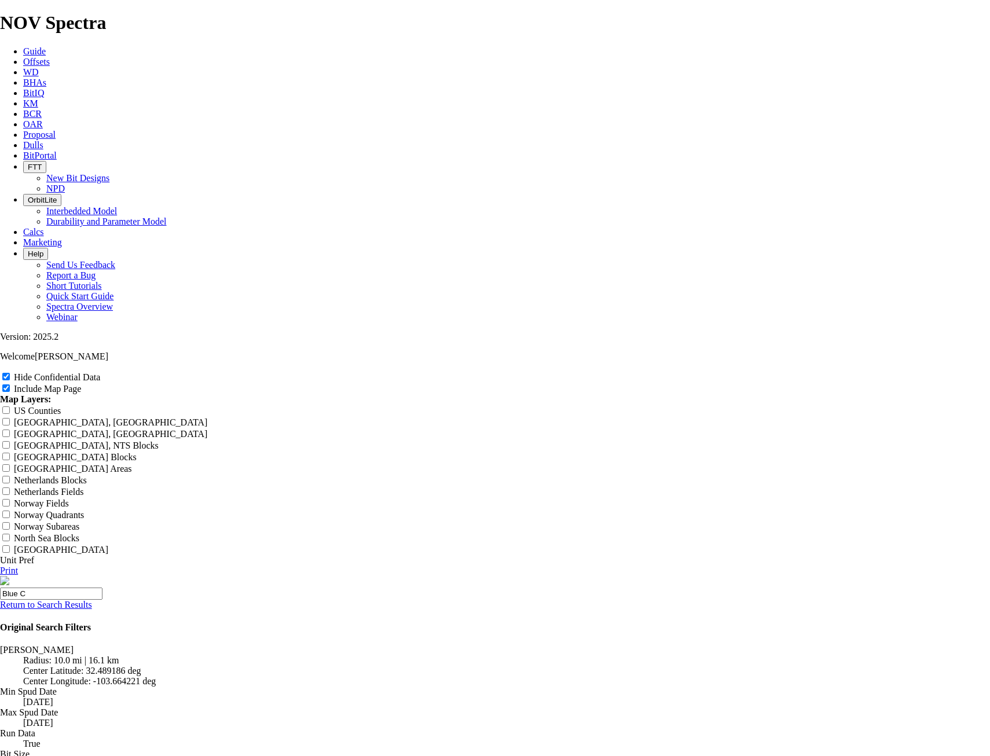
type input "Blue C"
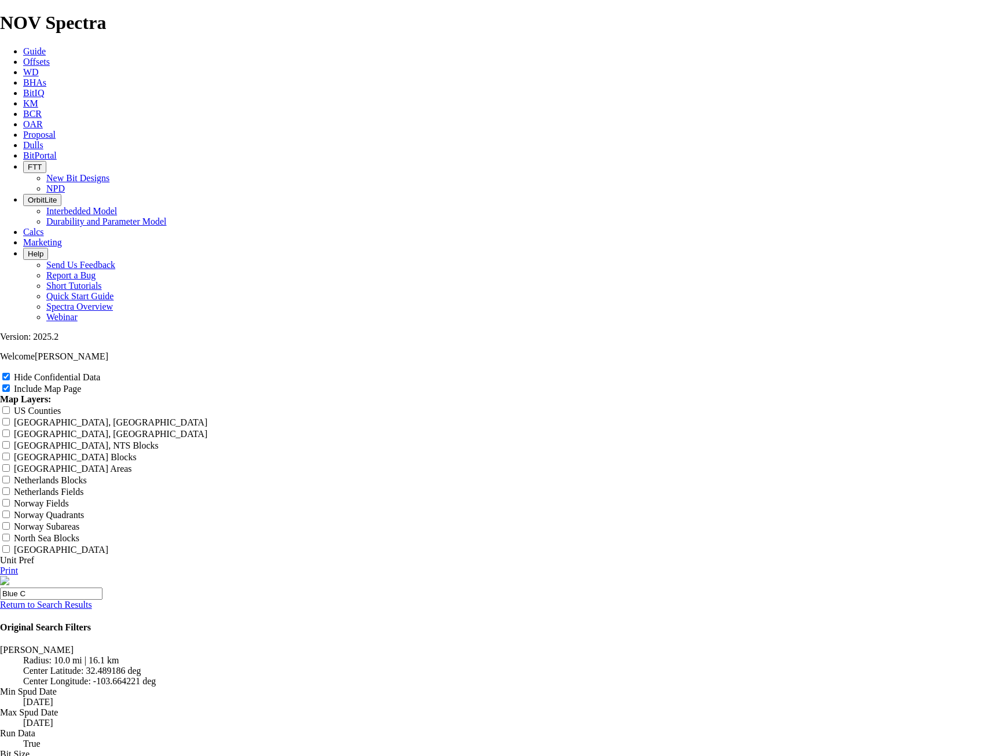
type input "Blue C"
type input "Blue Ch"
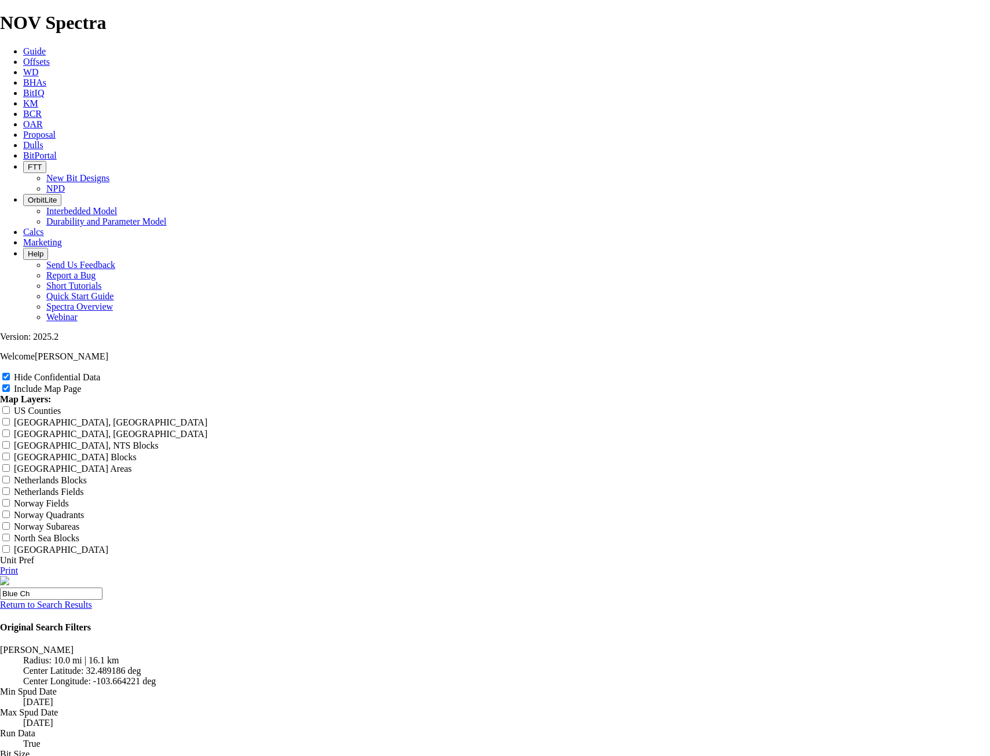
type input "Blue Ch"
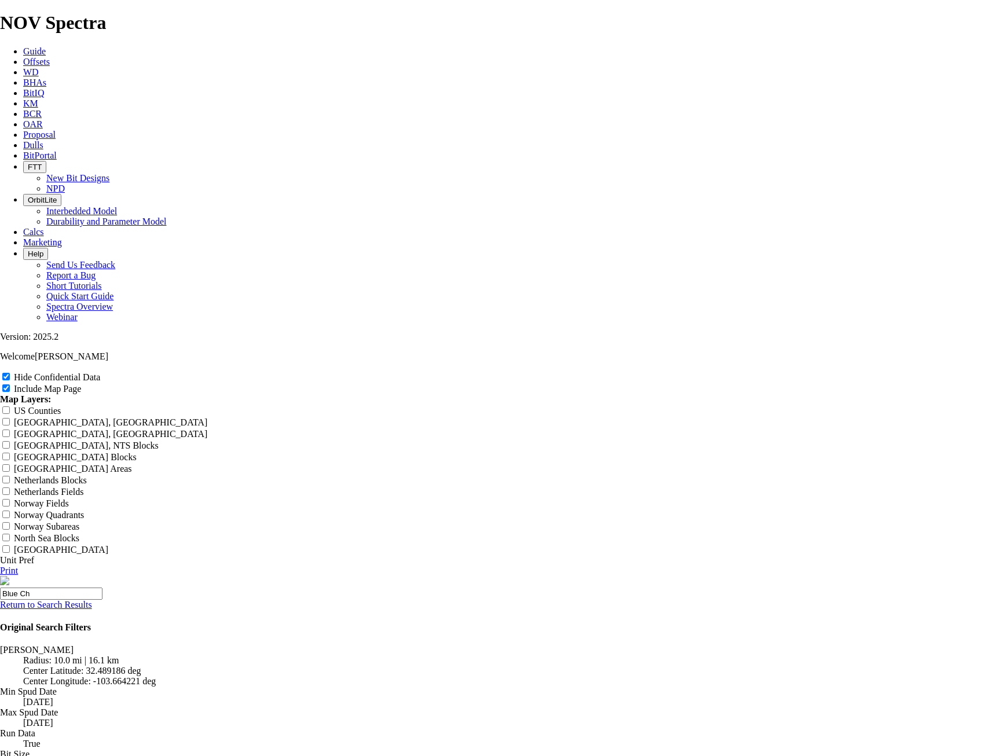
type input "Blue Ch"
type input "Blue Chi"
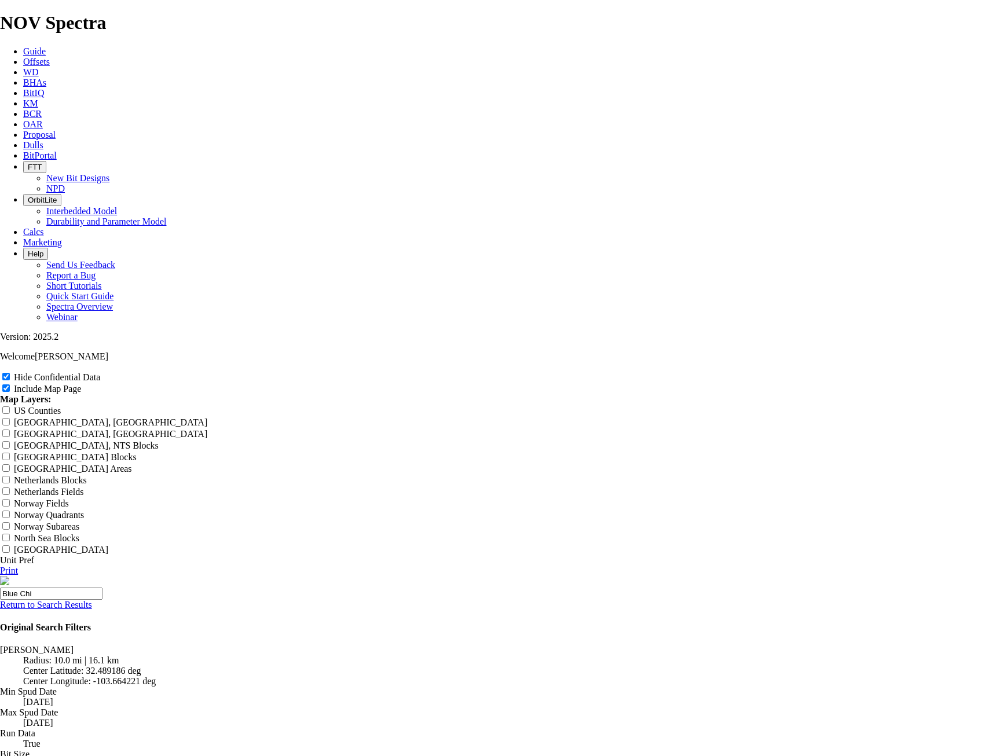
type input "Blue Chi"
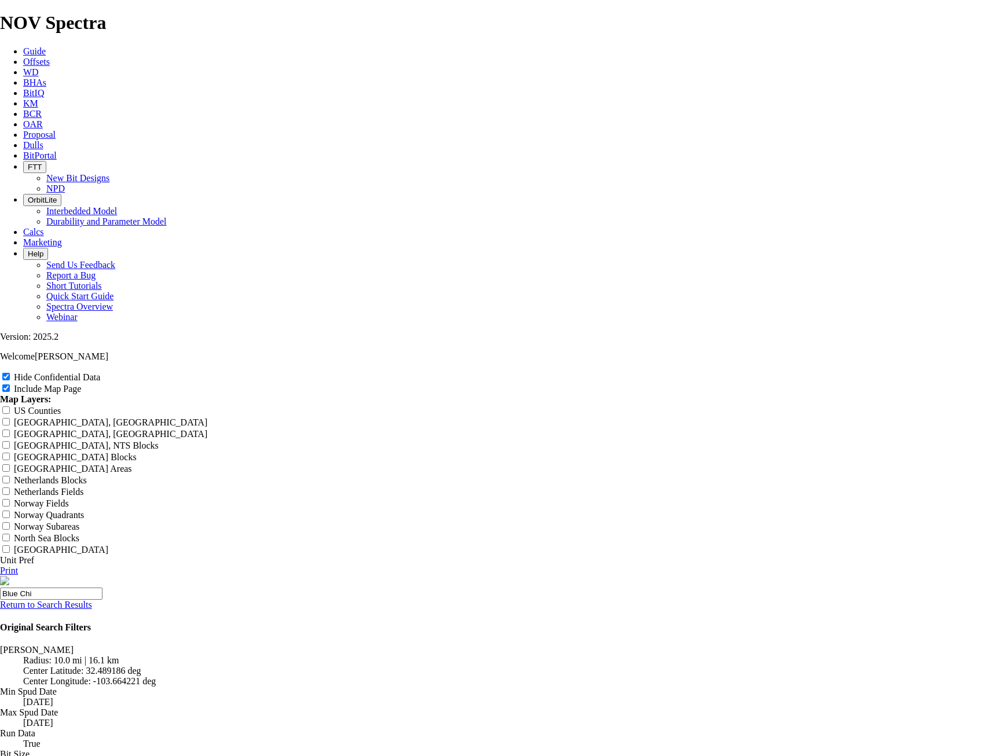
type input "Blue Chi"
type input "Blue Chip"
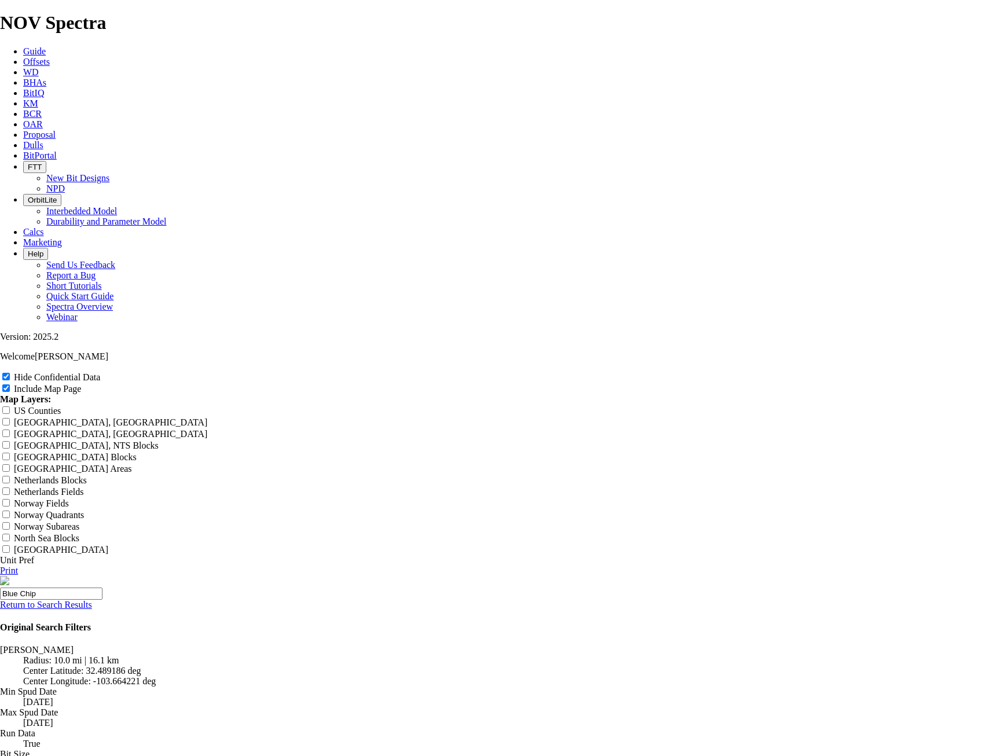
type input "Blue Chip"
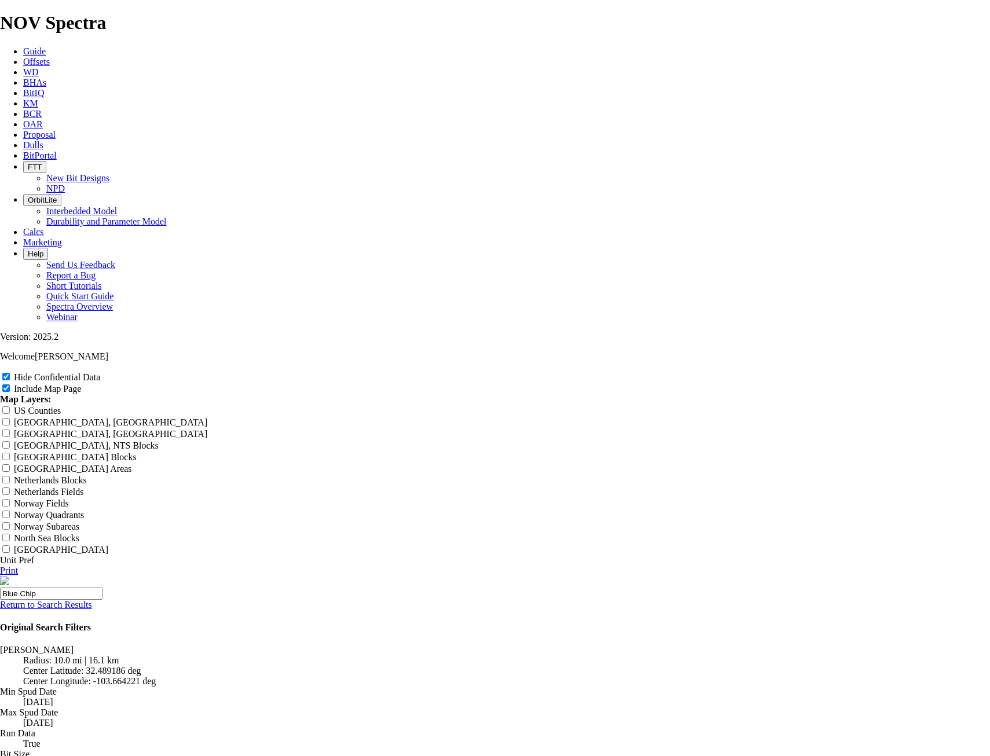
type input "Blue Chip"
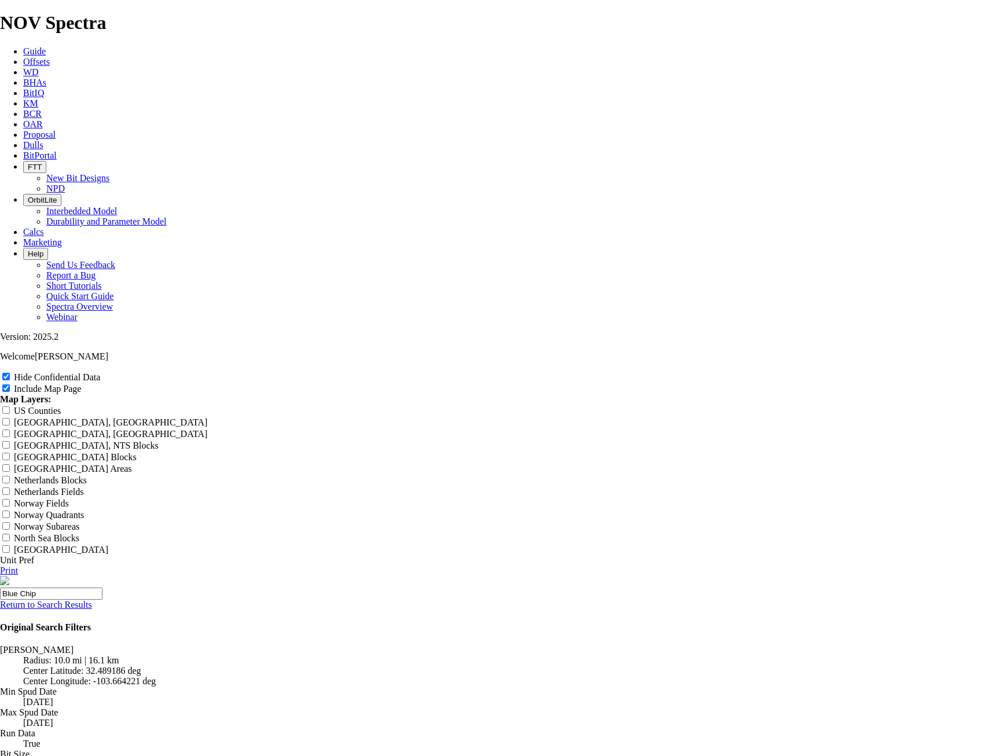
type input "Blue Chips"
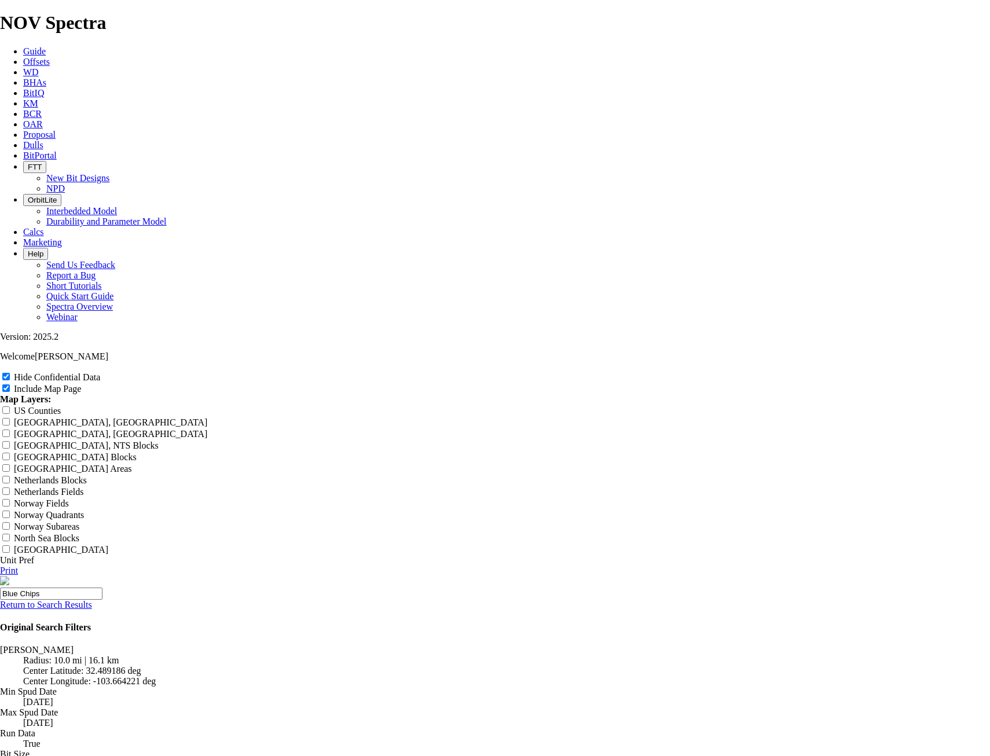
type input "Blue Chips"
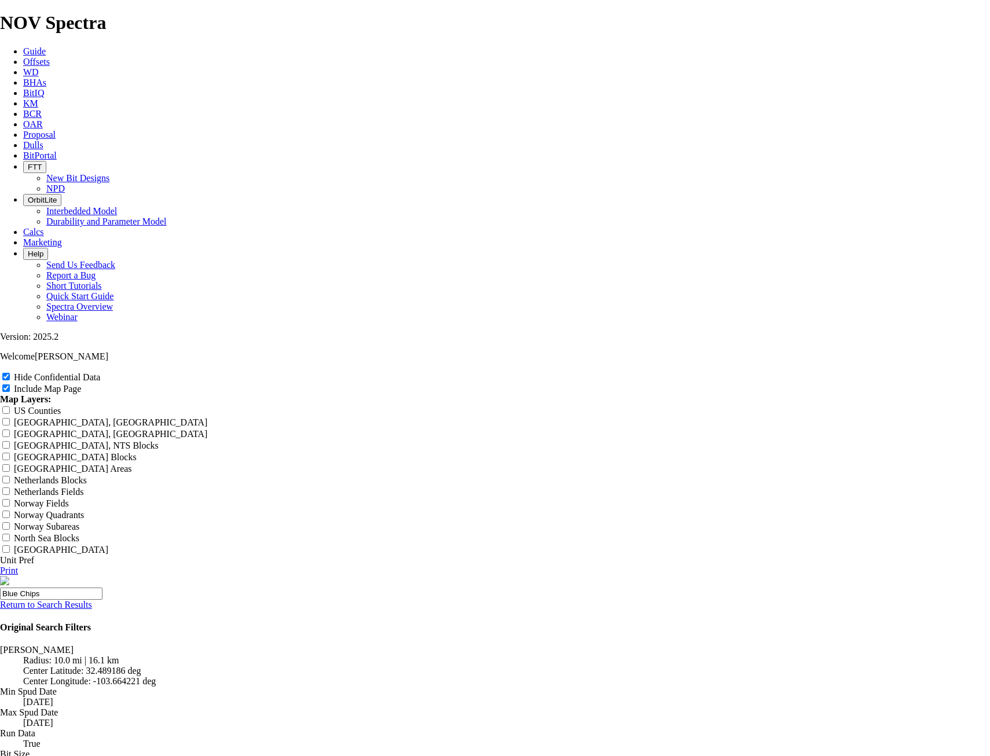
type input "Blue Chips"
type input "Blue Chips 7"
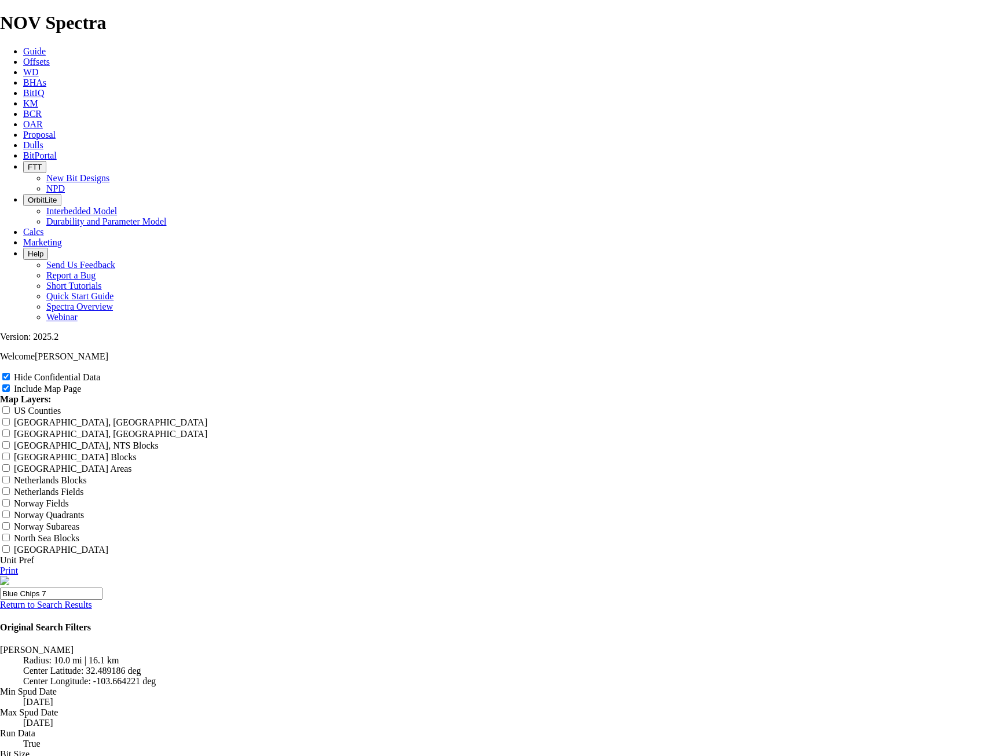
type input "Blue Chips 7"
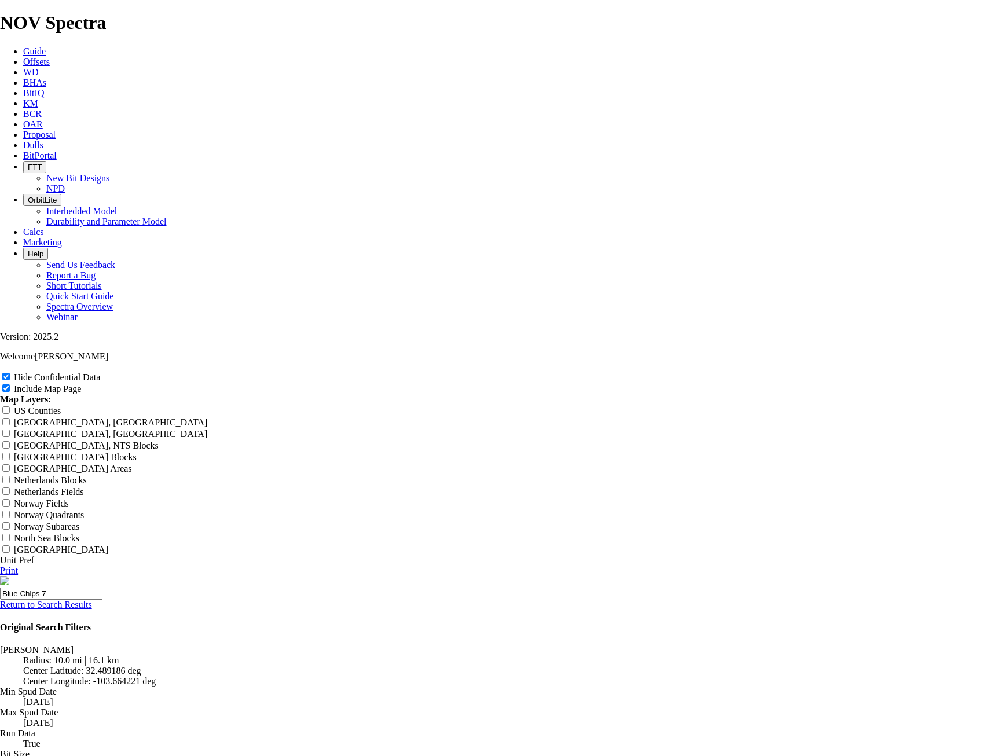
type input "Blue Chips 7"
type input "Blue Chips 7."
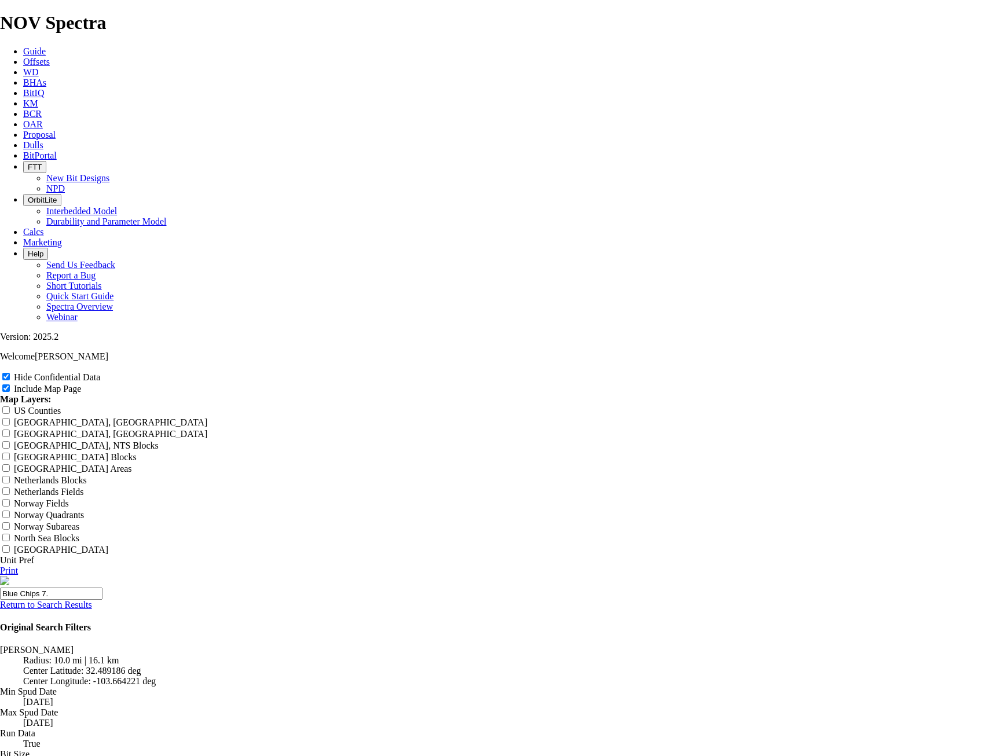
type input "Blue Chips 7."
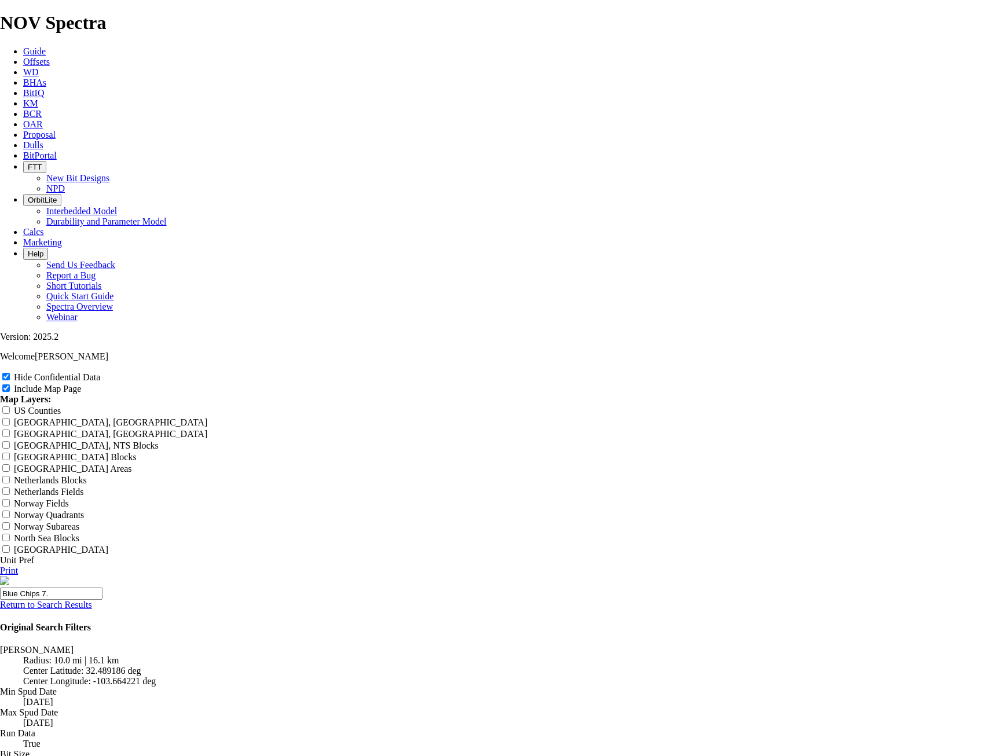
type input "Blue Chips 7."
type input "Blue Chips 7.8"
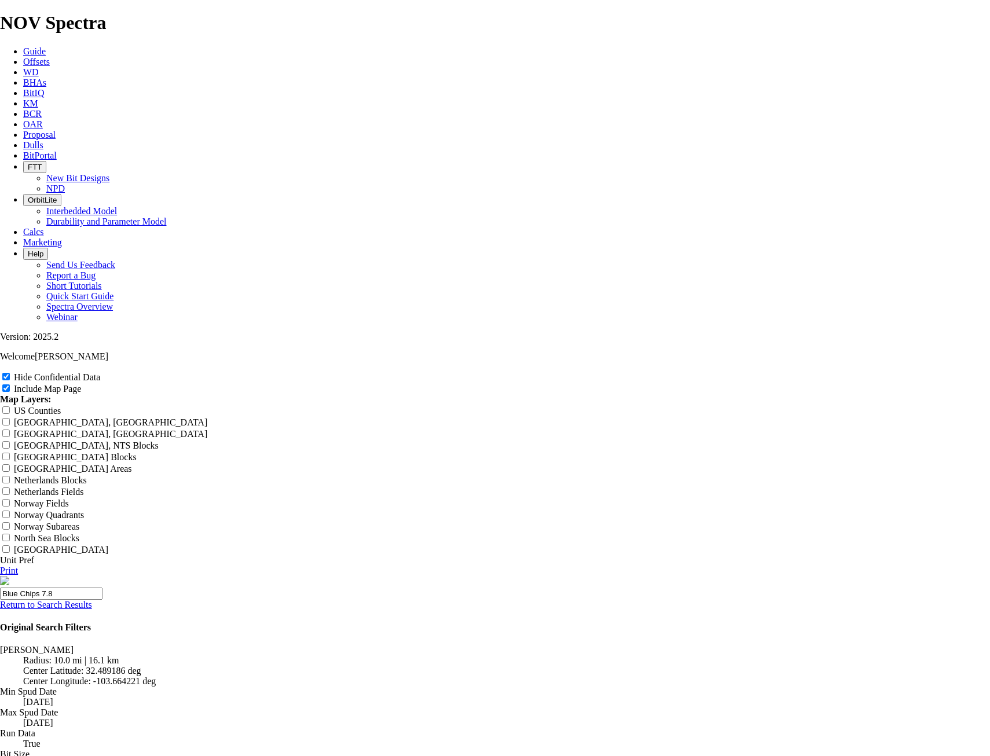
type input "Blue Chips 7.8"
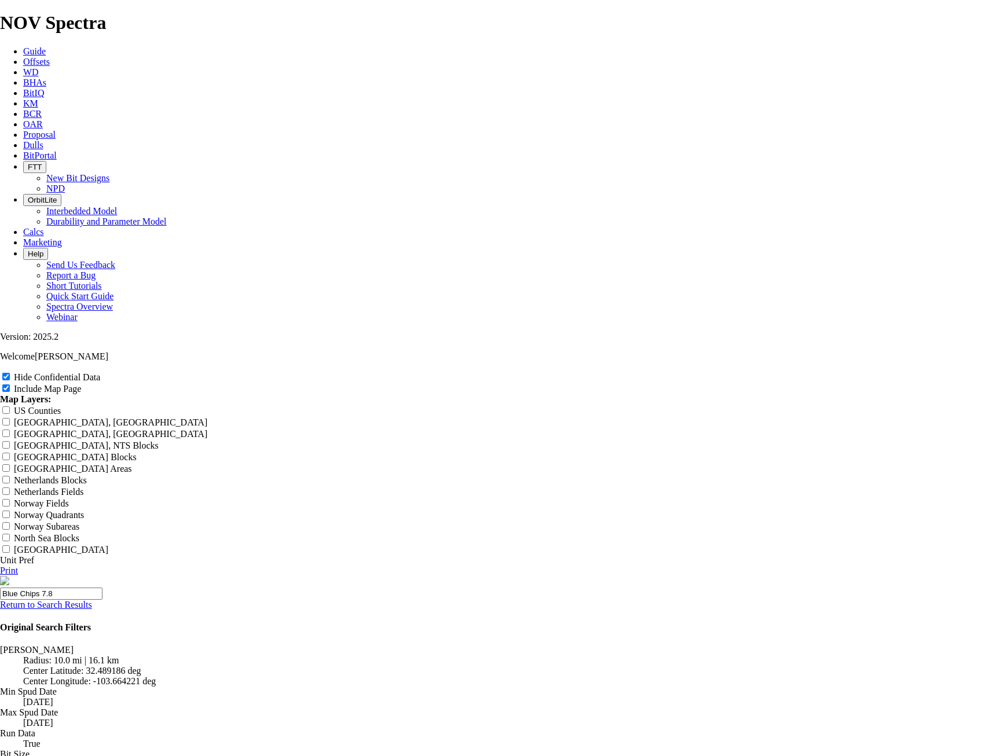
type input "Blue Chips 7.8"
type input "Blue Chips 7.87"
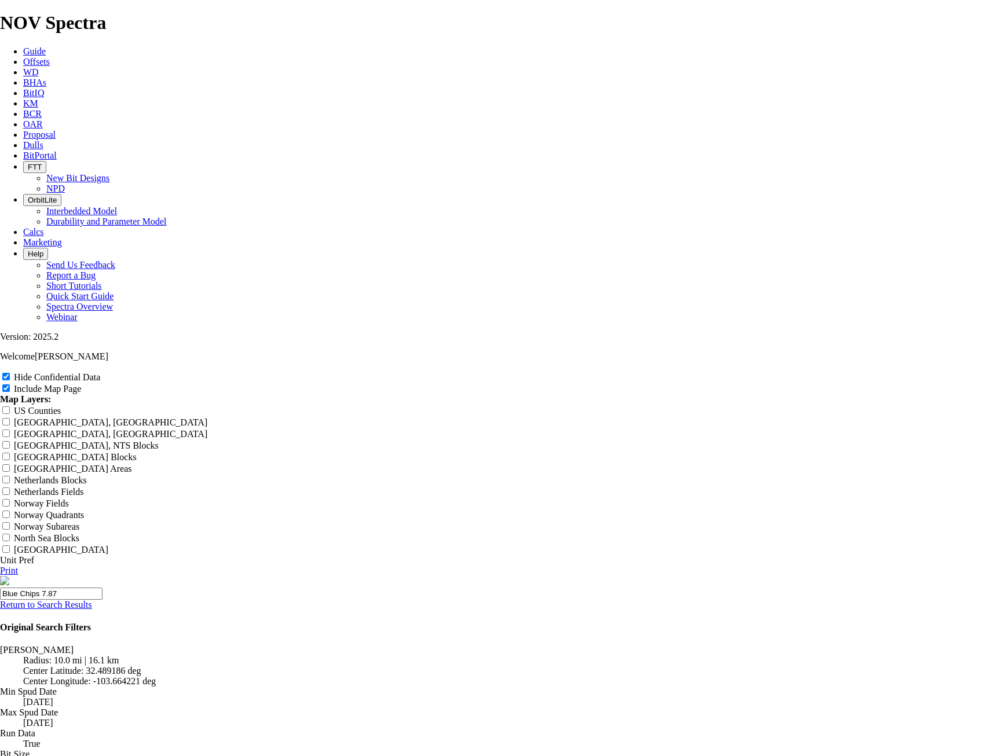
type input "Blue Chips 7.87"
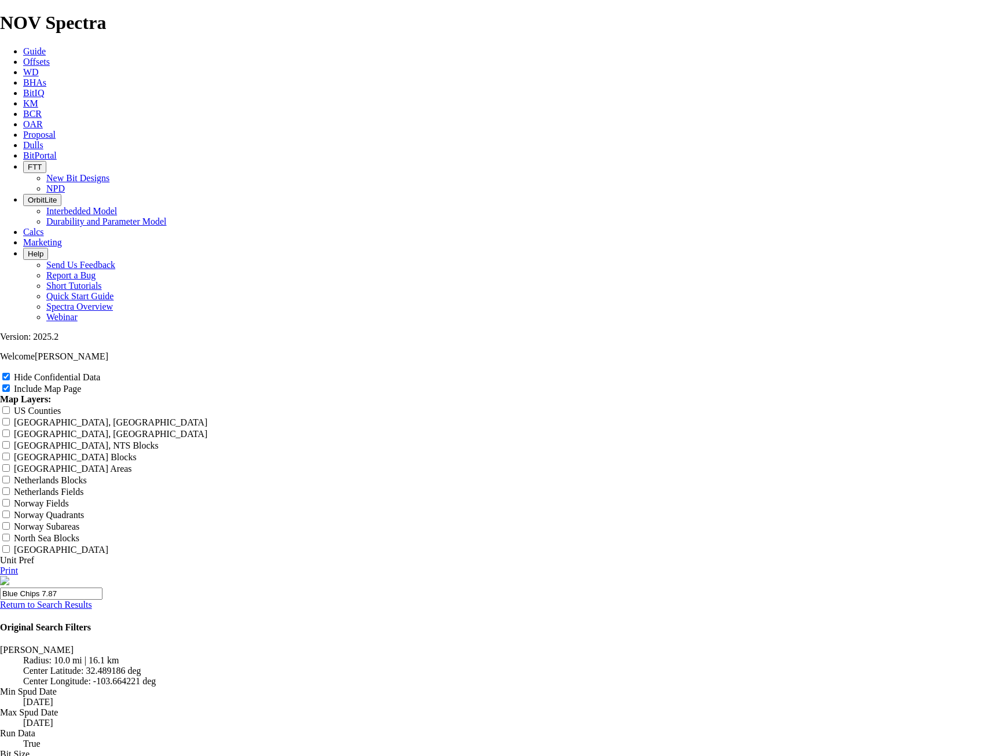
type input "Blue Chips 7.87"
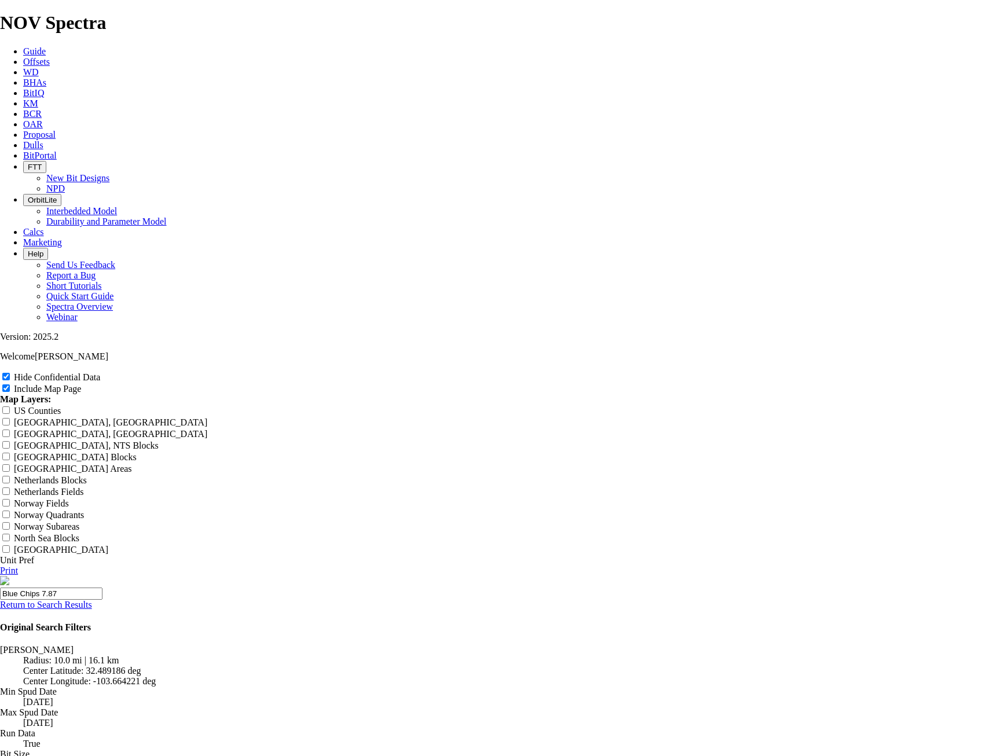
type input "Blue Chips 7.875"
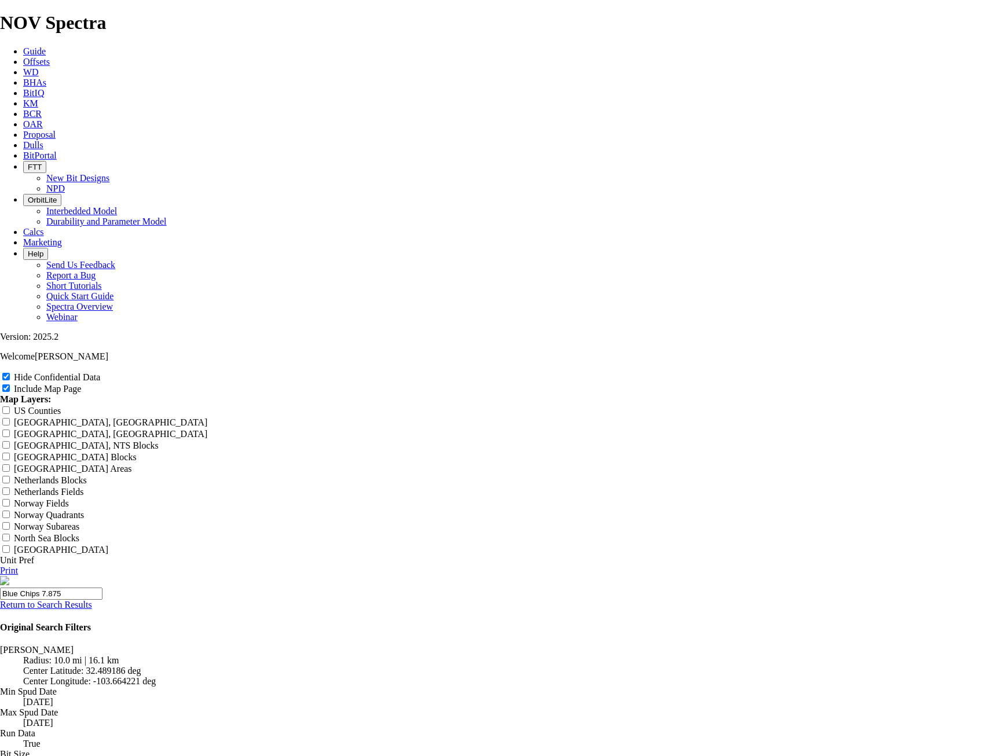
type input "Blue Chips 7.875"
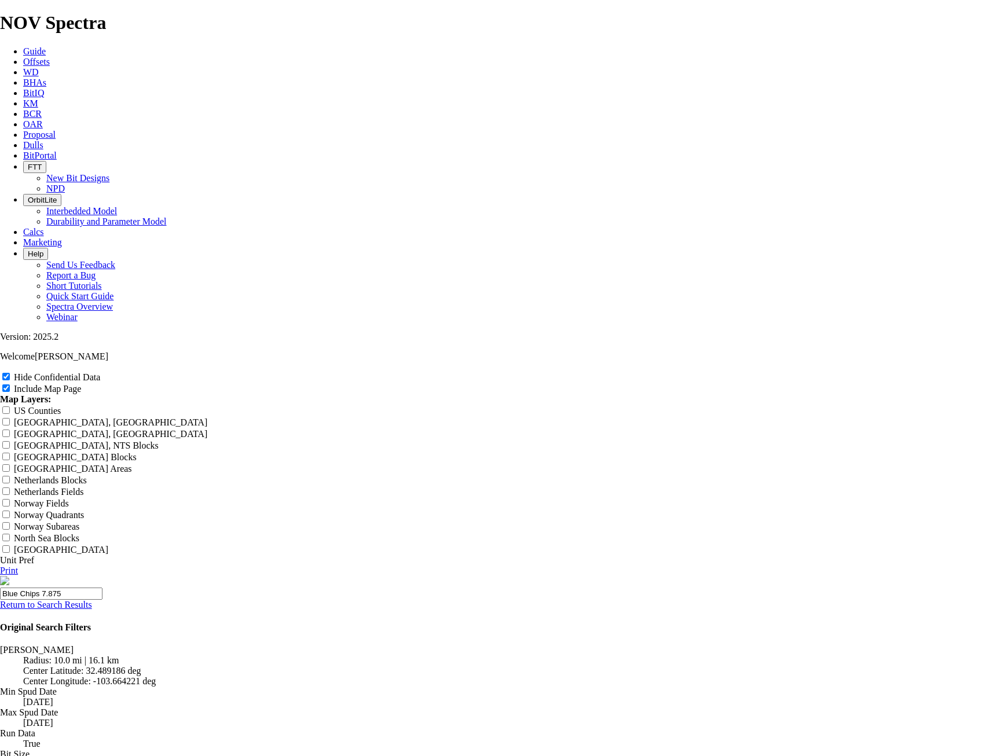
type input "Blue Chips 7.875"
type input "Blue Chips 7.875""
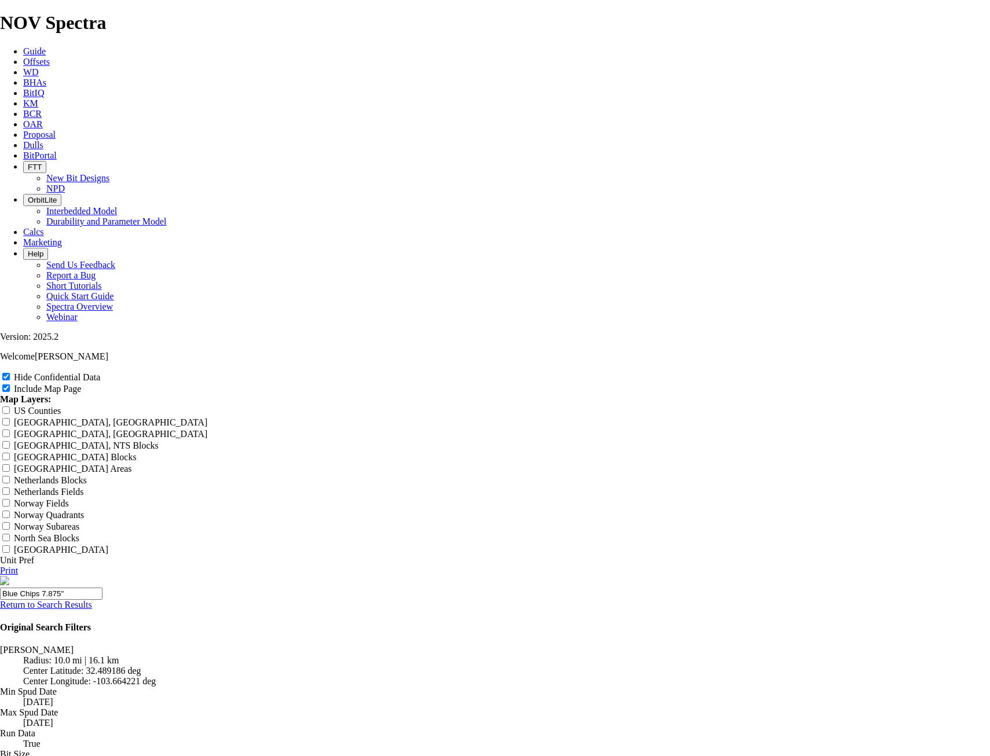
type input "Blue Chips 7.875""
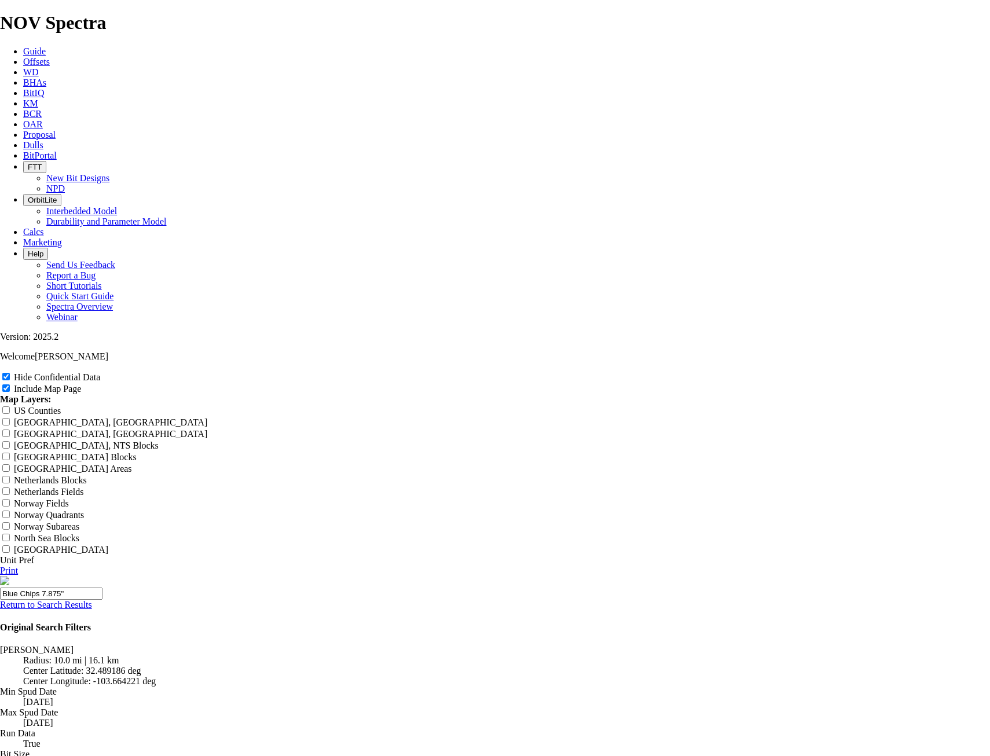
type input "Blue Chips 7.875""
type input "Blue Chips 7.875" O"
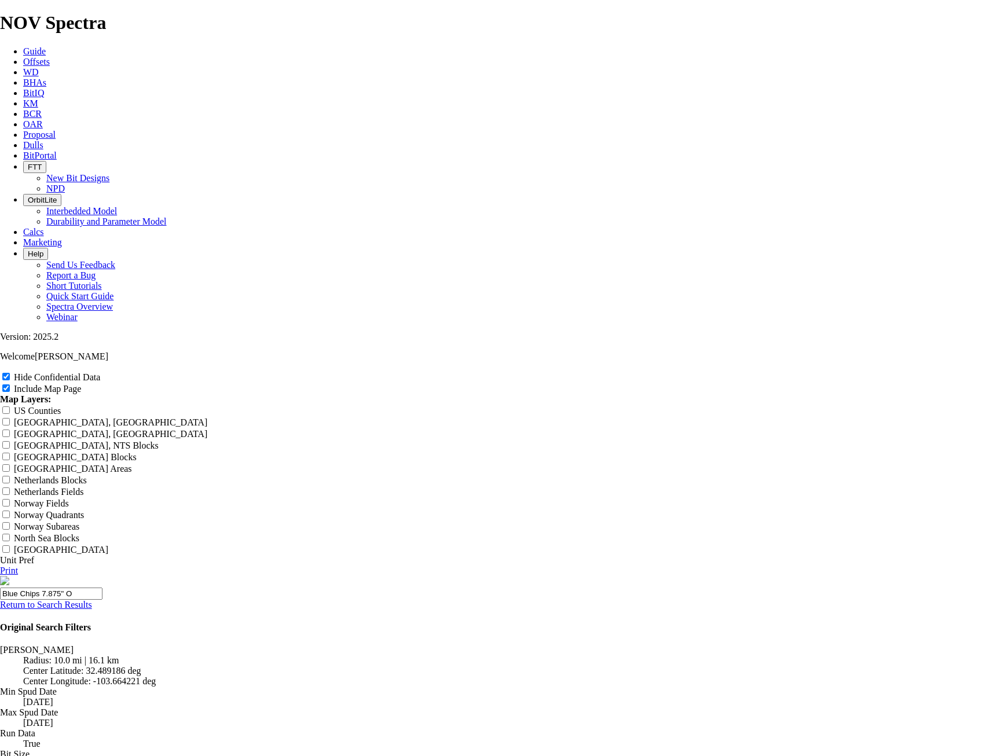
type input "Blue Chips 7.875" O"
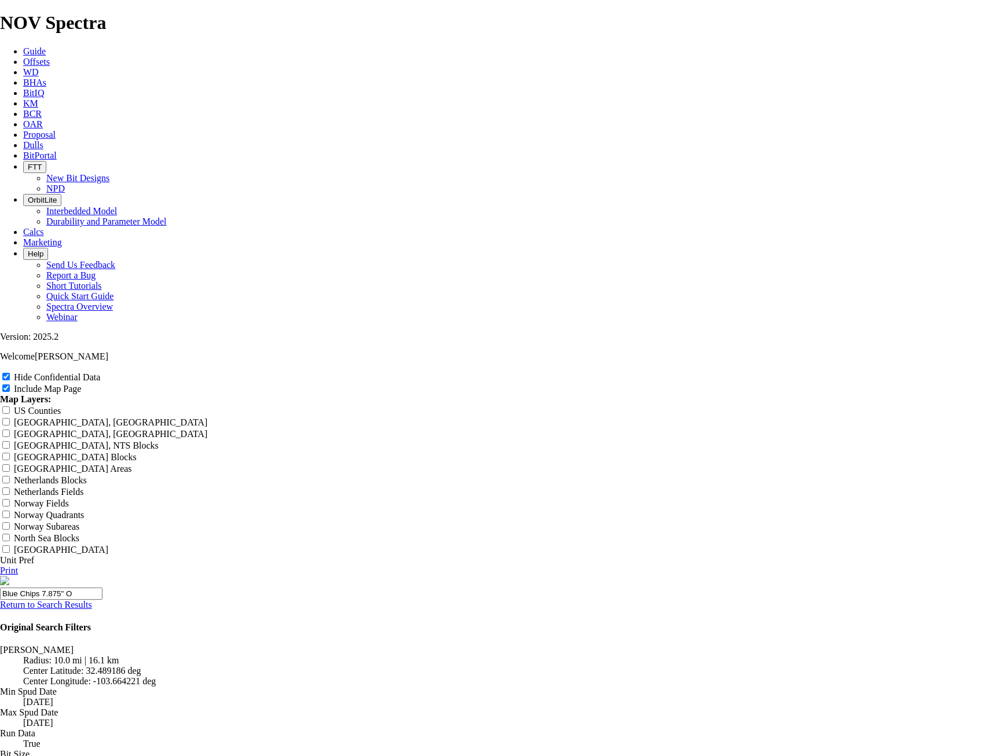
type input "Blue Chips 7.875" O"
type input "Blue Chips 7.875" Of"
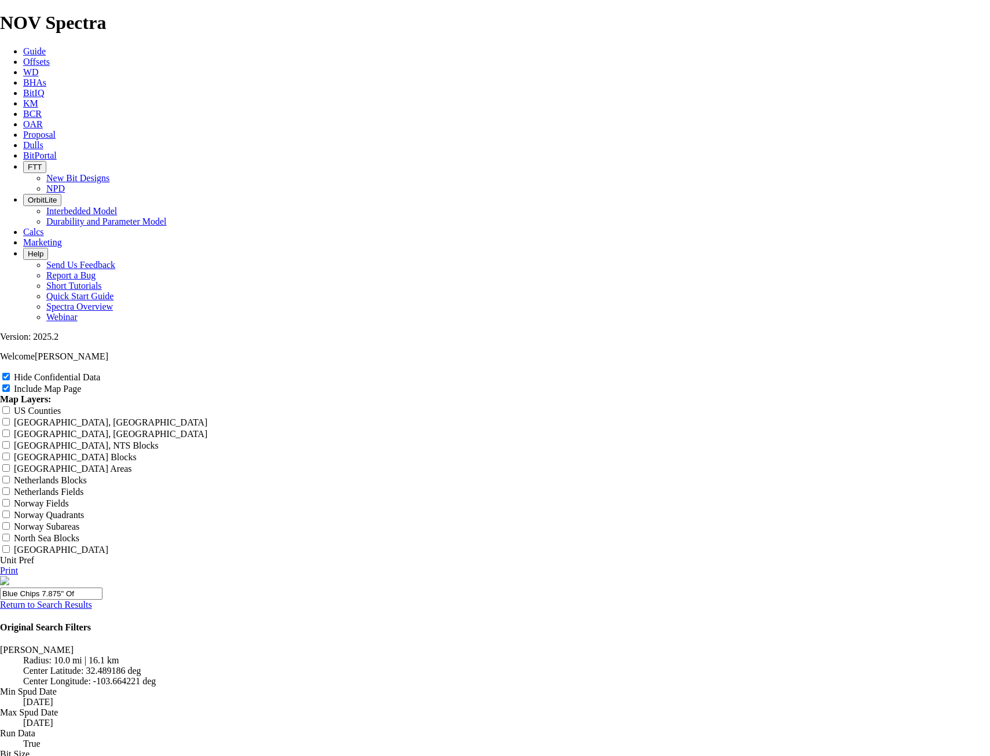
type input "Blue Chips 7.875" Of"
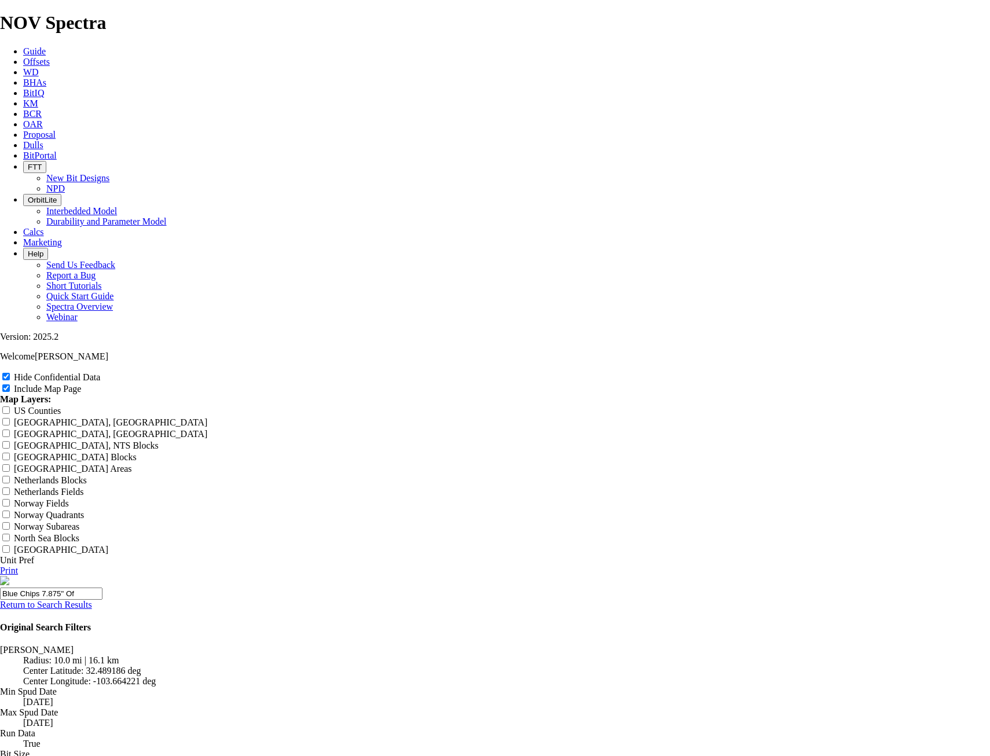
type input "Blue Chips 7.875" Of"
type input "Blue Chips 7.875" Off"
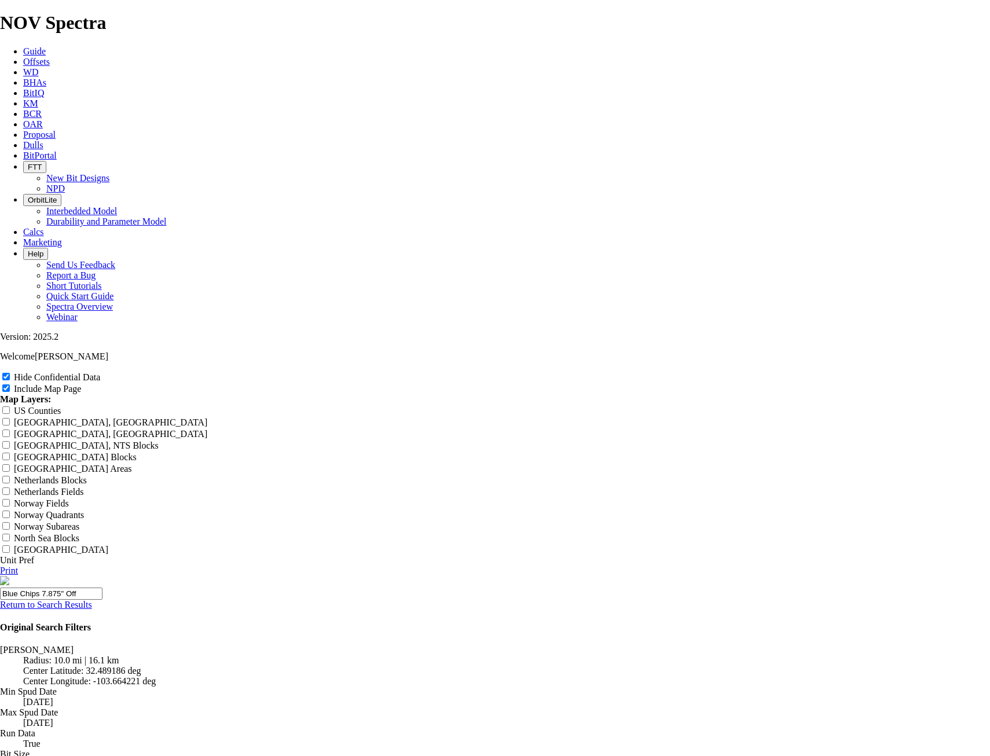
type input "Blue Chips 7.875" Off"
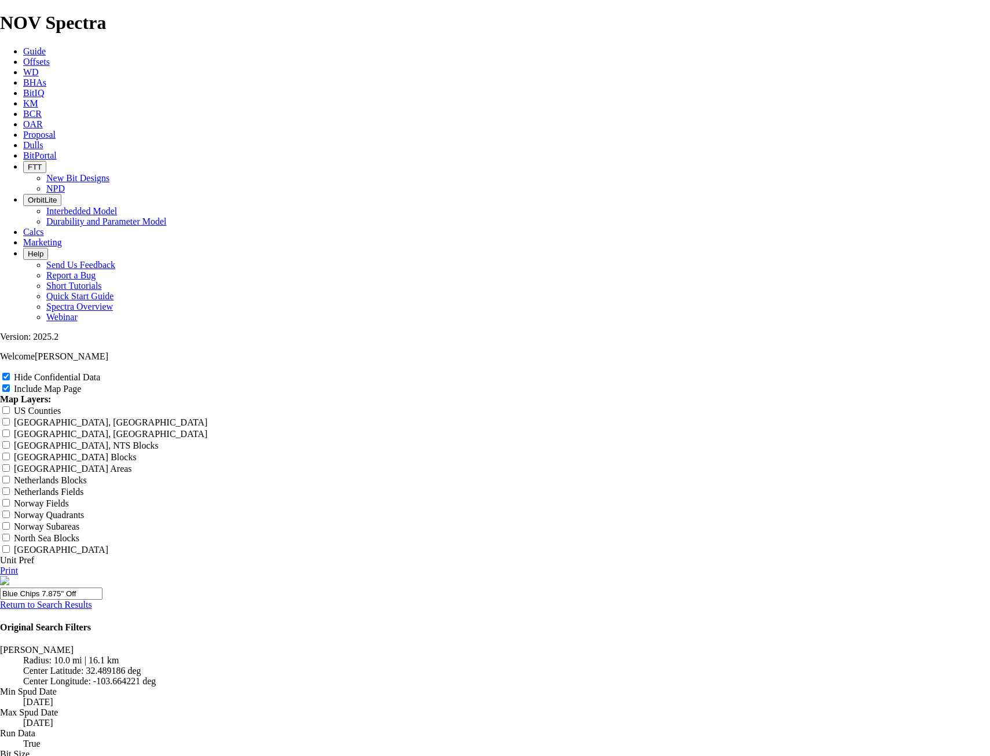
type input "Blue Chips 7.875" Off"
click at [18, 566] on link "Print" at bounding box center [9, 571] width 18 height 10
click at [92, 600] on link "Return to Search Results" at bounding box center [46, 605] width 92 height 10
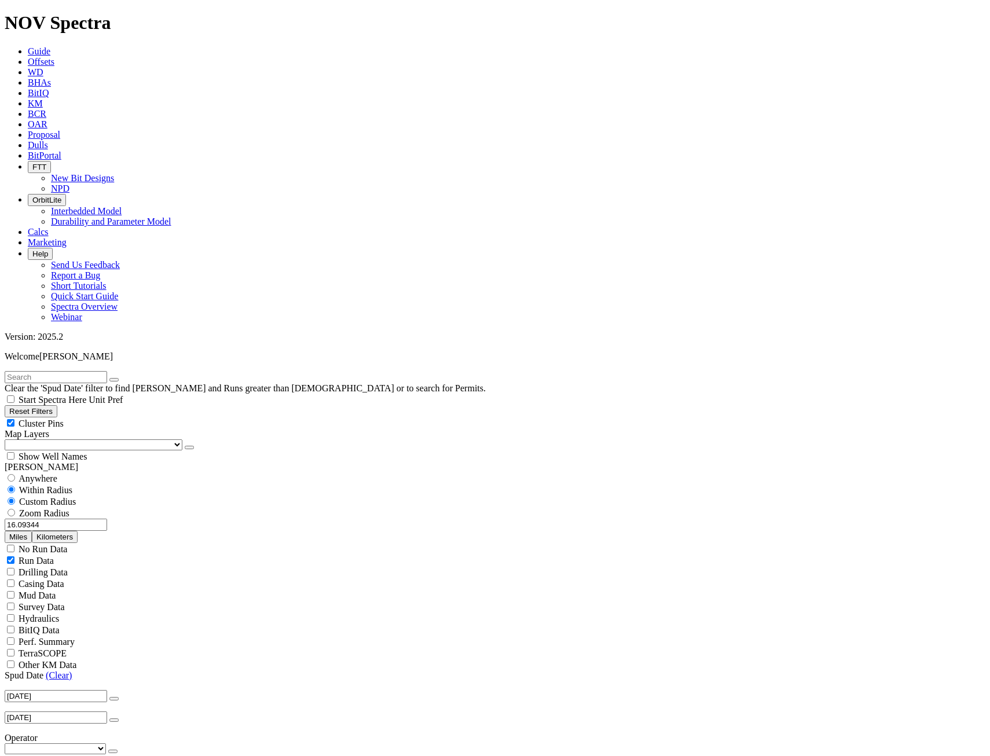
scroll to position [348, 0]
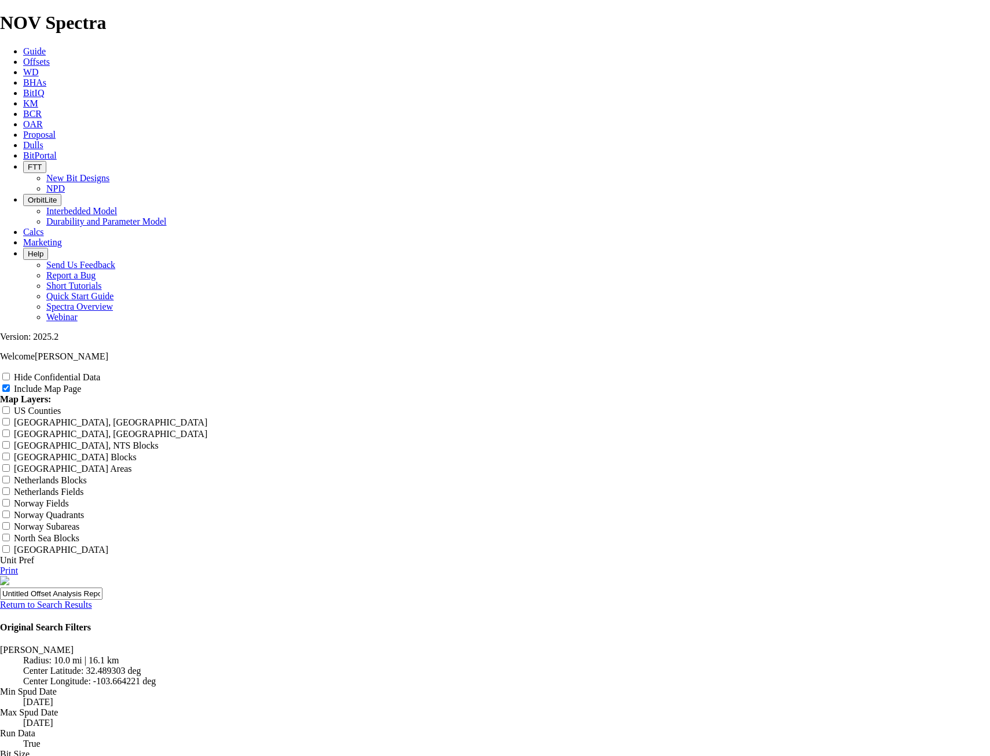
scroll to position [2143, 0]
radio input "true"
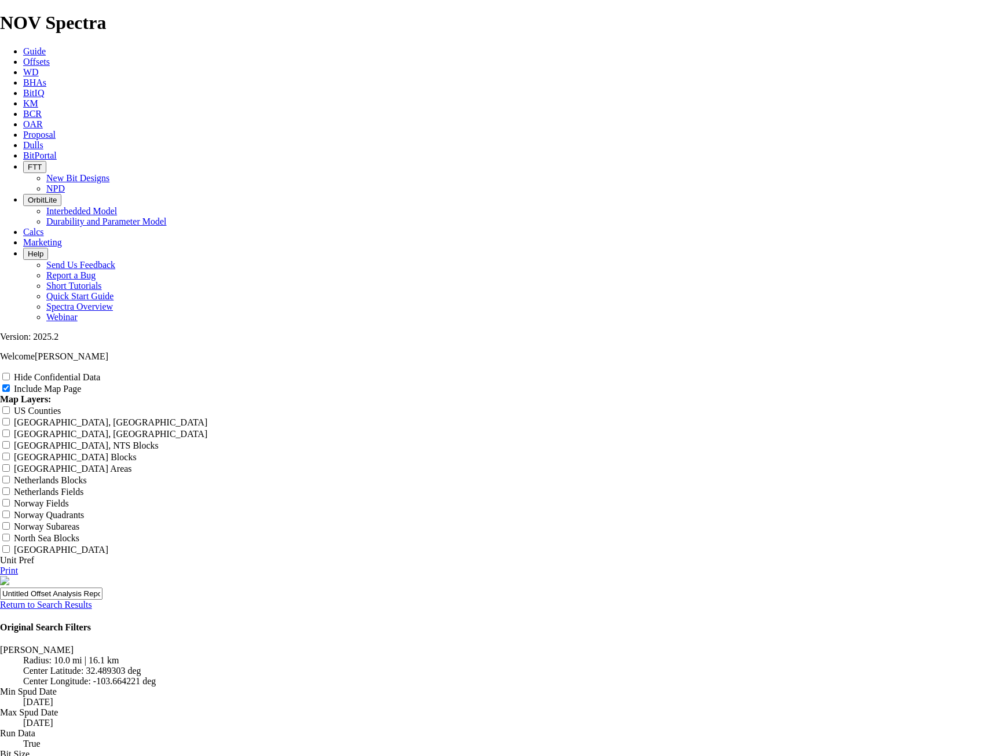
scroll to position [0, 0]
click at [92, 600] on link "Return to Search Results" at bounding box center [46, 605] width 92 height 10
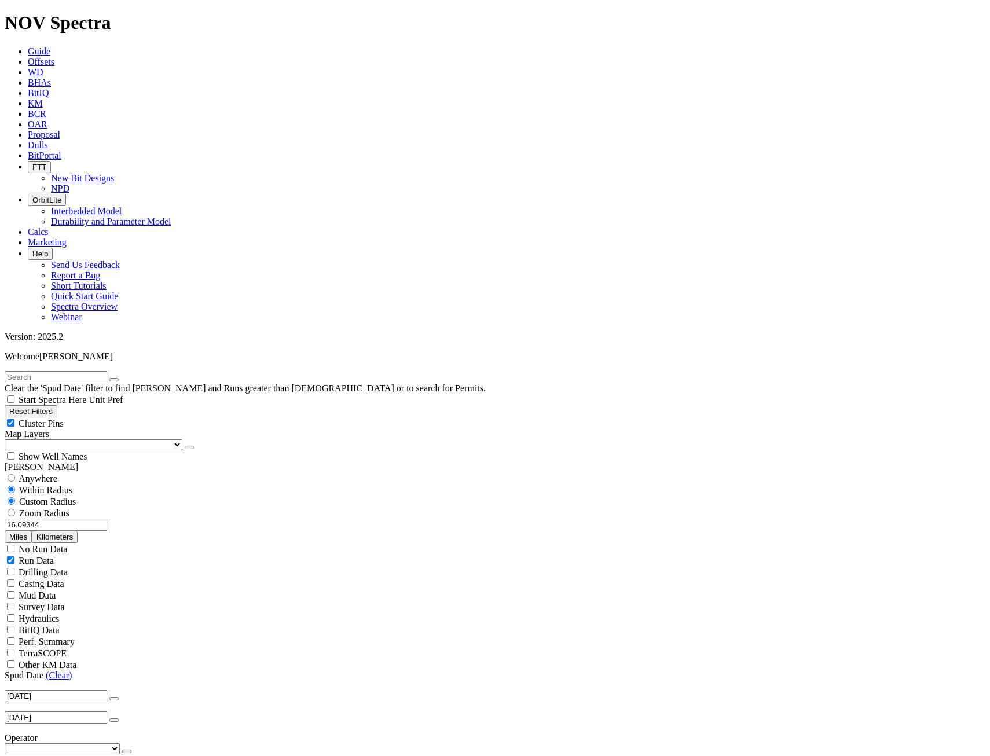
scroll to position [58, 0]
click at [127, 752] on icon "button" at bounding box center [127, 752] width 0 height 0
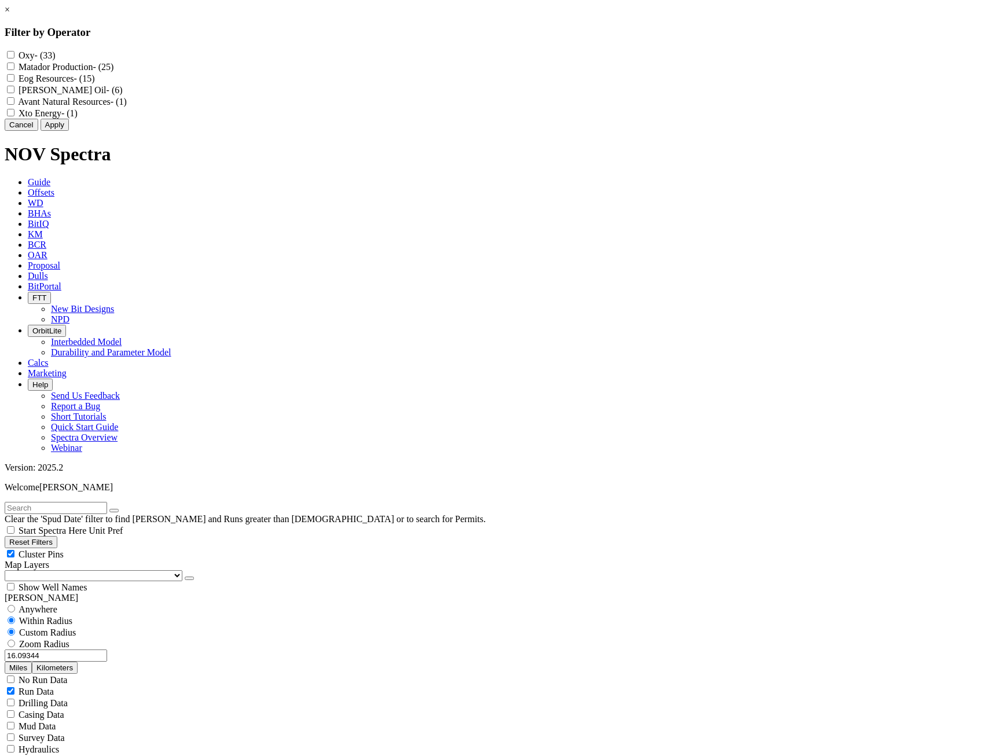
click at [114, 72] on label "Matador Production - (25)" at bounding box center [66, 67] width 95 height 10
click at [14, 70] on Production "Matador Production - (25)" at bounding box center [11, 67] width 8 height 8
checkbox Production "true"
click at [69, 131] on button "Apply" at bounding box center [55, 125] width 28 height 12
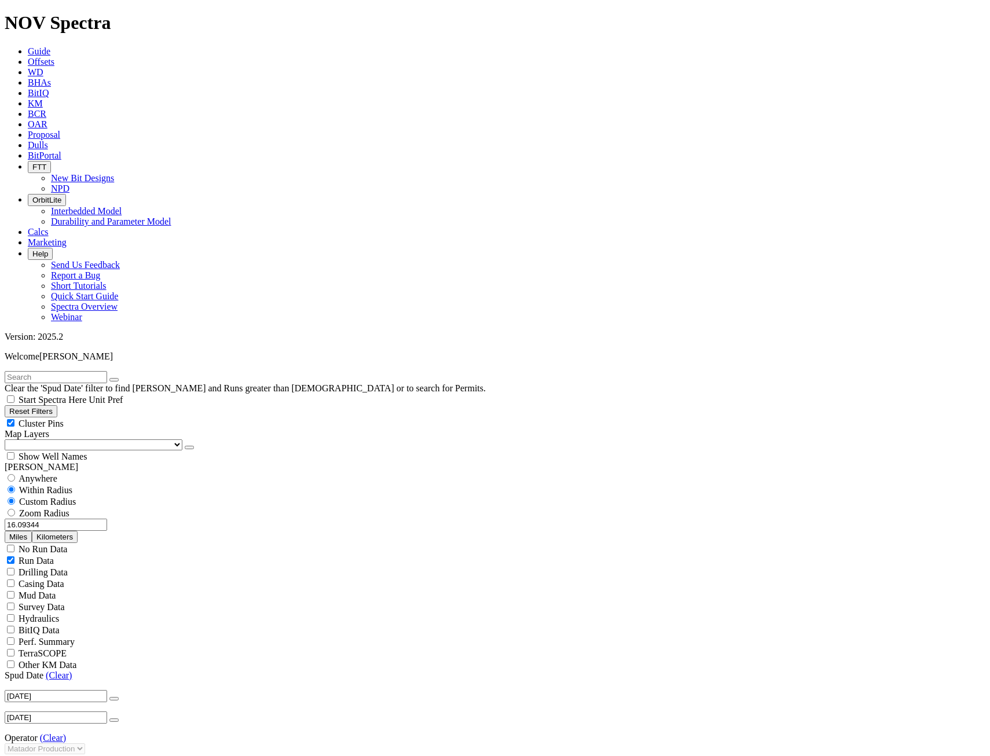
scroll to position [3070, 0]
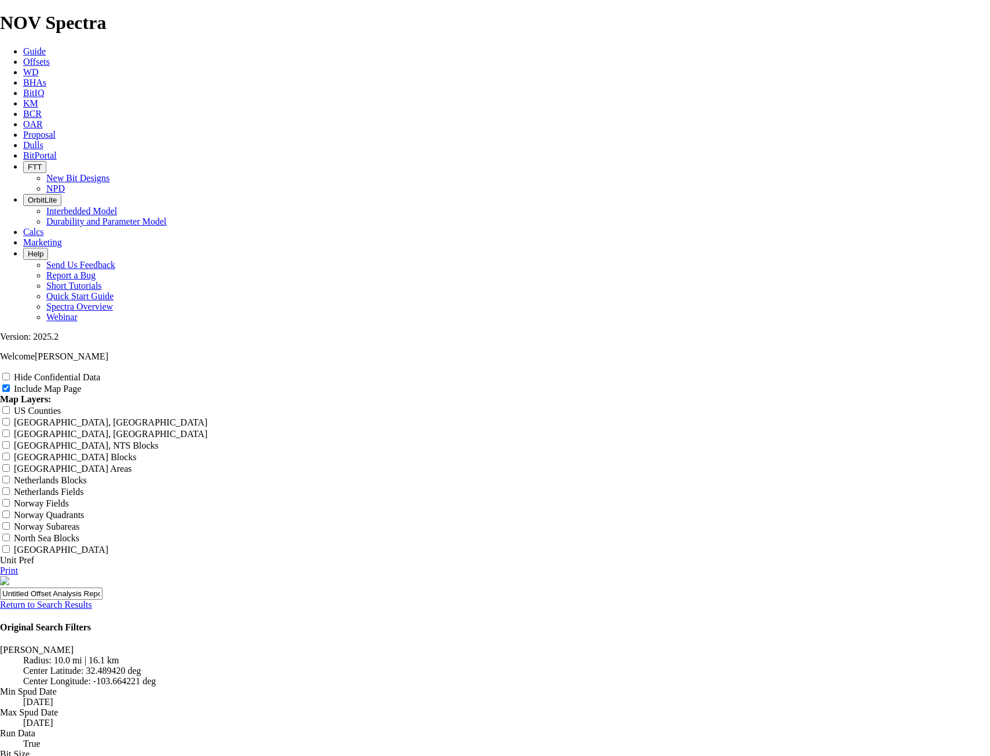
scroll to position [1158, 0]
radio input "true"
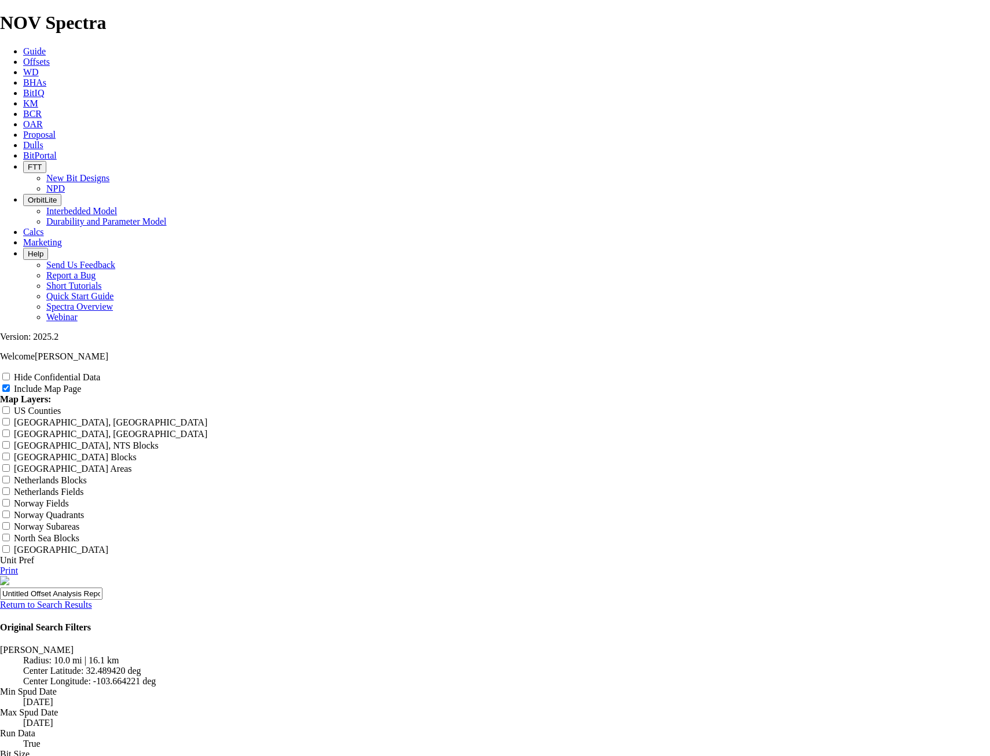
click at [92, 600] on link "Return to Search Results" at bounding box center [46, 605] width 92 height 10
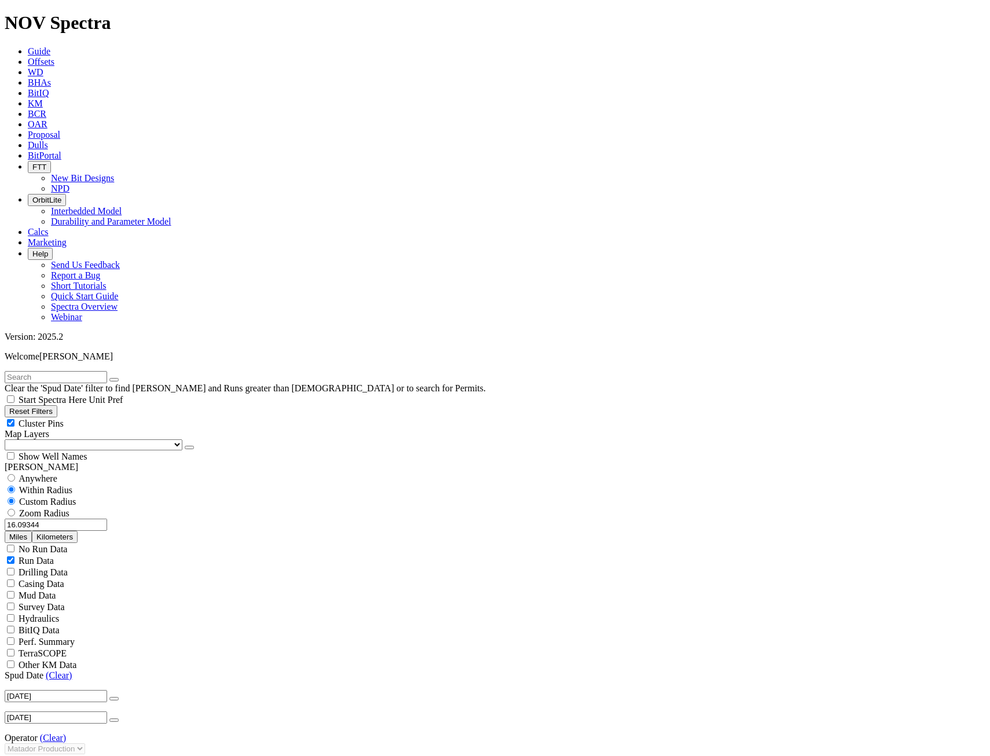
scroll to position [348, 0]
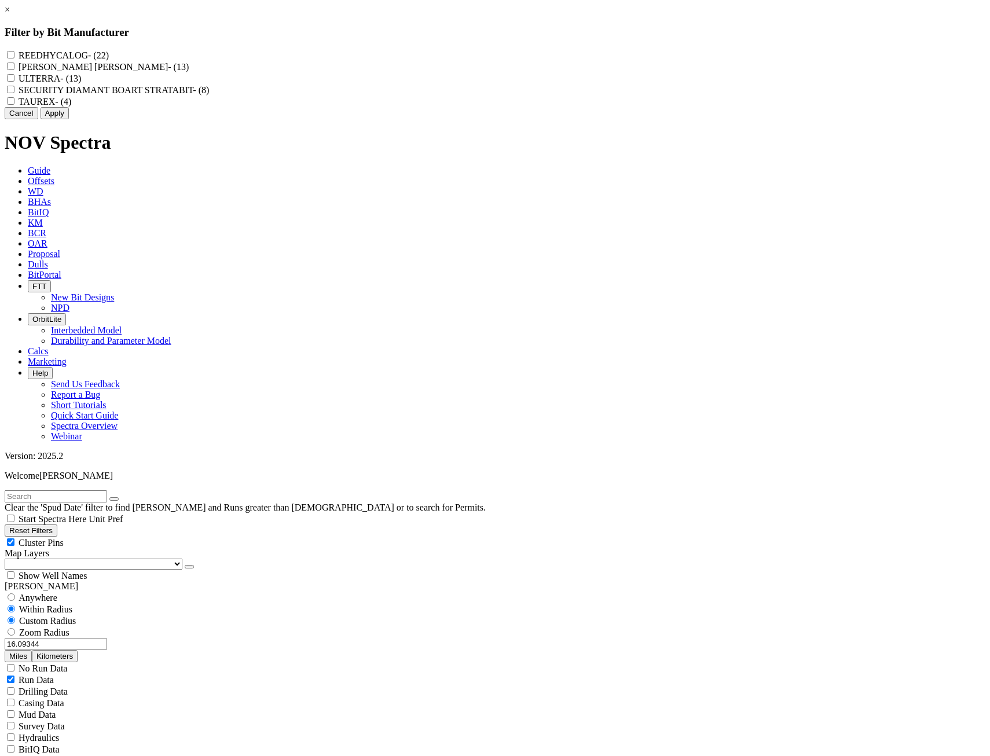
click at [109, 53] on label "REEDHYCALOG - (22)" at bounding box center [64, 55] width 90 height 10
click at [14, 53] on input "REEDHYCALOG - (22)" at bounding box center [11, 55] width 8 height 8
checkbox input "true"
click at [69, 119] on button "Apply" at bounding box center [55, 113] width 28 height 12
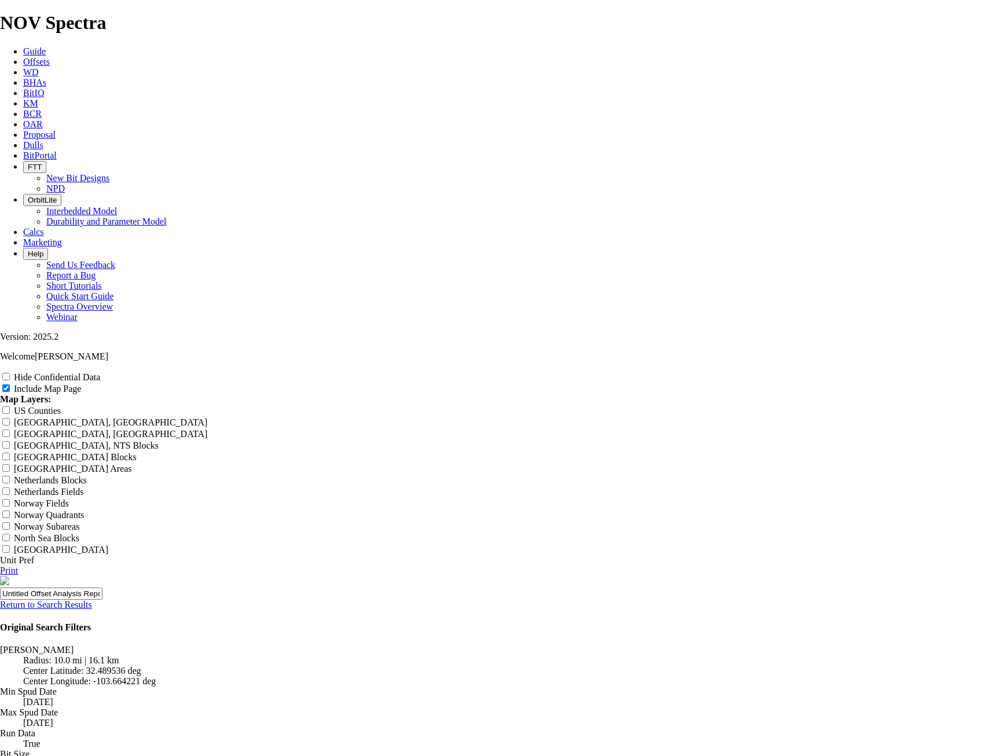
scroll to position [1332, 0]
radio input "true"
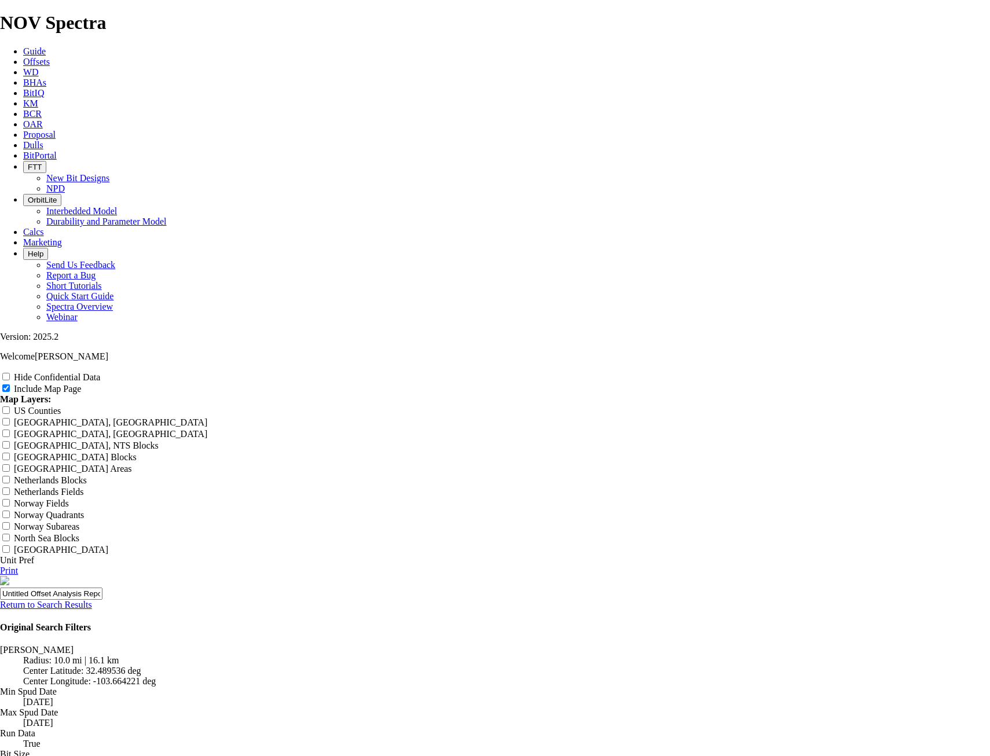
click at [18, 566] on link "Print" at bounding box center [9, 571] width 18 height 10
click at [103, 588] on input "Untitled Offset Analysis Report" at bounding box center [51, 594] width 103 height 12
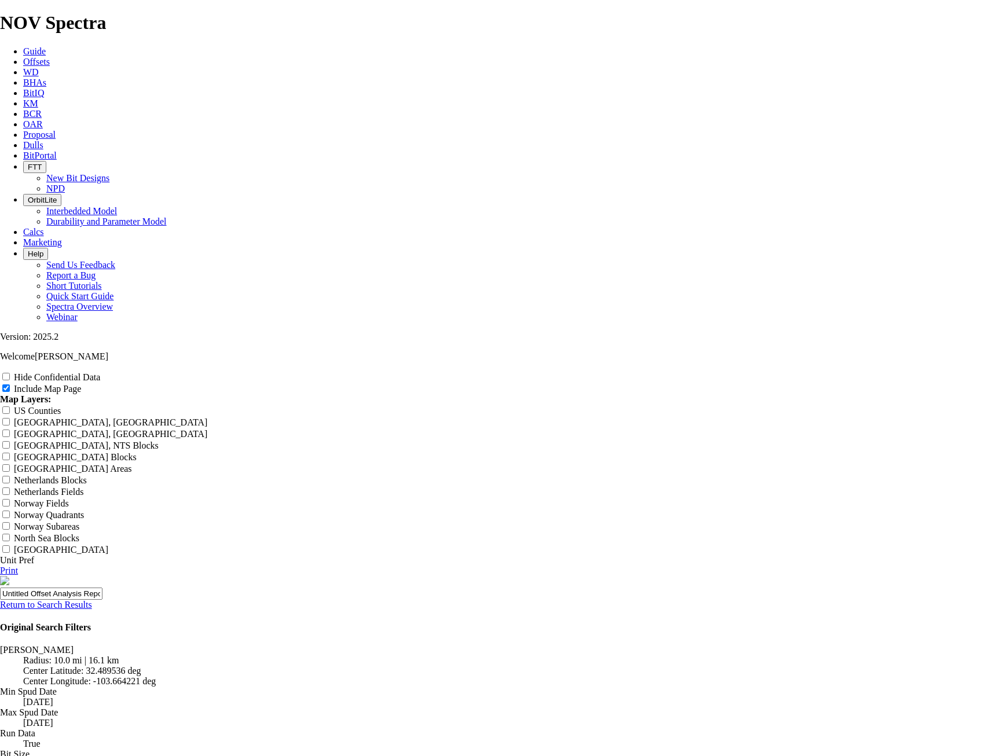
type input "6"
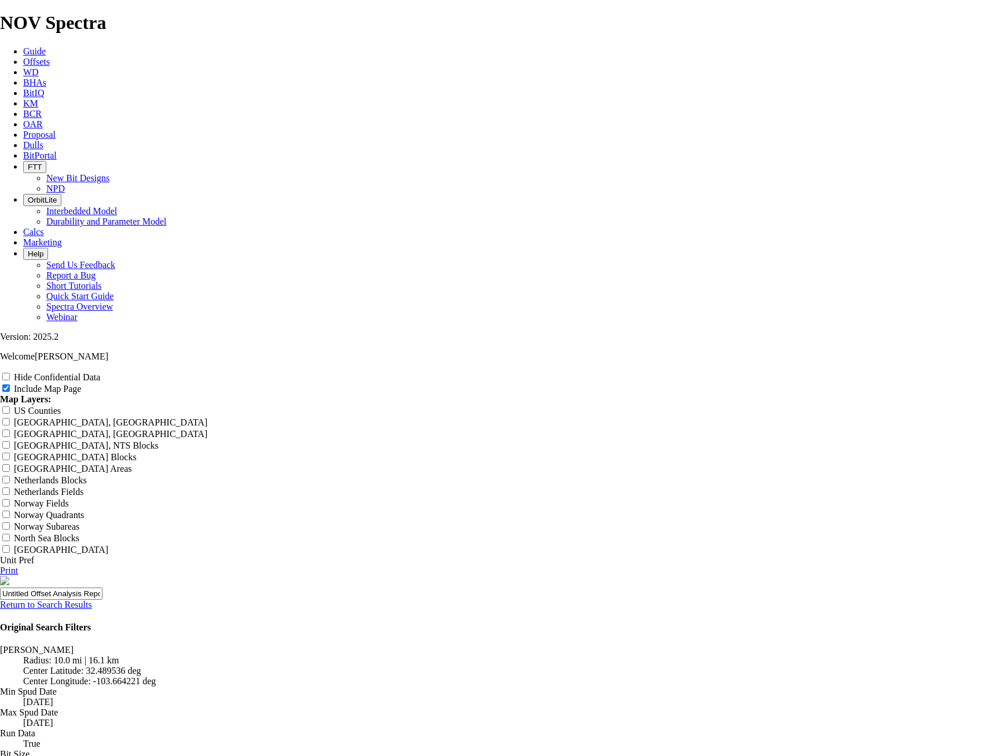
type input "6"
type input "6."
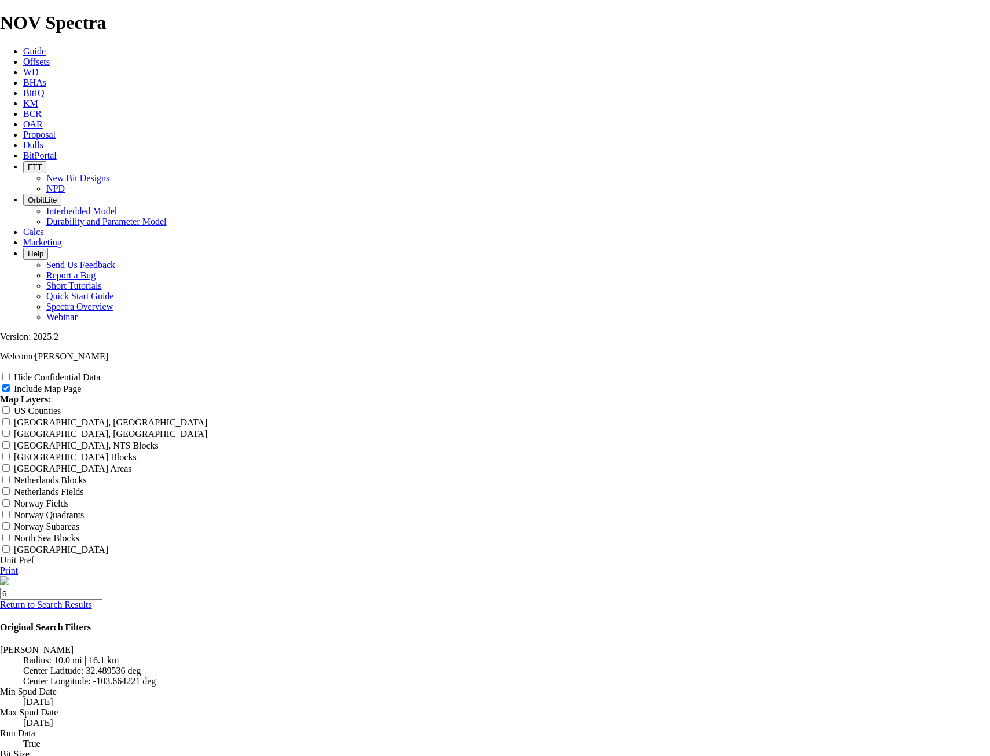
type input "6."
type input "6.7"
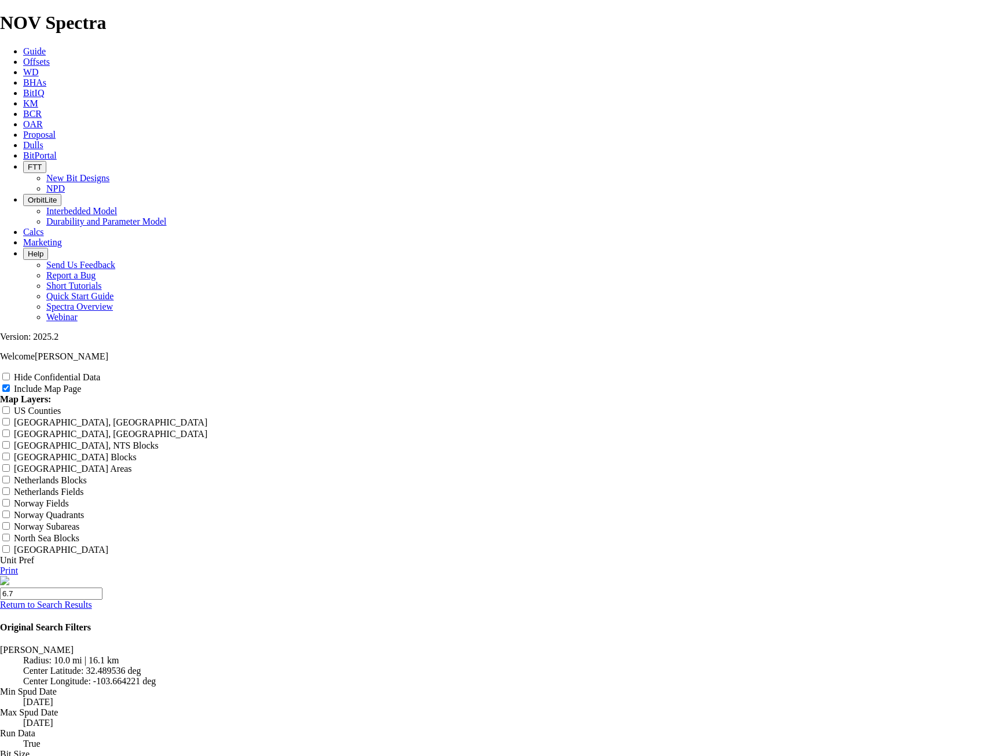
type input "6.7"
type input "6.75"
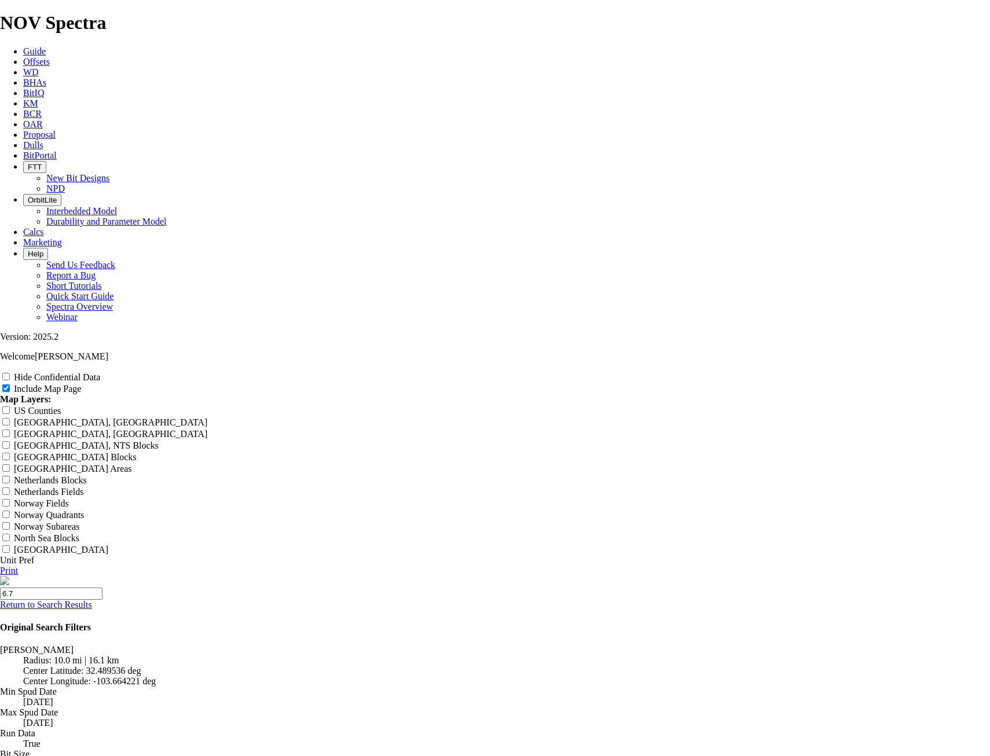
type input "6.75"
type input "6.75""
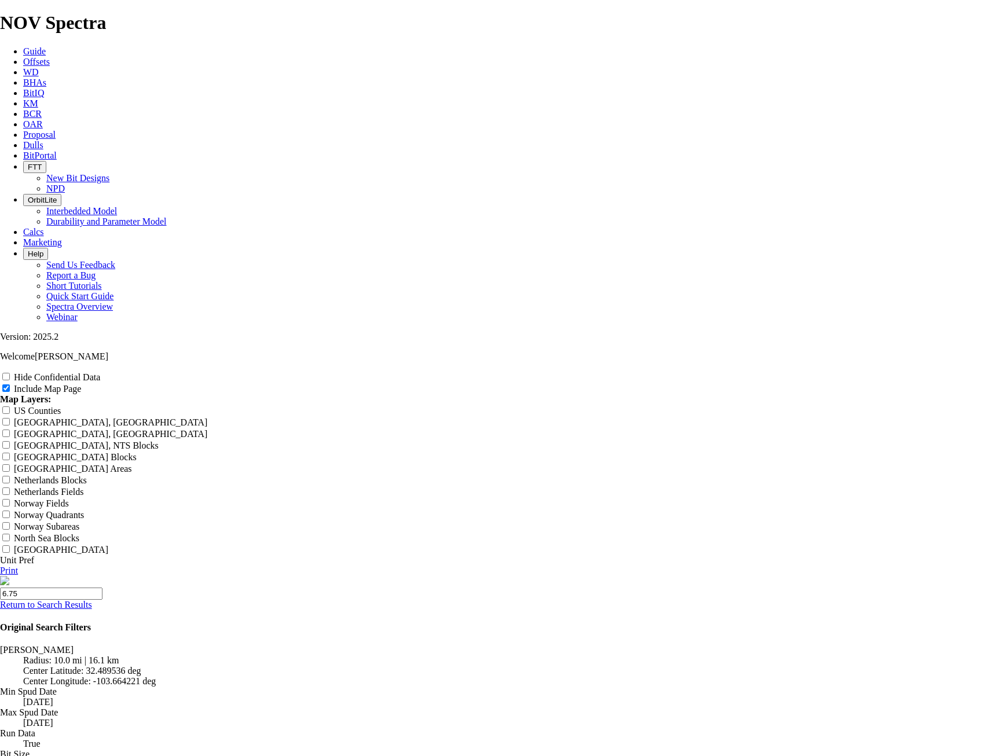
type input "6.75""
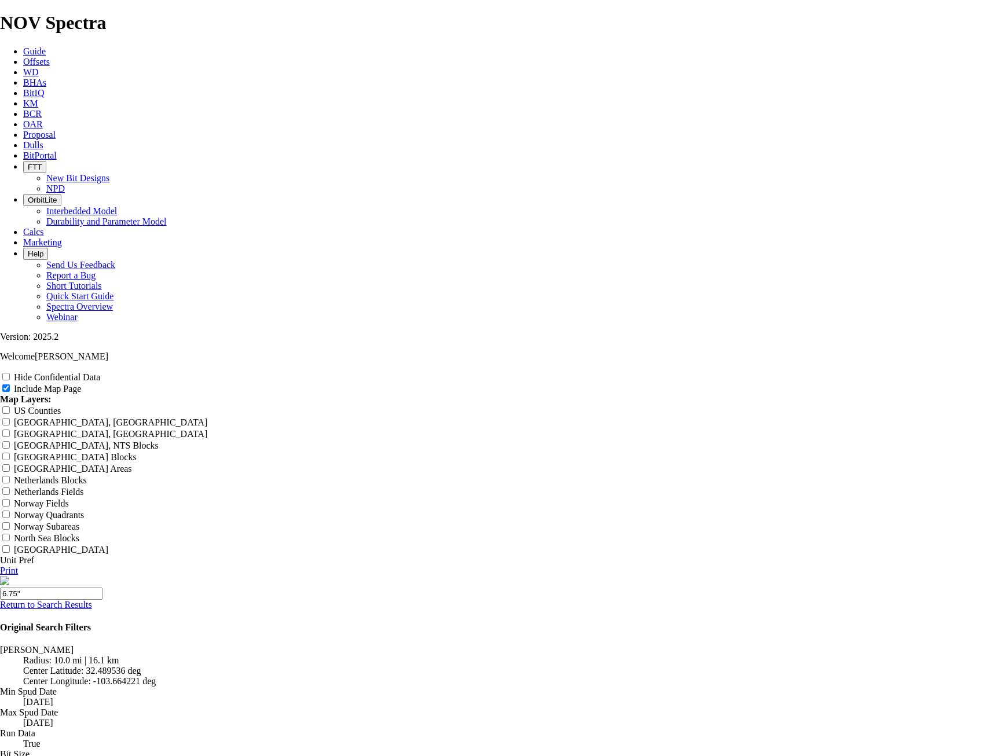
type input "6.75"
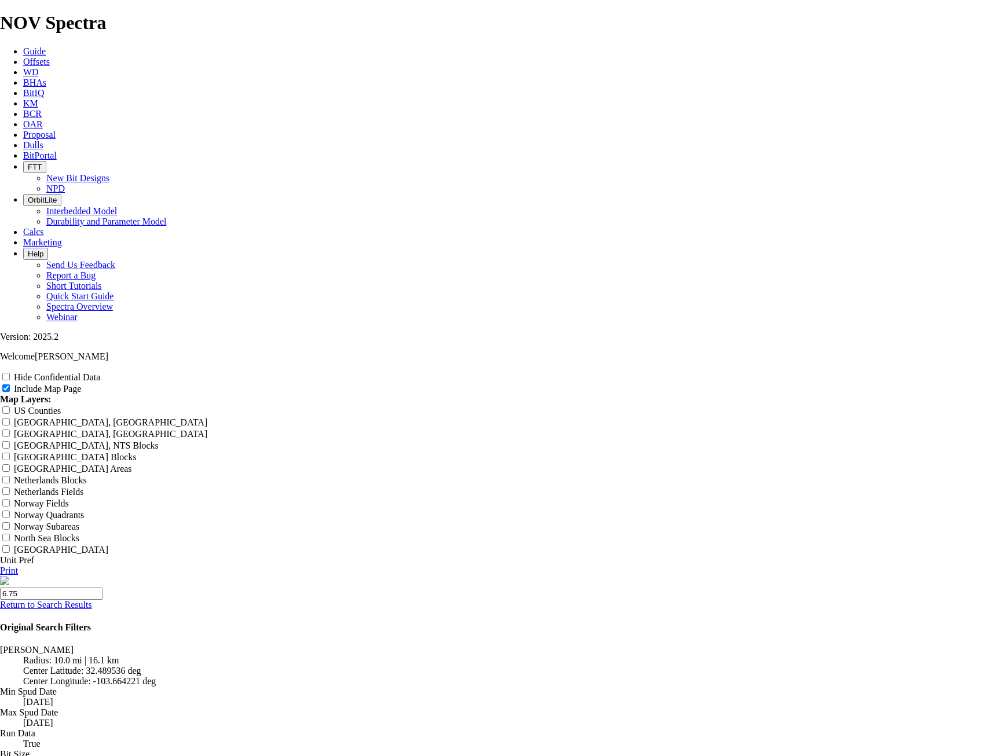
type input "6.75"
type input "6.7"
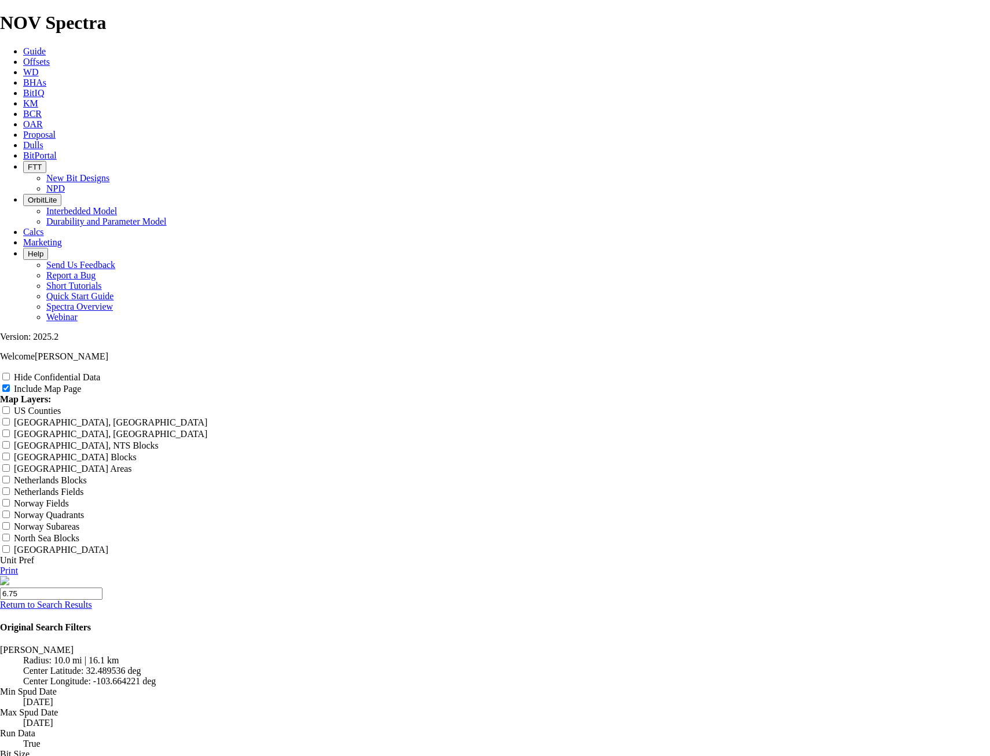
type input "6.7"
type input "6."
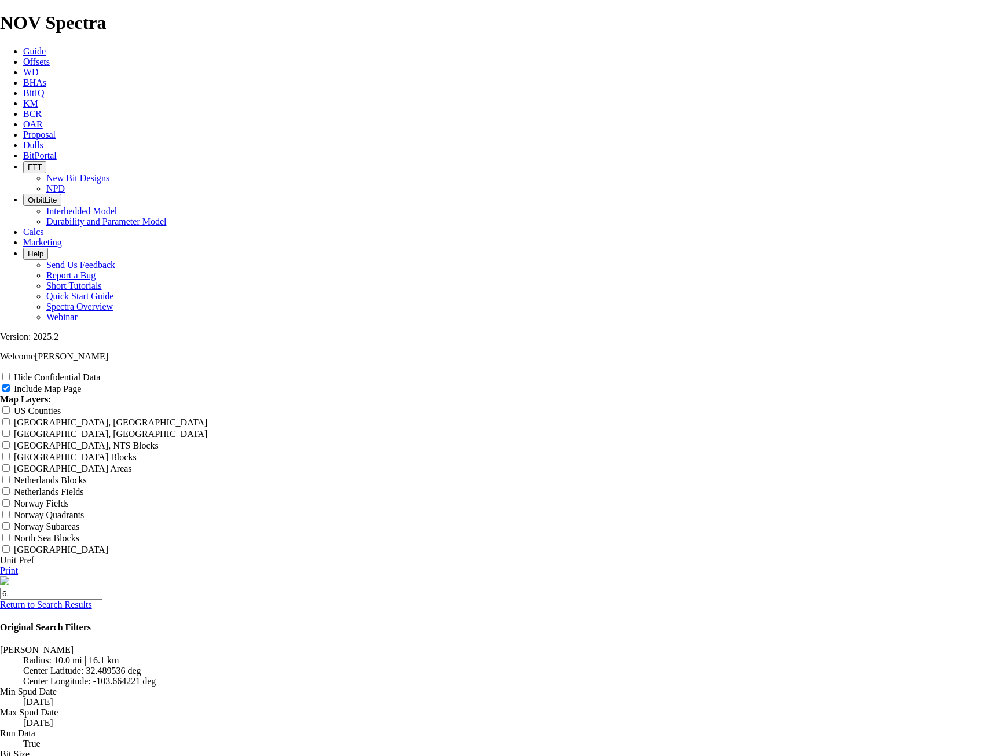
type input "6."
type input "6"
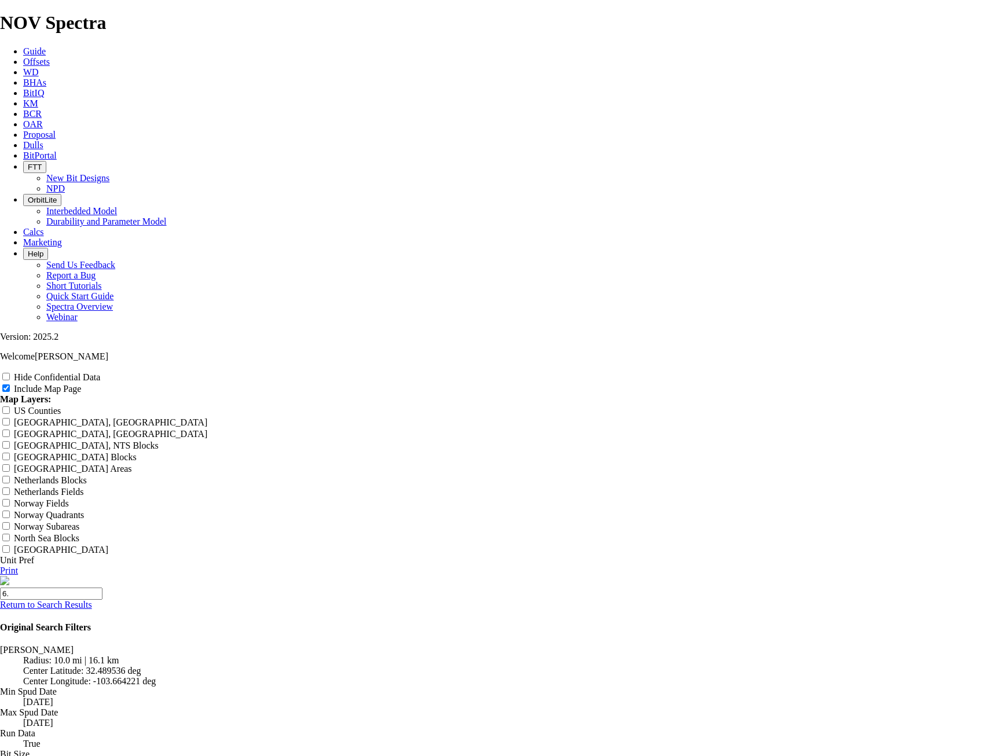
type input "6"
type input "B"
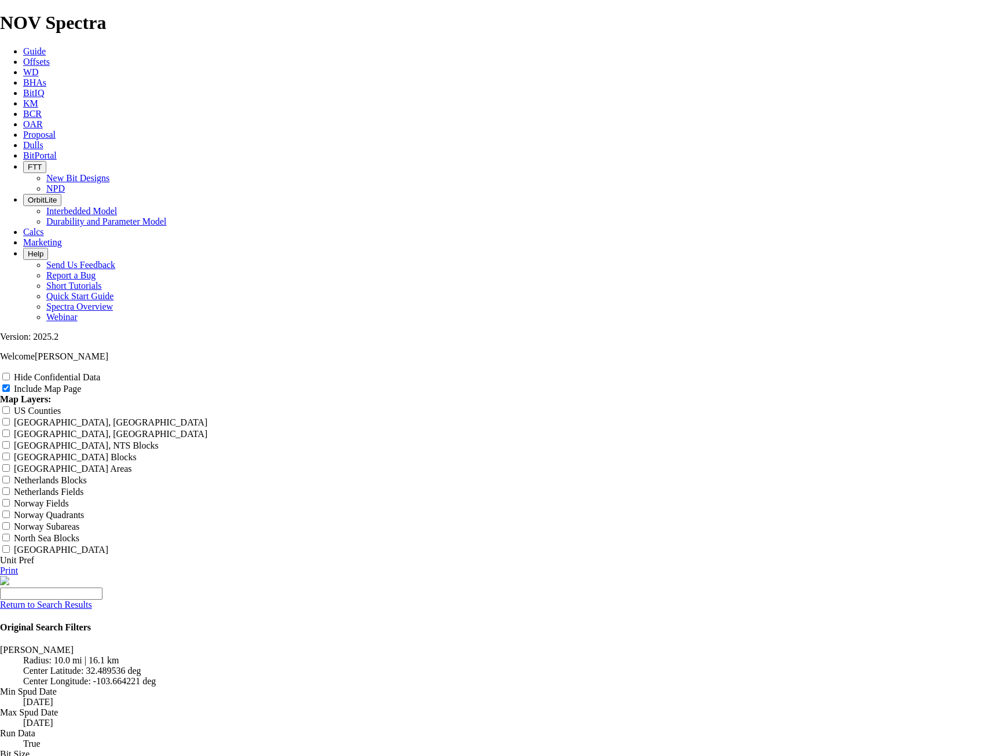
type input "B"
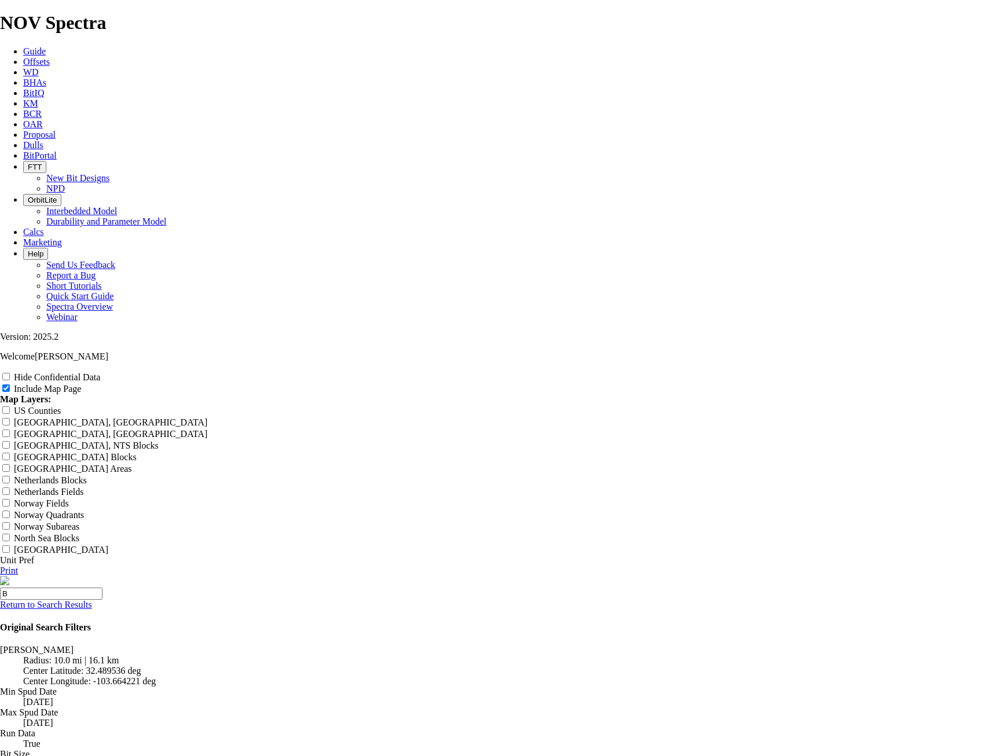
type input "Bl"
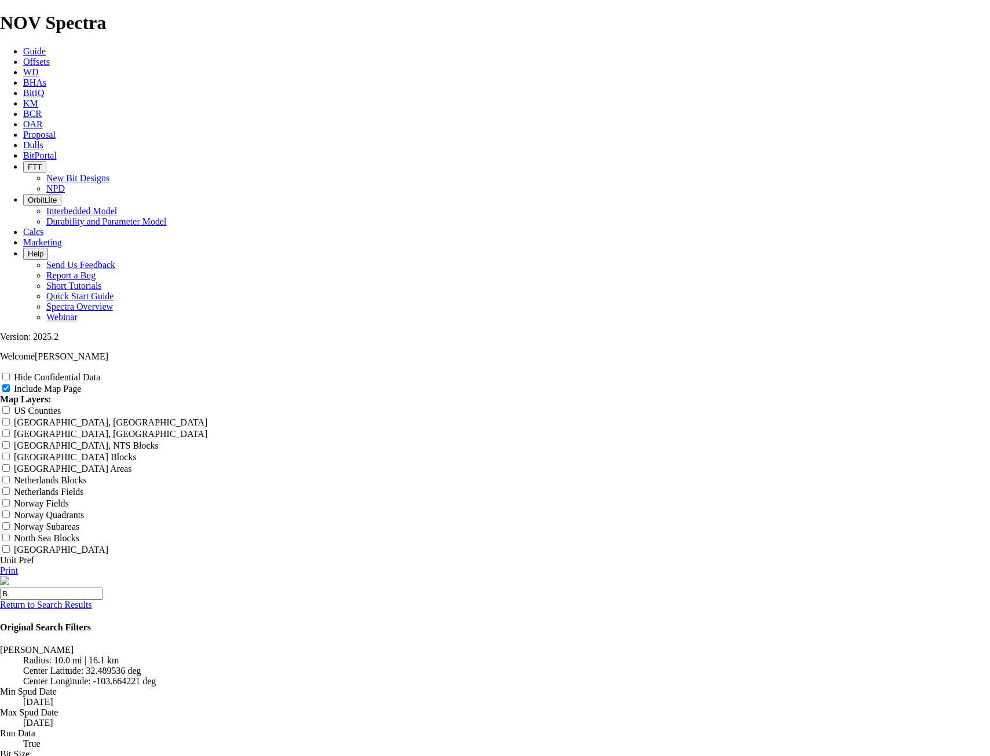
type input "Bl"
type input "Blu"
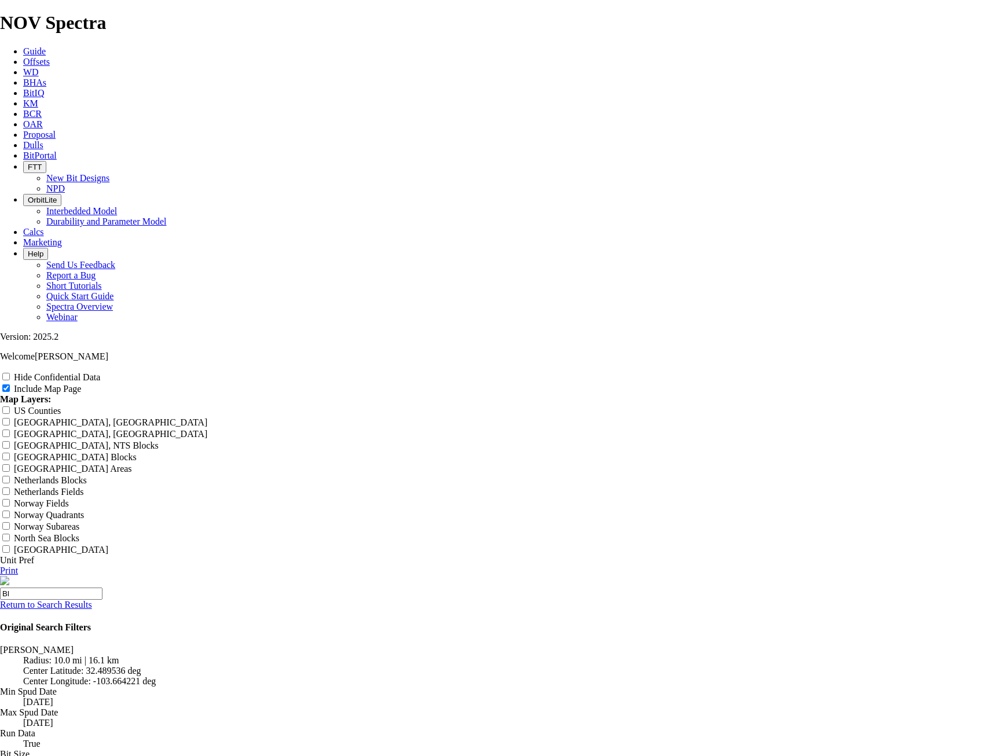
type input "Blu"
type input "Blue"
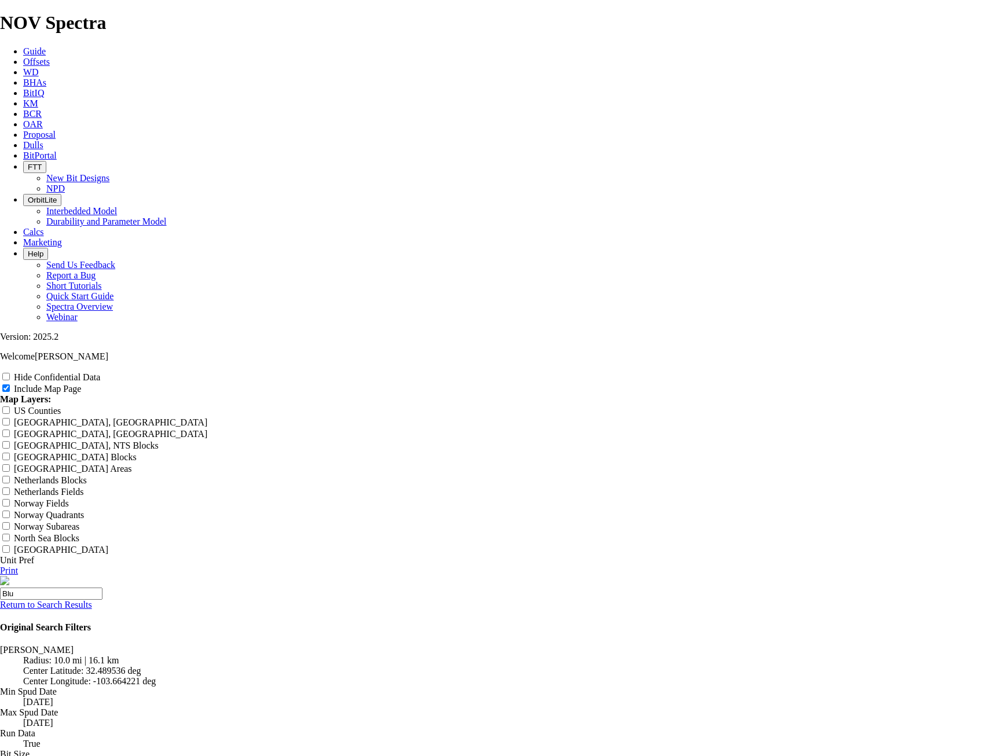
type input "Blue"
type input "Blu"
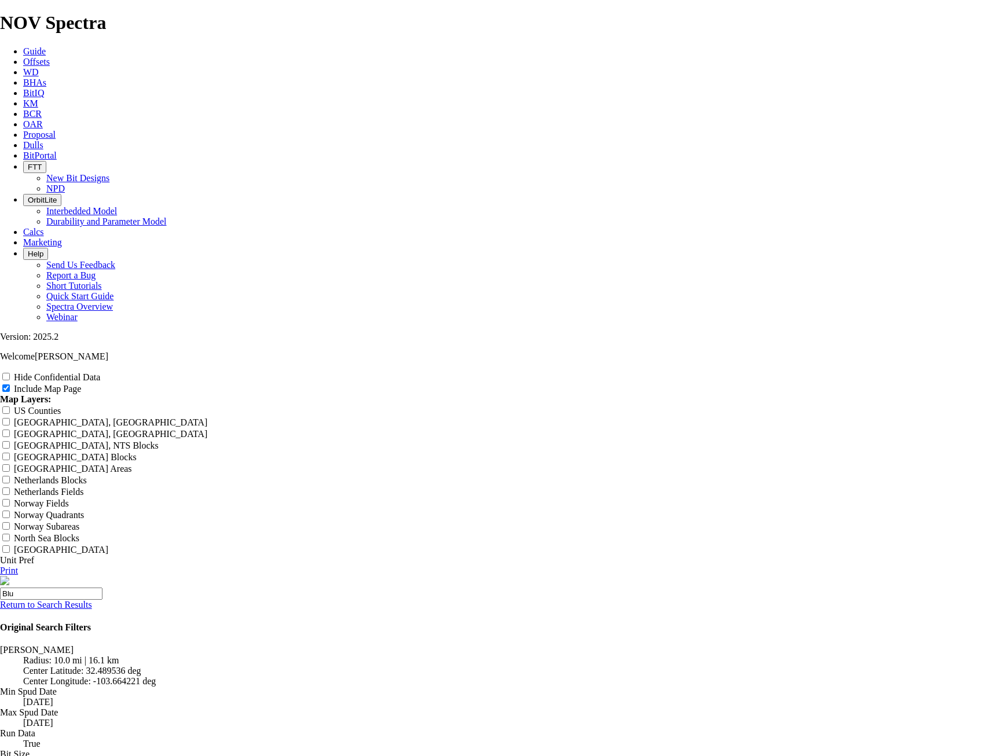
type input "Blu"
type input "BluE"
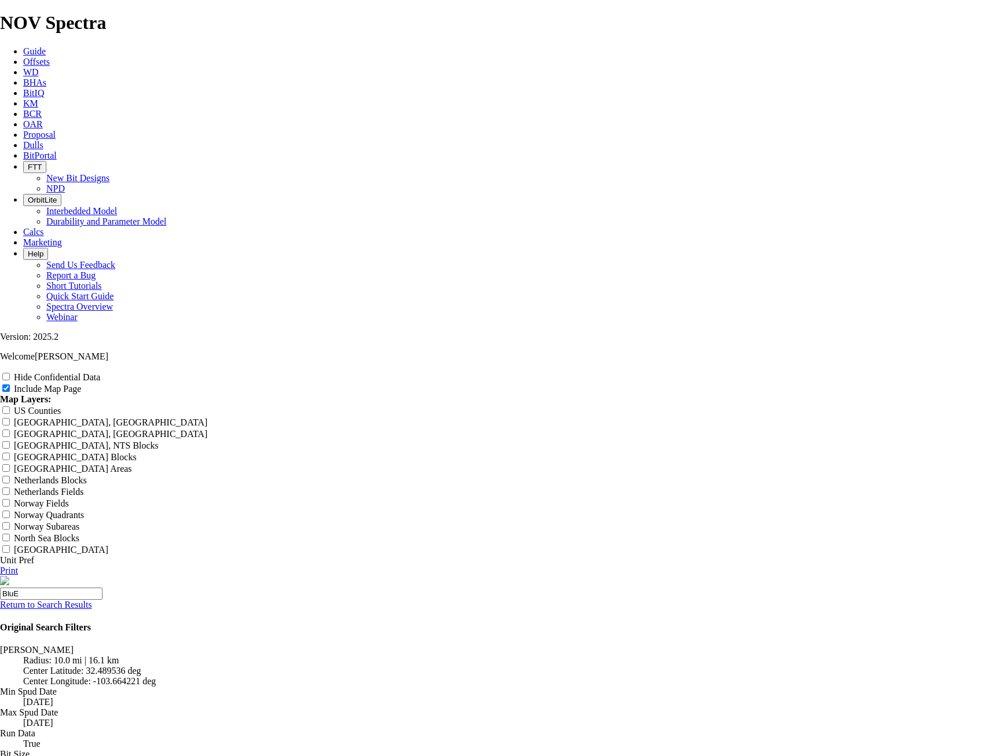
type input "BluE"
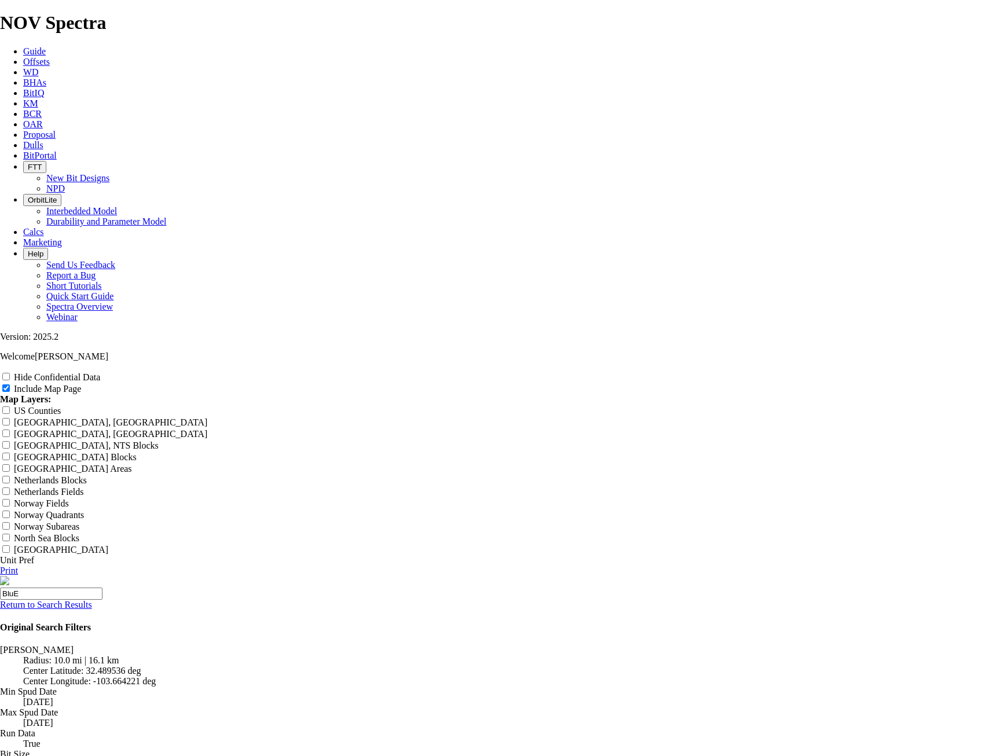
type input "Blu"
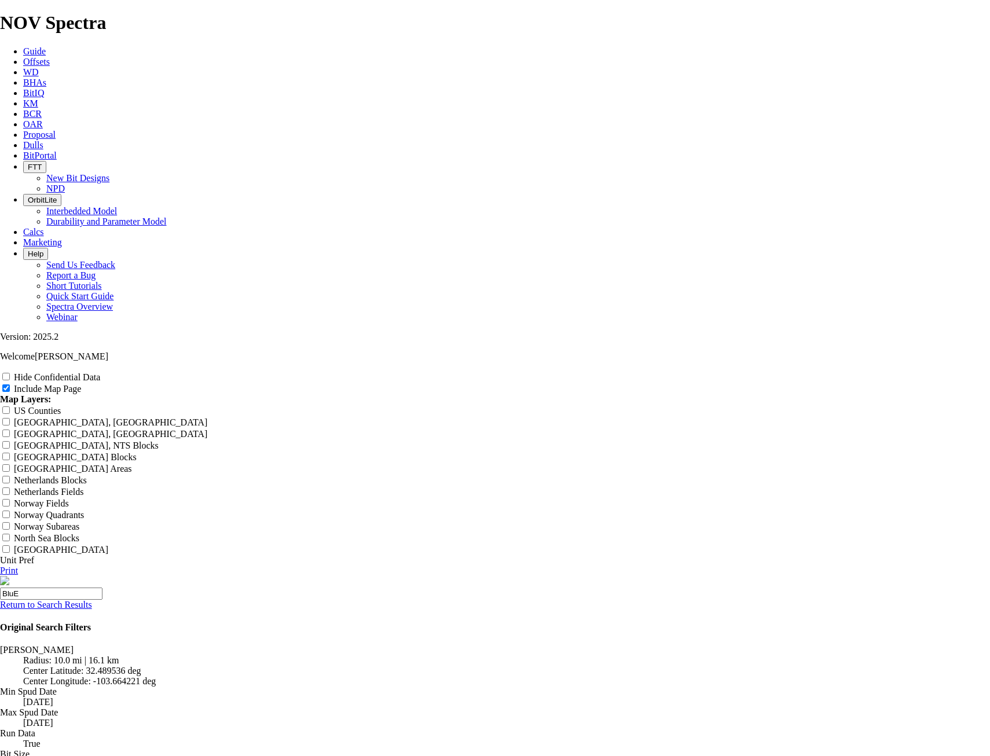
type input "Blu"
type input "Blue"
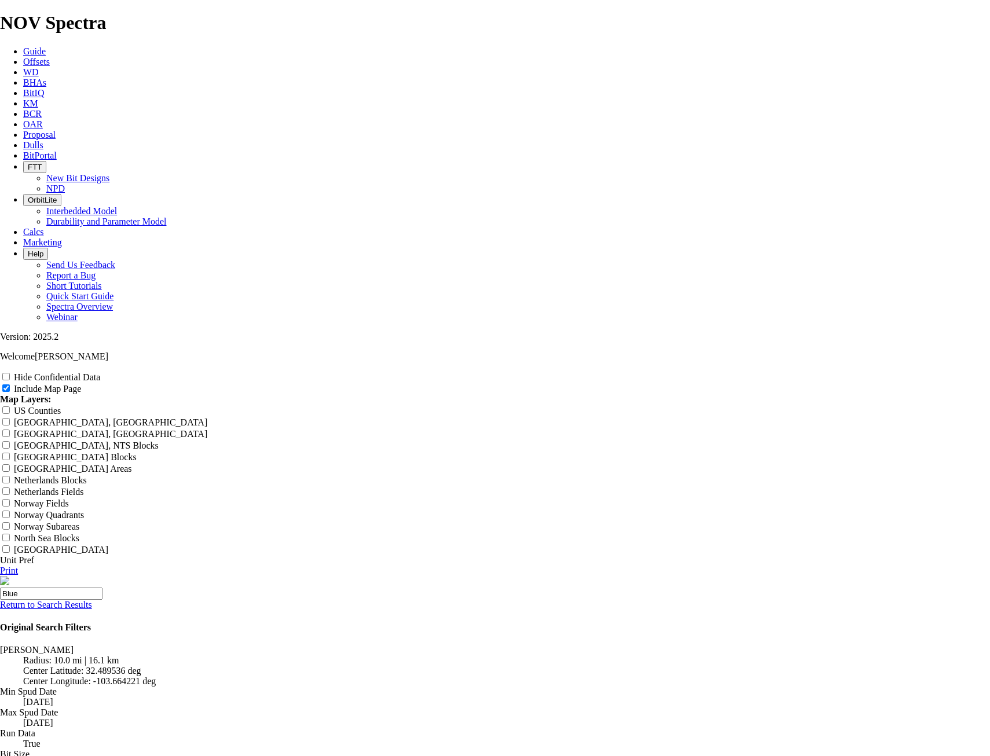
type input "Blue"
type input "Blue C"
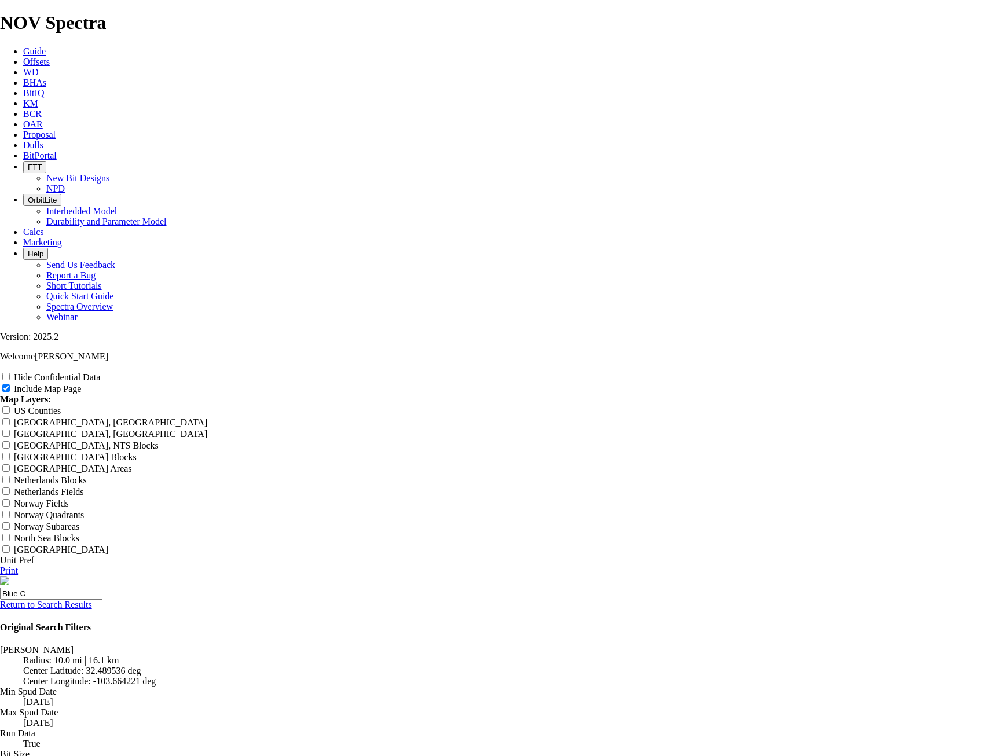
type input "Blue C"
type input "Blue Ch"
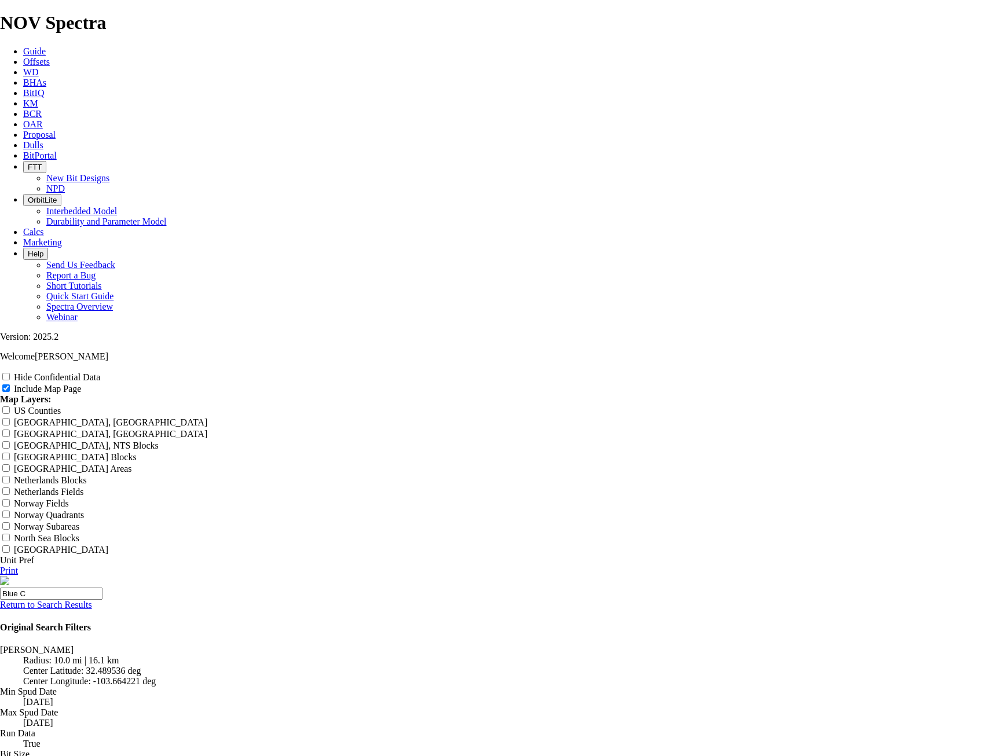
type input "Blue Ch"
type input "Blue Chi"
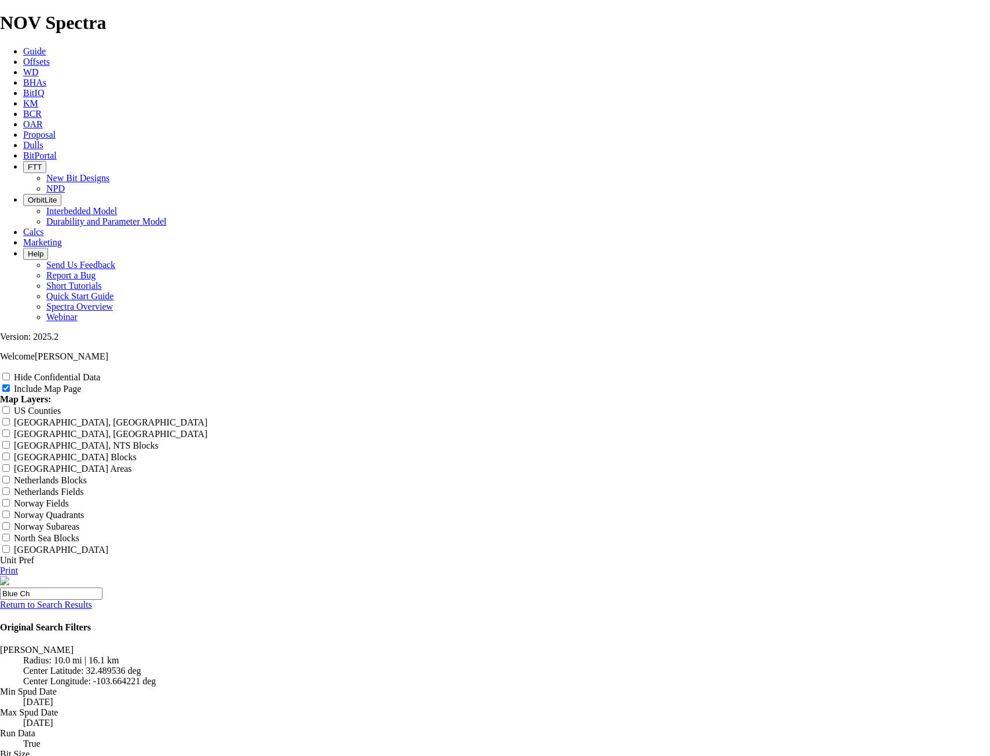
type input "Blue Chi"
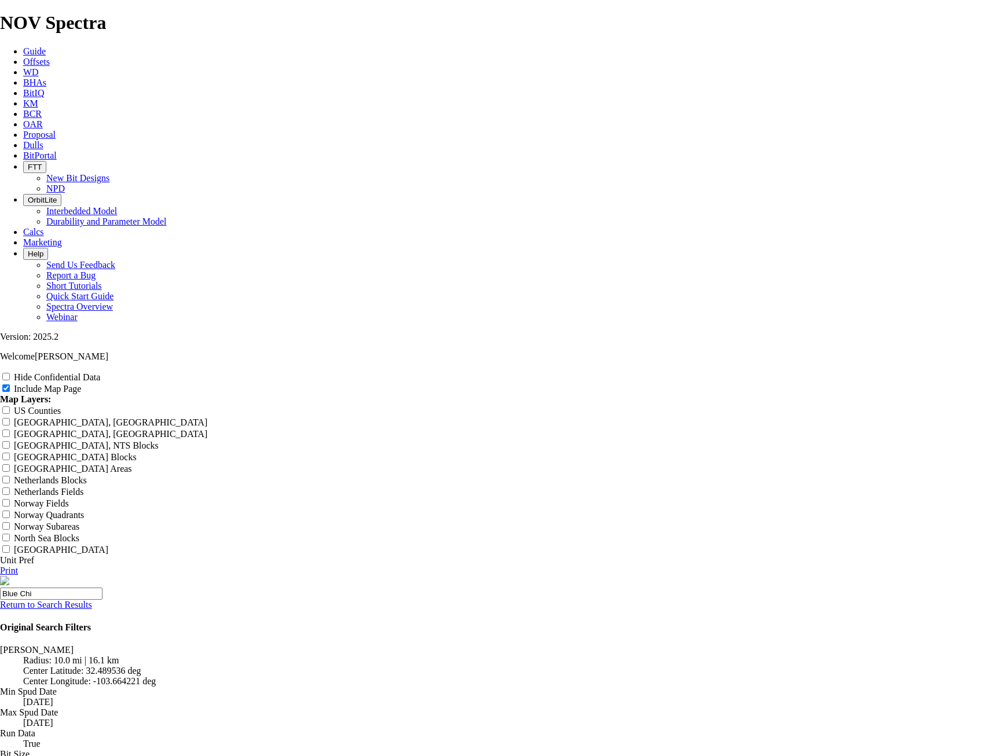
type input "Blue Chip"
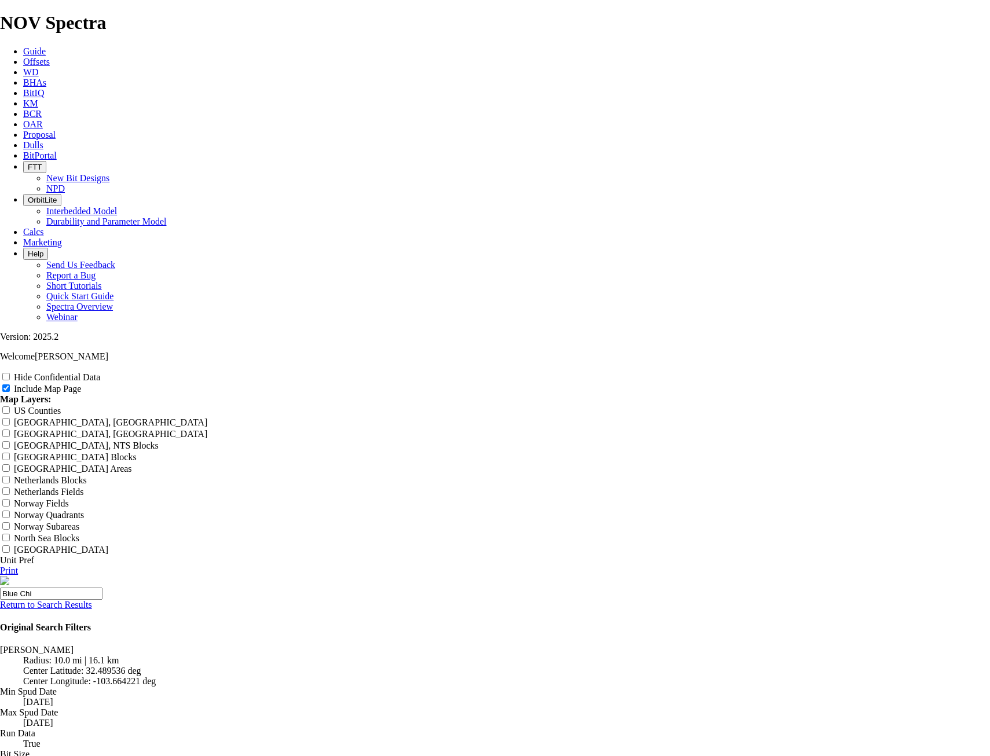
type input "Blue Chip"
type input "Blue Chip 6"
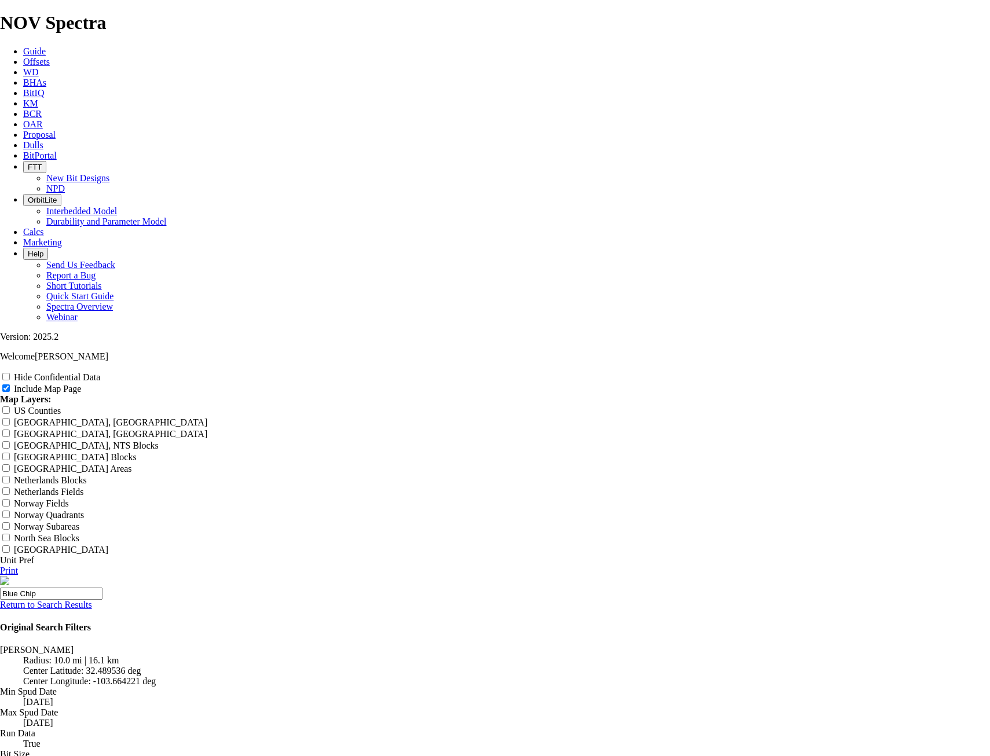
type input "Blue Chip 6"
type input "Blue Chip 6."
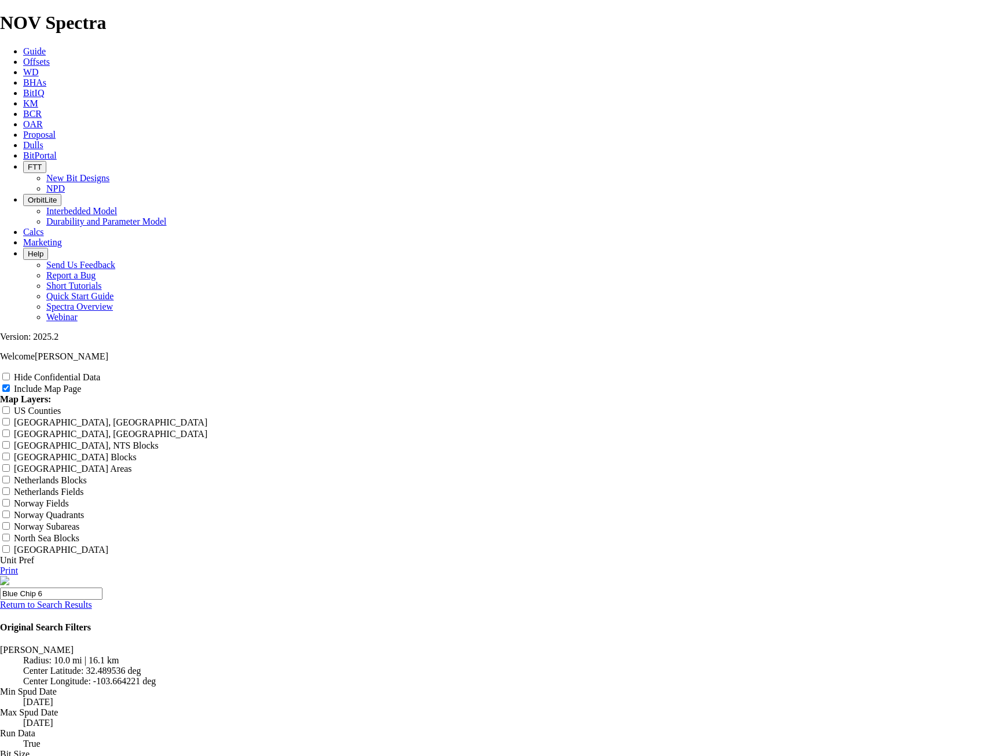
type input "Blue Chip 6."
type input "Blue Chip 6.7"
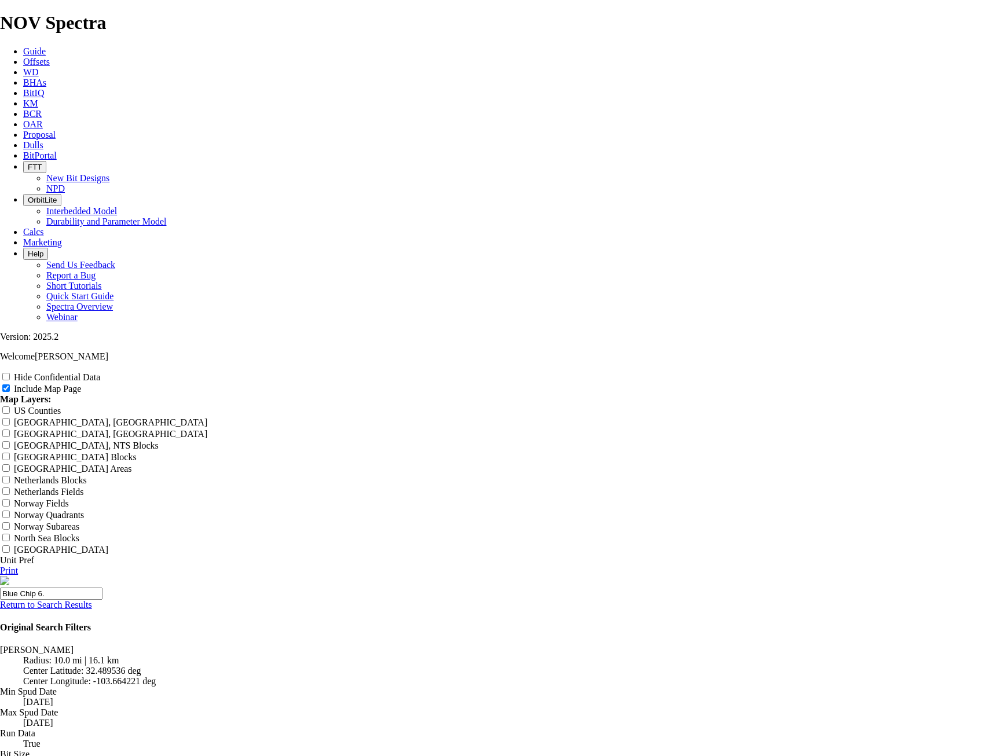
type input "Blue Chip 6.7"
type input "Blue Chip 6.75"
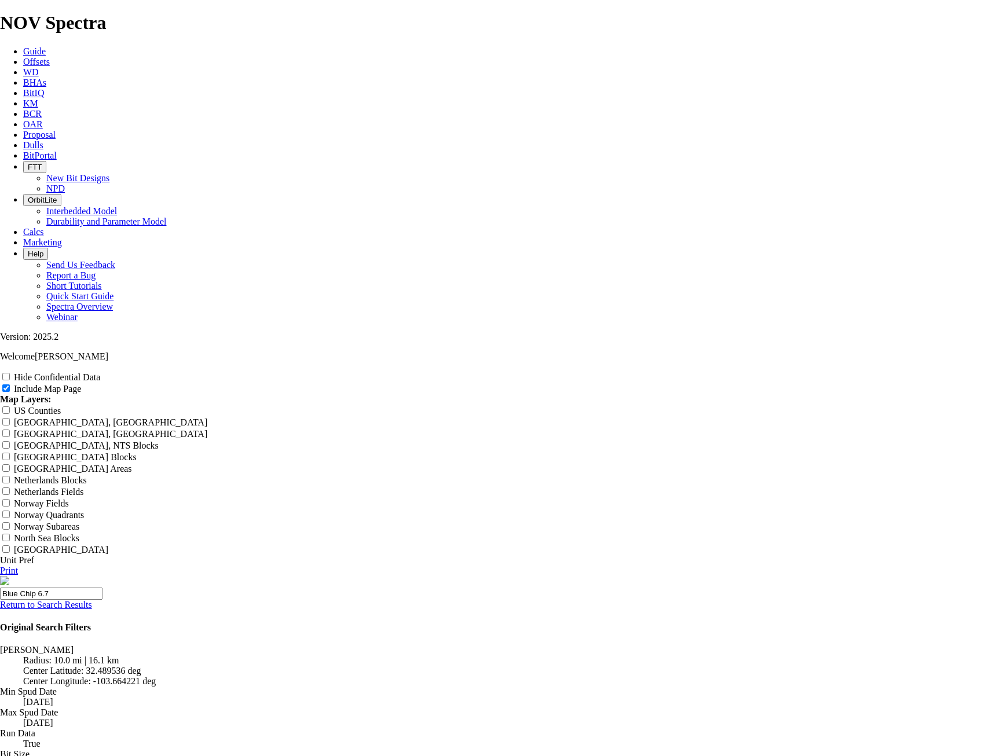
type input "Blue Chip 6.75"
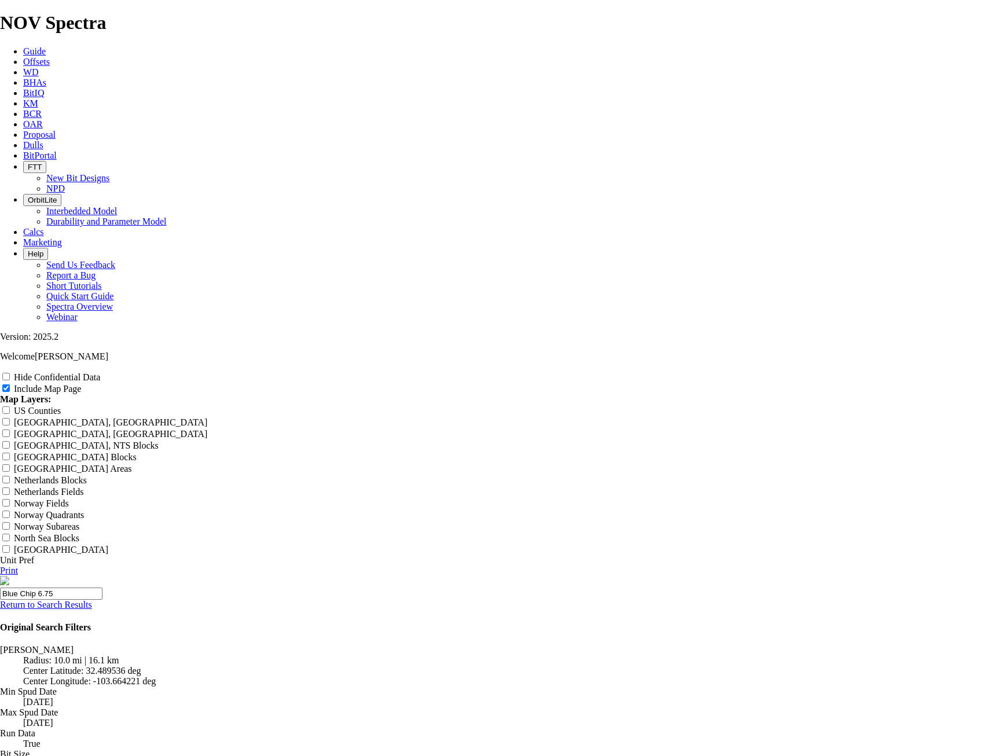
type input "Blue Chip 6.75""
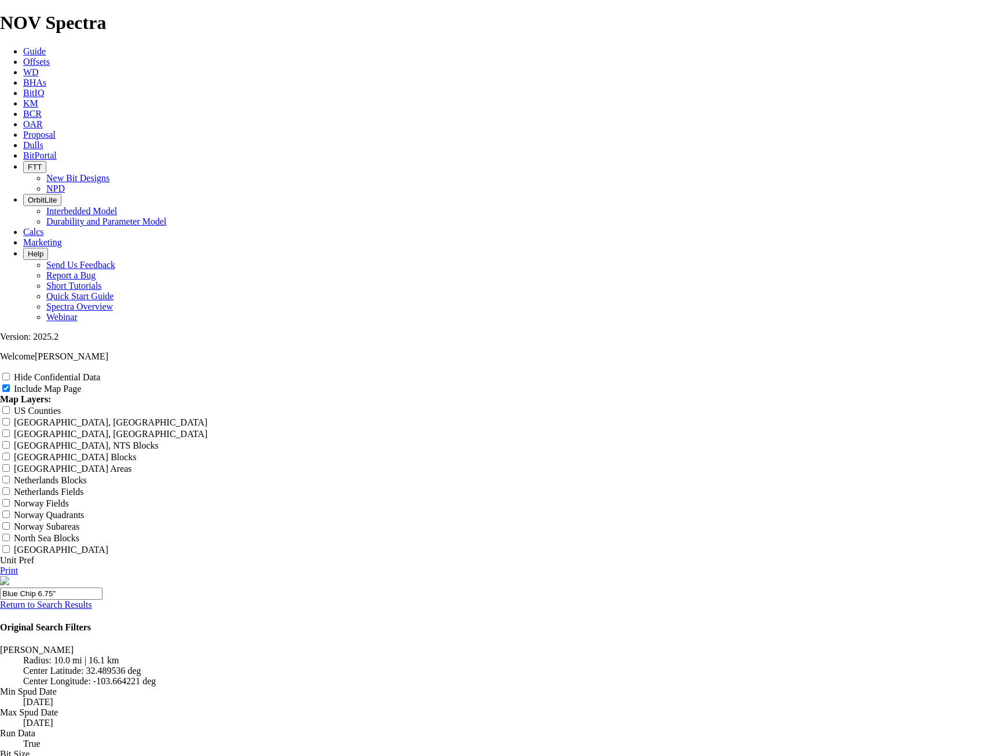
type input "Blue Chip 6.75""
type input "Blue Chip 6.75" O"
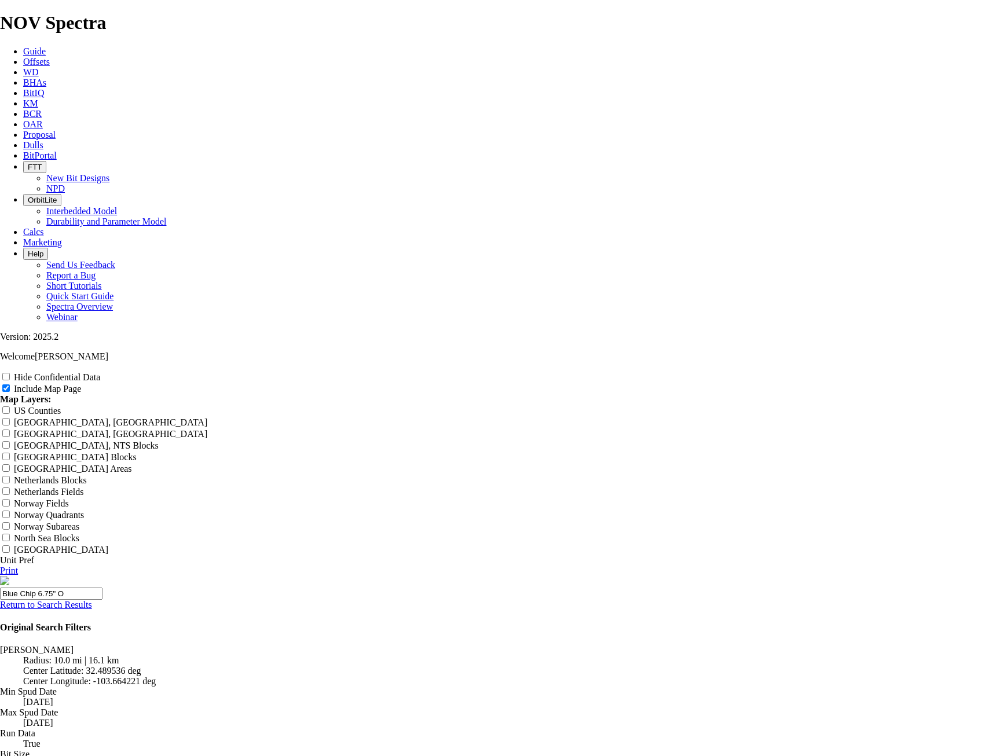
type input "Blue Chip 6.75" O"
type input "Blue Chip 6.75" Of"
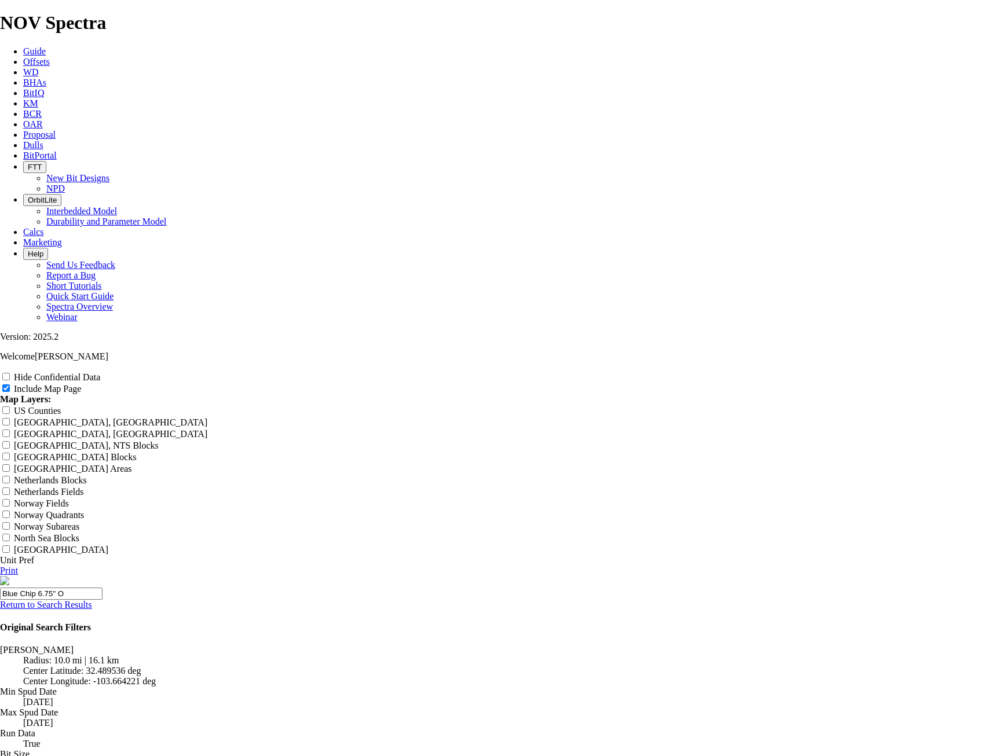
type input "Blue Chip 6.75" Of"
type input "Blue Chip 6.75" Off"
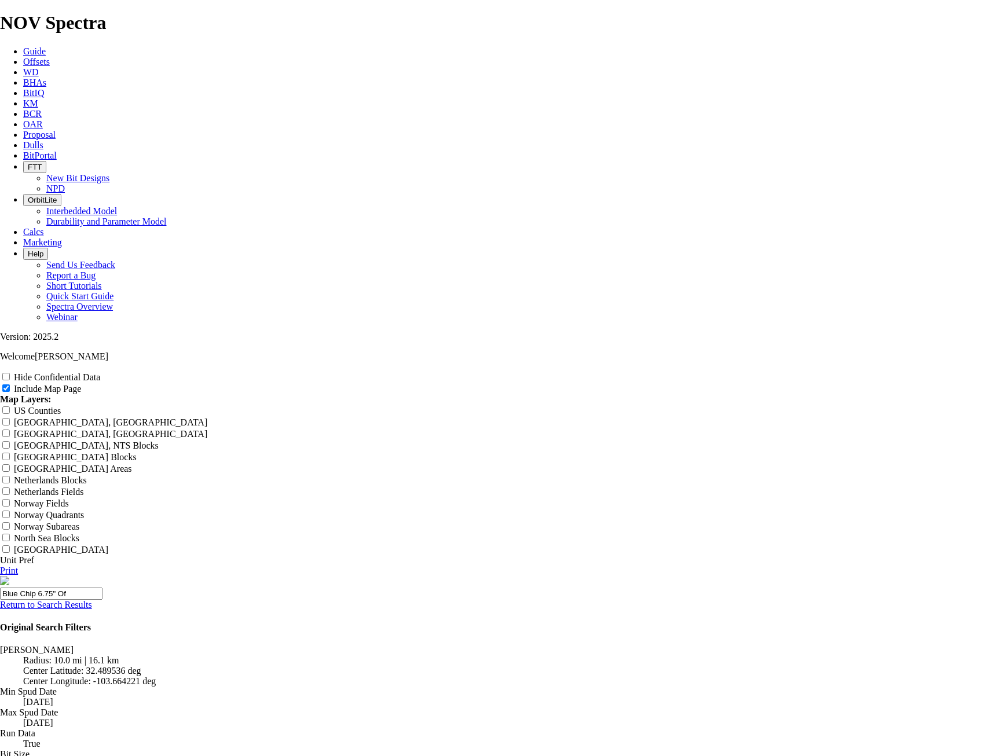
type input "Blue Chip 6.75" Off"
type input "Blue Chip 6.75" Offs"
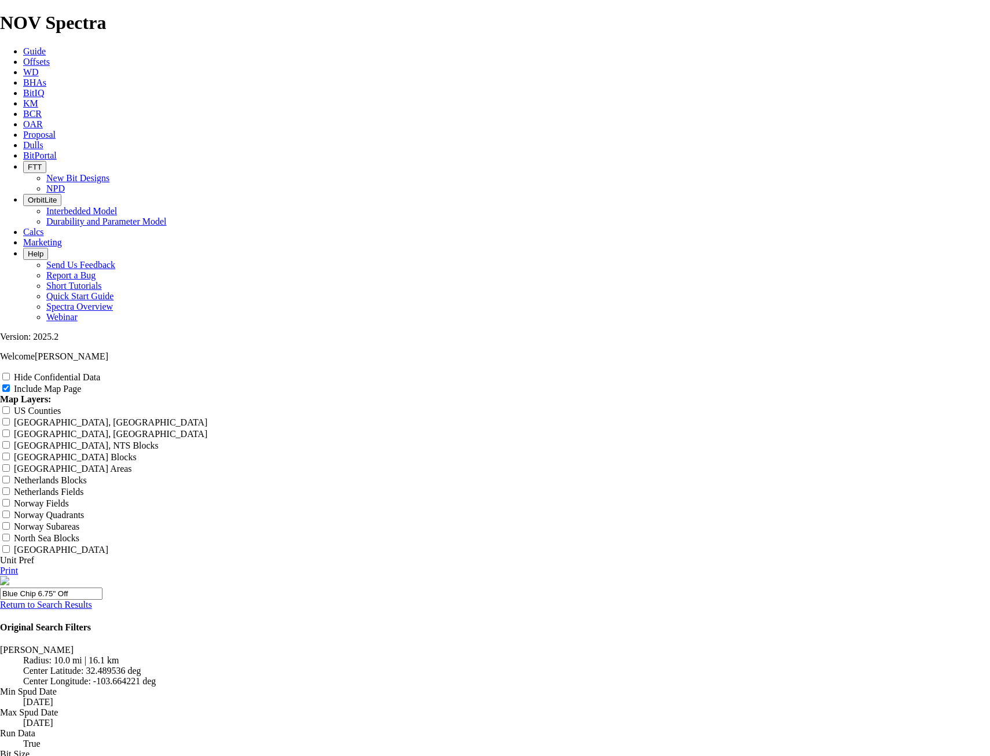
type input "Blue Chip 6.75" Offs"
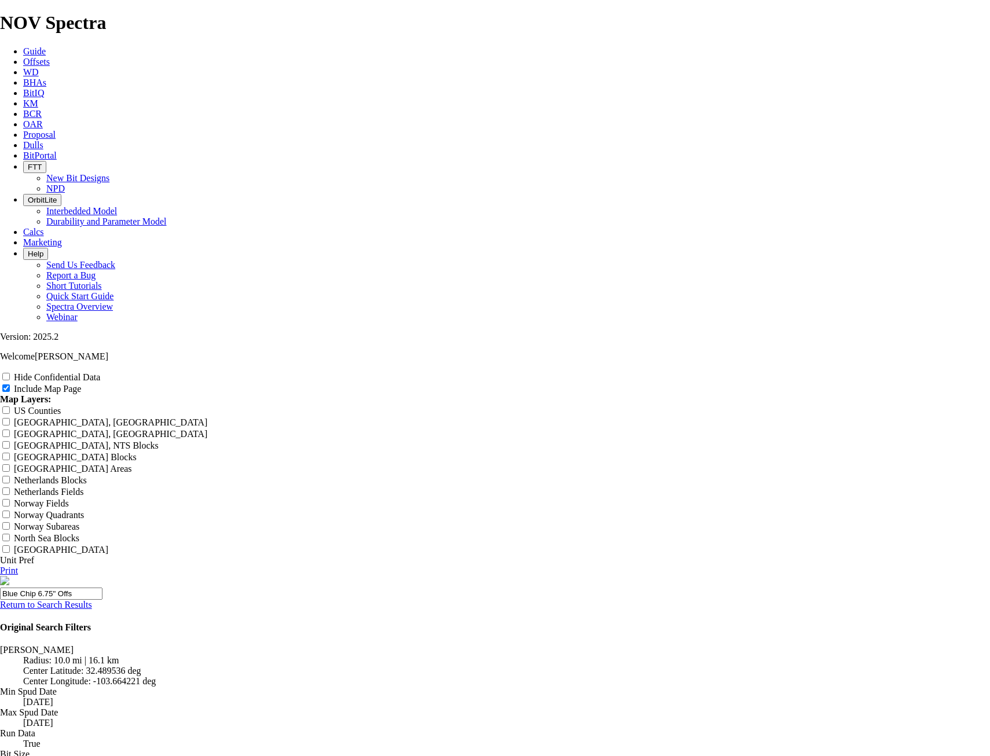
type input "Blue Chip 6.75" Offse"
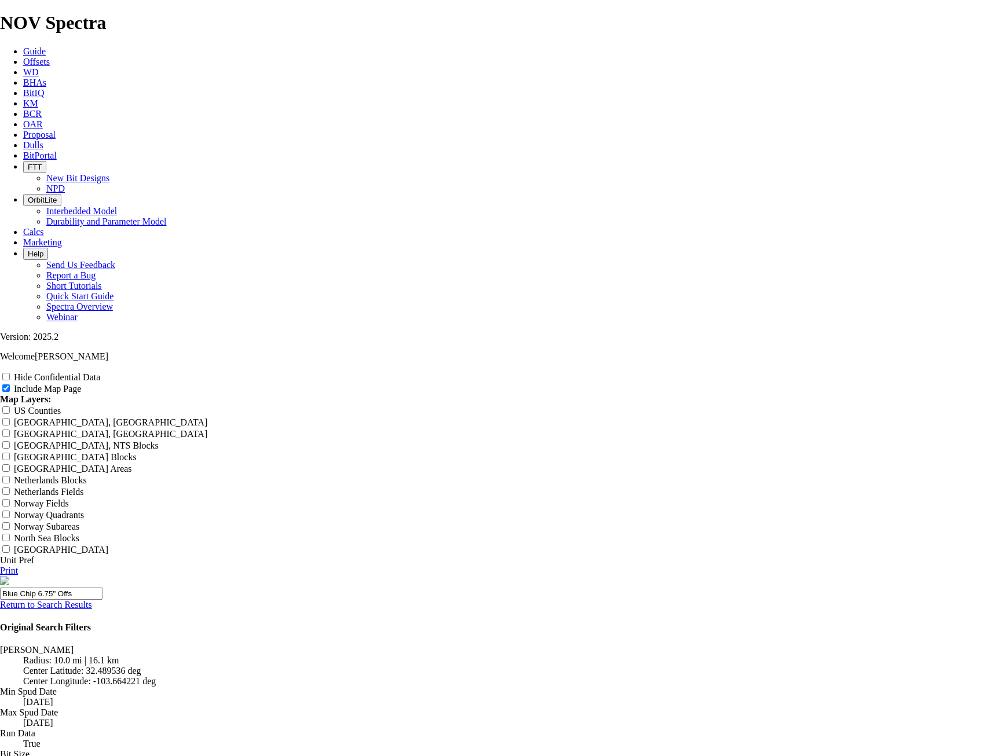
type input "Blue Chip 6.75" Offse"
type input "Blue Chip 6.75" Offset"
drag, startPoint x: 962, startPoint y: 374, endPoint x: 103, endPoint y: 675, distance: 910.8
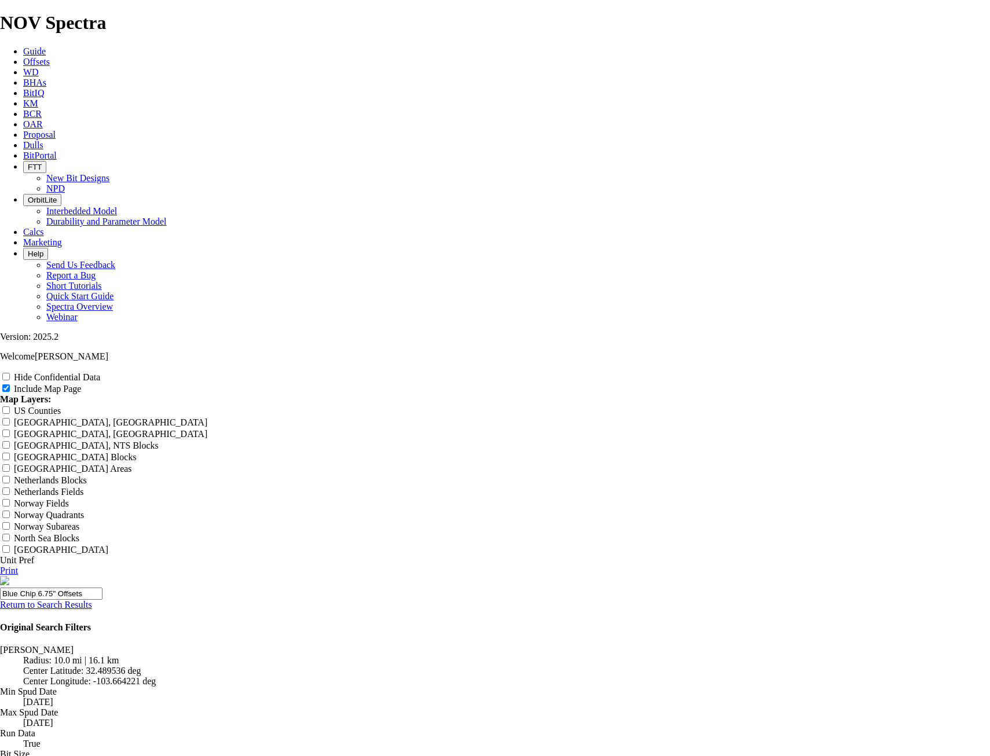
click at [18, 566] on link "Print" at bounding box center [9, 571] width 18 height 10
